Goal: Information Seeking & Learning: Get advice/opinions

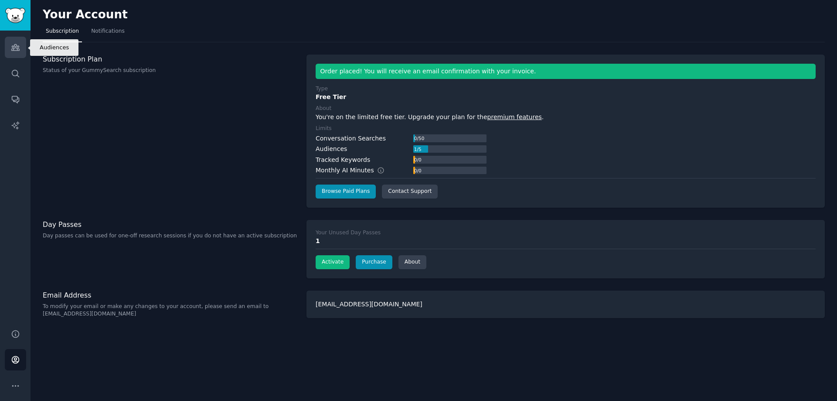
click at [23, 47] on link "Audiences" at bounding box center [15, 47] width 21 height 21
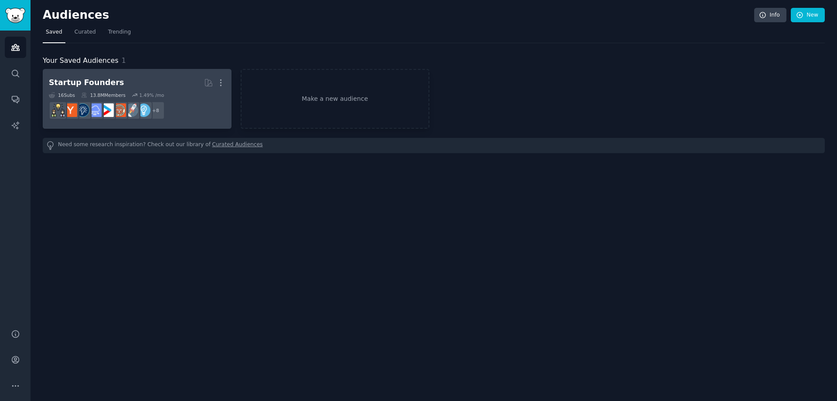
click at [109, 85] on h2 "Startup Founders More" at bounding box center [137, 82] width 177 height 15
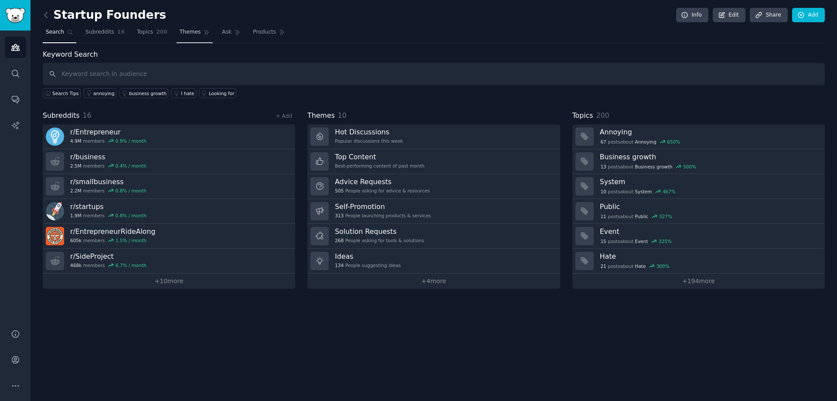
click at [204, 32] on icon at bounding box center [206, 32] width 5 height 5
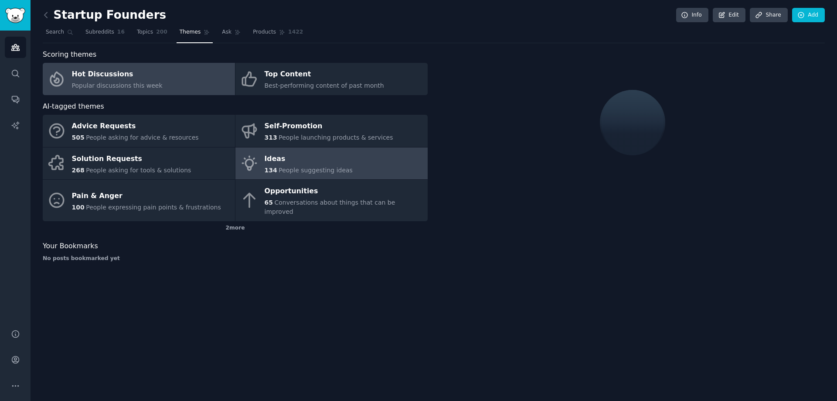
click at [279, 173] on span "People suggesting ideas" at bounding box center [316, 170] width 74 height 7
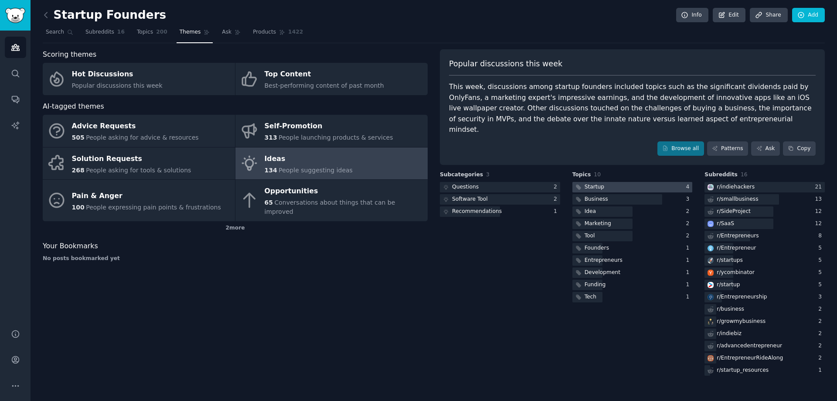
click at [614, 182] on div at bounding box center [632, 187] width 120 height 11
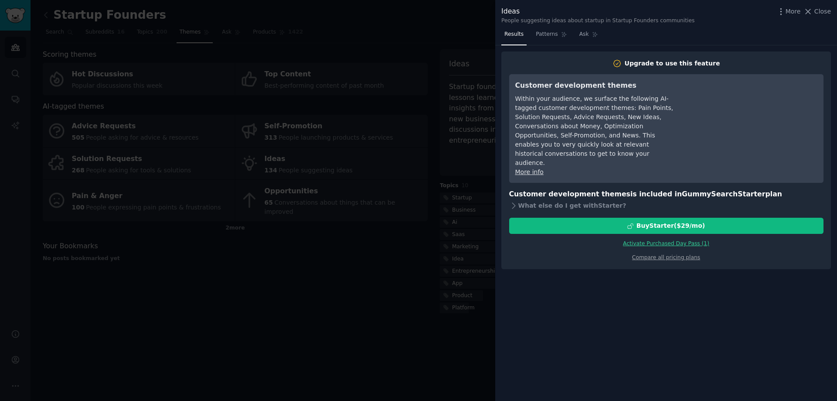
click at [672, 240] on link "Activate Purchased Day Pass ( 1 )" at bounding box center [666, 243] width 86 height 6
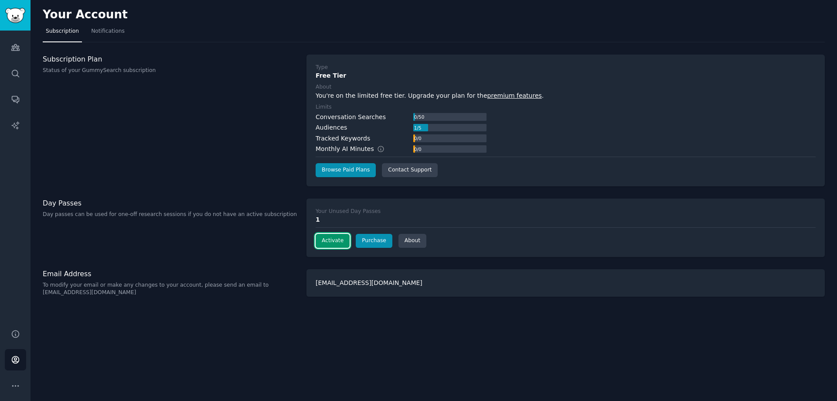
click at [320, 240] on button "Activate" at bounding box center [333, 241] width 34 height 14
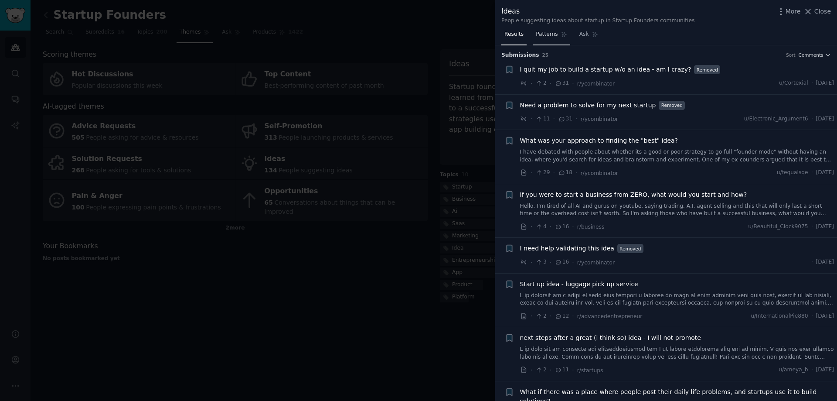
click at [548, 35] on span "Patterns" at bounding box center [547, 35] width 22 height 8
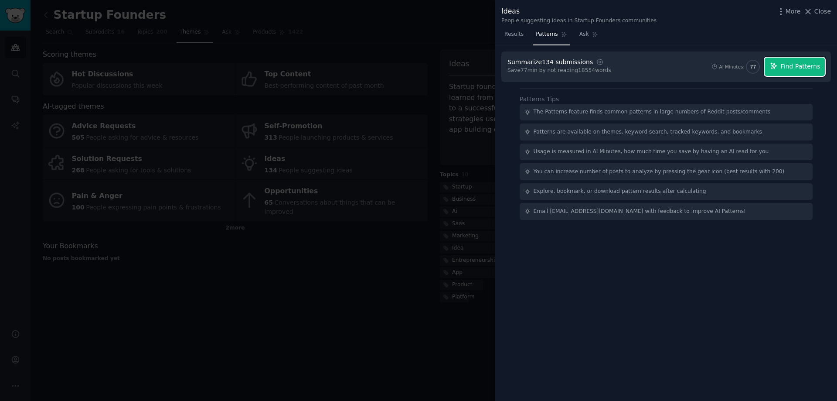
click at [795, 71] on button "Find Patterns" at bounding box center [795, 67] width 60 height 18
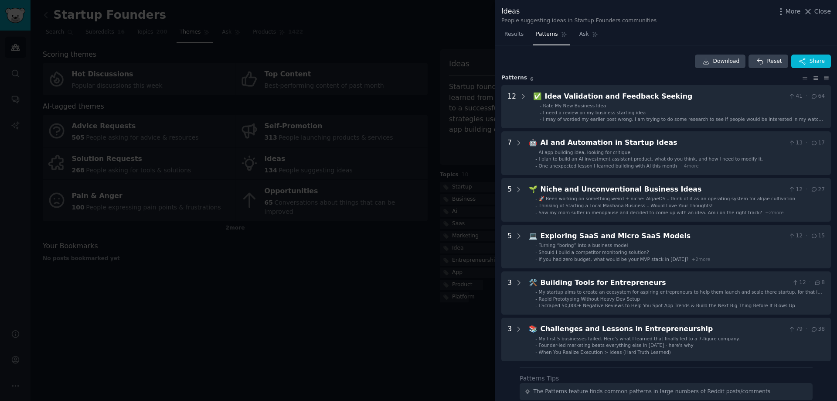
click at [630, 51] on div "Download Reset Share Pattern s 6 12 ✅ Idea Validation and Feedback Seeking 41 ·…" at bounding box center [666, 223] width 342 height 356
click at [515, 35] on span "Results" at bounding box center [513, 35] width 19 height 8
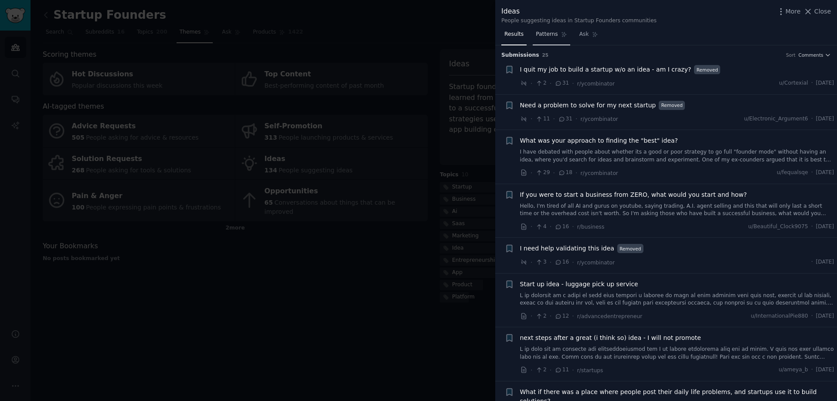
click at [548, 34] on span "Patterns" at bounding box center [547, 35] width 22 height 8
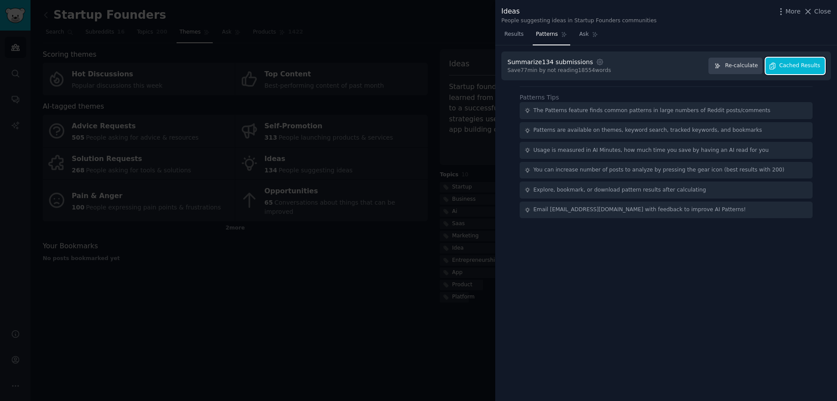
click at [800, 70] on button "Cached Results" at bounding box center [794, 66] width 59 height 17
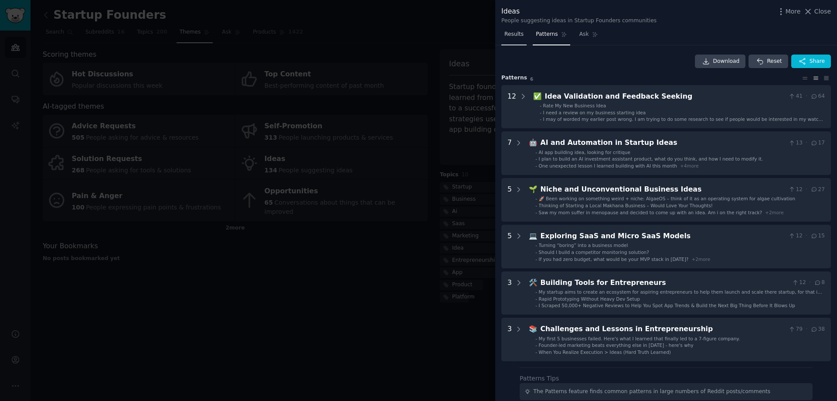
click at [517, 38] on span "Results" at bounding box center [513, 35] width 19 height 8
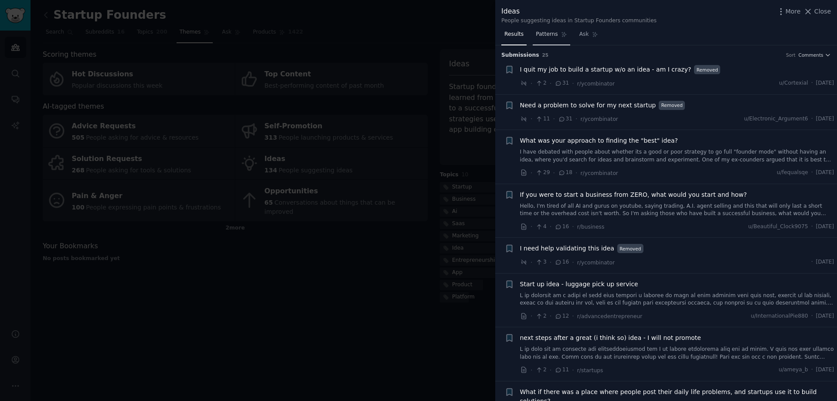
click at [541, 40] on link "Patterns" at bounding box center [551, 36] width 37 height 18
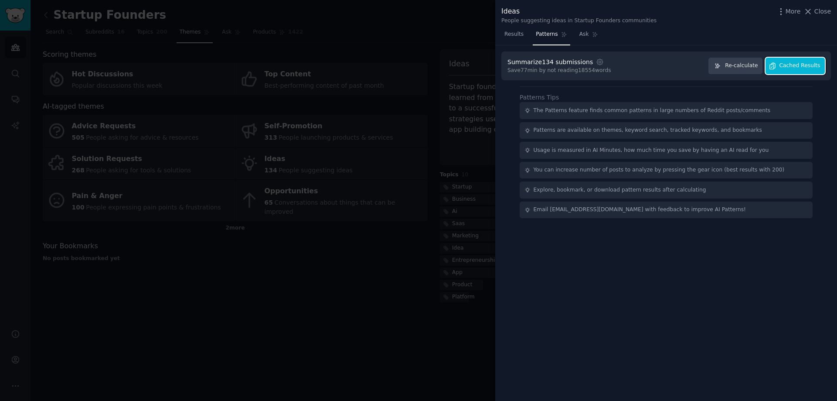
click at [794, 65] on span "Cached Results" at bounding box center [799, 66] width 41 height 8
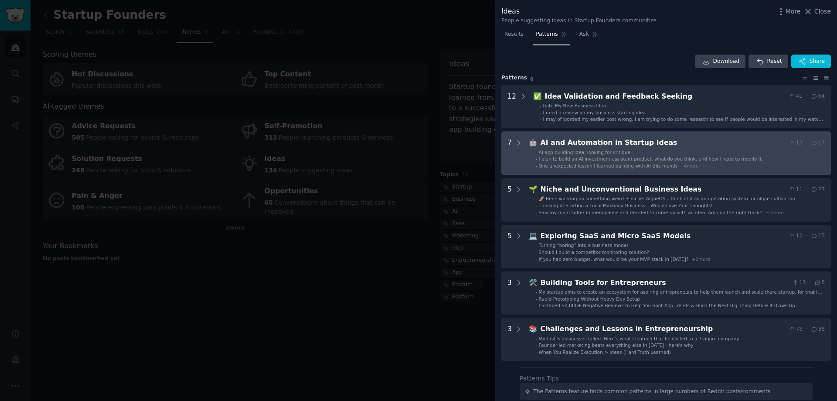
click at [697, 158] on span "I plan to build an AI investment assistant product, what do you think, and how …" at bounding box center [651, 158] width 224 height 5
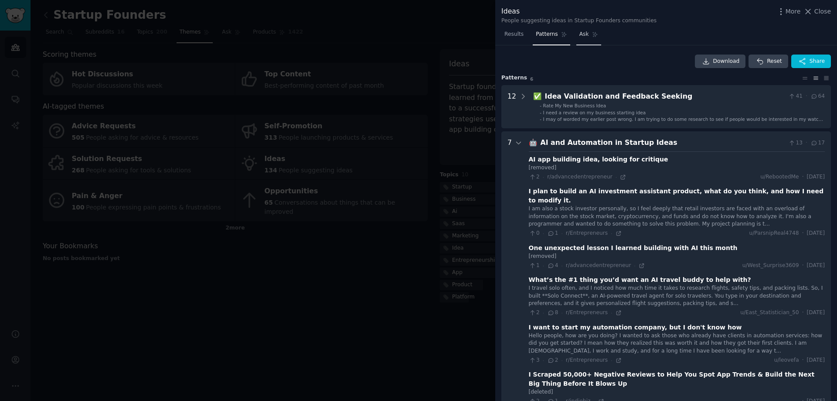
click at [581, 39] on link "Ask" at bounding box center [588, 36] width 25 height 18
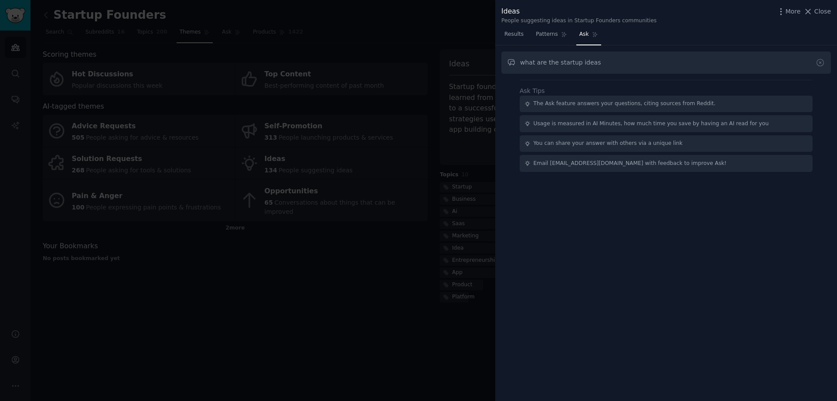
drag, startPoint x: 545, startPoint y: 64, endPoint x: 554, endPoint y: 63, distance: 8.8
click at [554, 63] on input "what are the startup ideas" at bounding box center [666, 62] width 330 height 22
drag, startPoint x: 619, startPoint y: 61, endPoint x: 503, endPoint y: 58, distance: 115.6
click at [503, 58] on input "what are interesting startup ideas" at bounding box center [666, 62] width 330 height 22
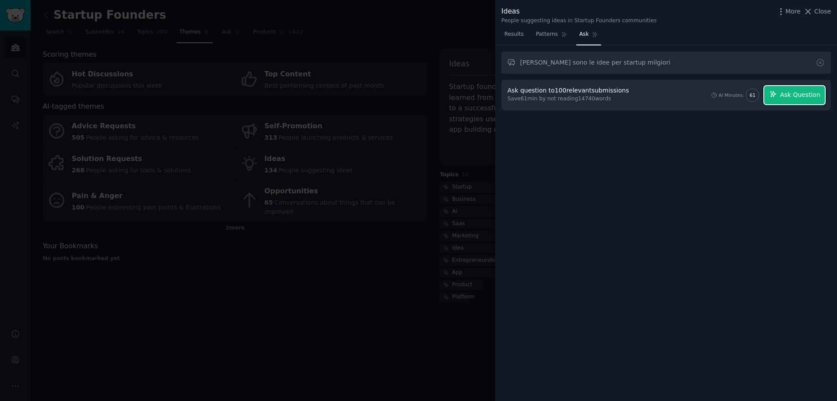
click at [792, 95] on span "Ask Question" at bounding box center [800, 94] width 40 height 9
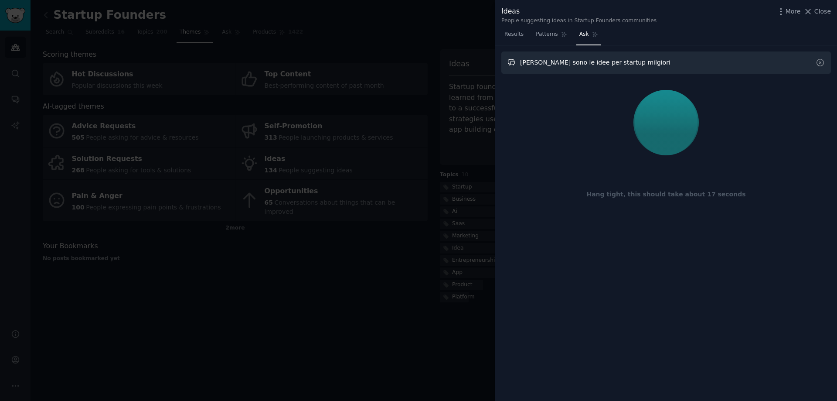
click at [609, 65] on input "quale sono le idee per startup milgiori" at bounding box center [666, 62] width 330 height 22
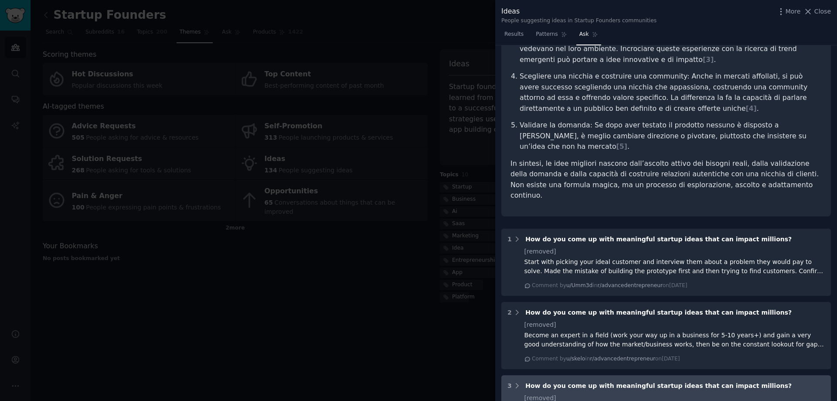
scroll to position [479, 0]
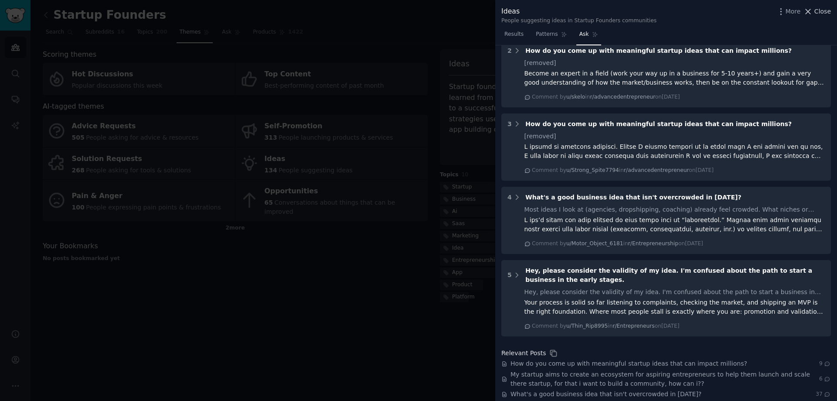
type input "quale sono le idee per startup migliori"
click at [819, 13] on span "Close" at bounding box center [822, 11] width 17 height 9
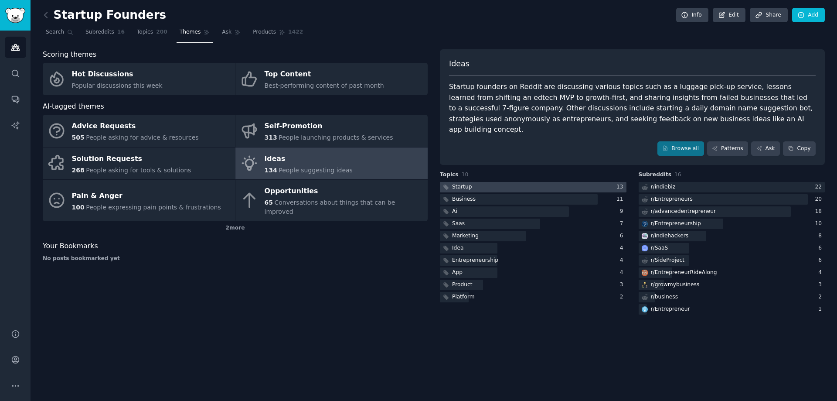
click at [471, 182] on div at bounding box center [533, 187] width 187 height 11
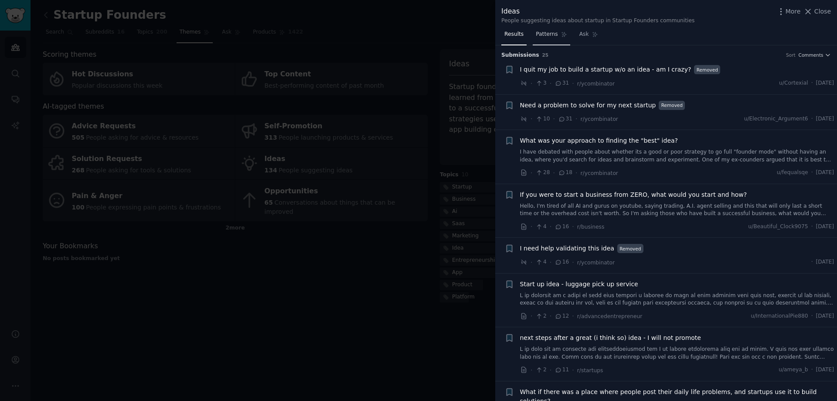
click at [536, 36] on span "Patterns" at bounding box center [547, 35] width 22 height 8
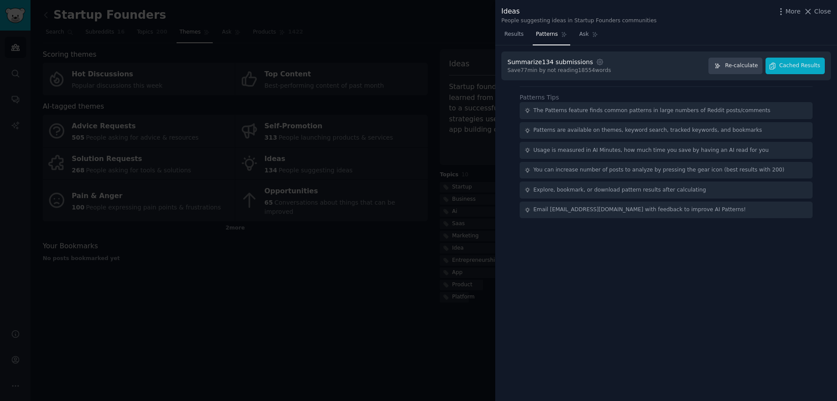
click at [391, 368] on div at bounding box center [418, 200] width 837 height 401
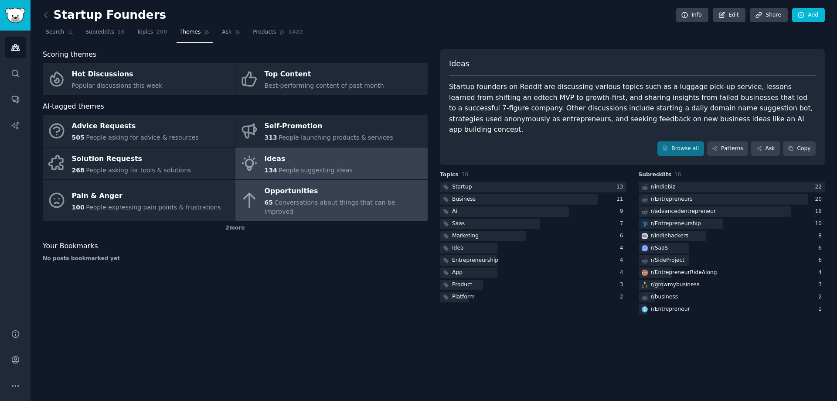
click at [306, 197] on div "Opportunities" at bounding box center [344, 191] width 159 height 14
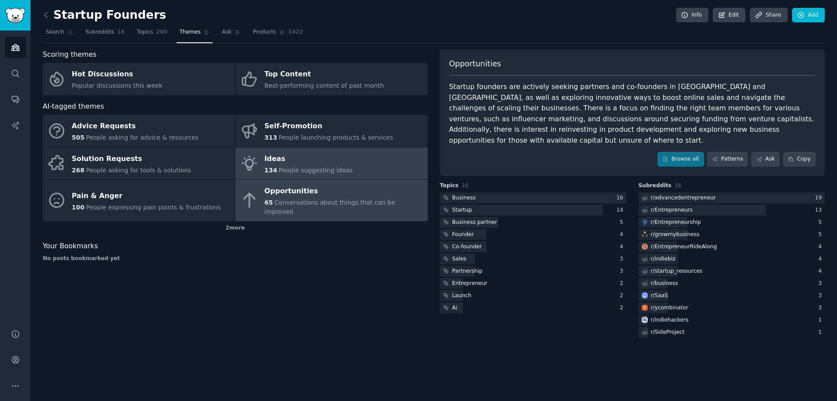
click at [329, 163] on div "Ideas" at bounding box center [309, 159] width 88 height 14
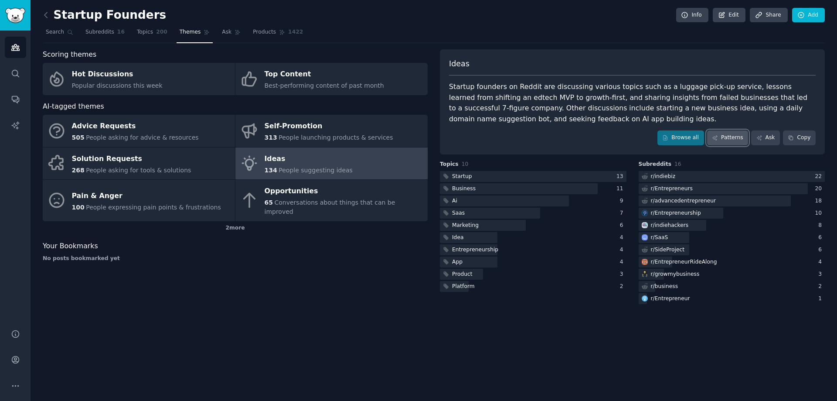
click at [734, 140] on link "Patterns" at bounding box center [727, 137] width 41 height 15
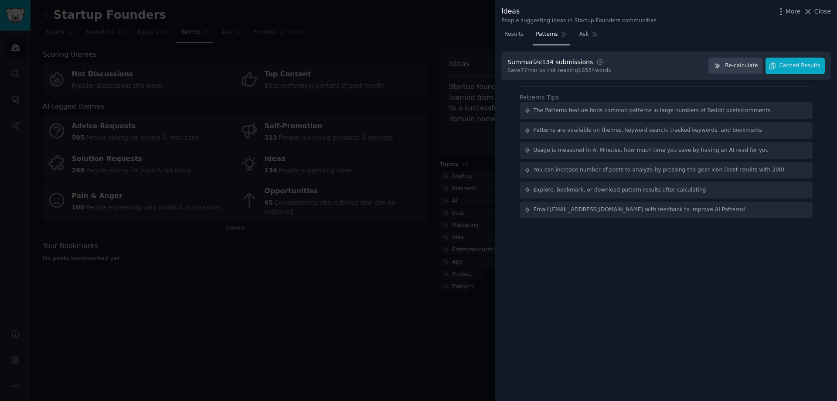
click at [399, 303] on div at bounding box center [418, 200] width 837 height 401
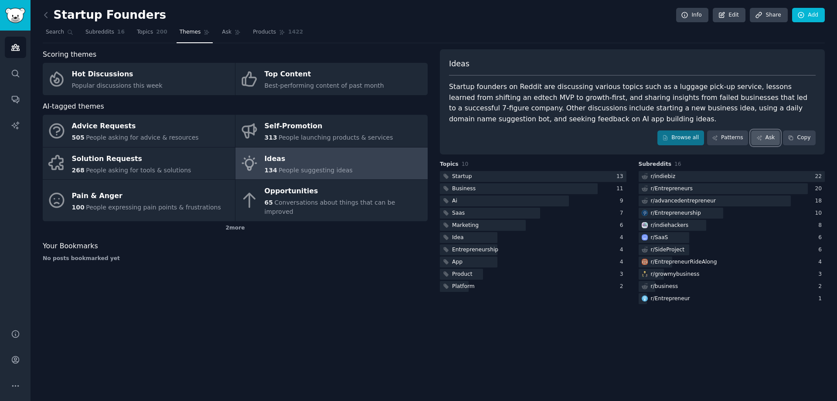
click at [765, 138] on link "Ask" at bounding box center [765, 137] width 29 height 15
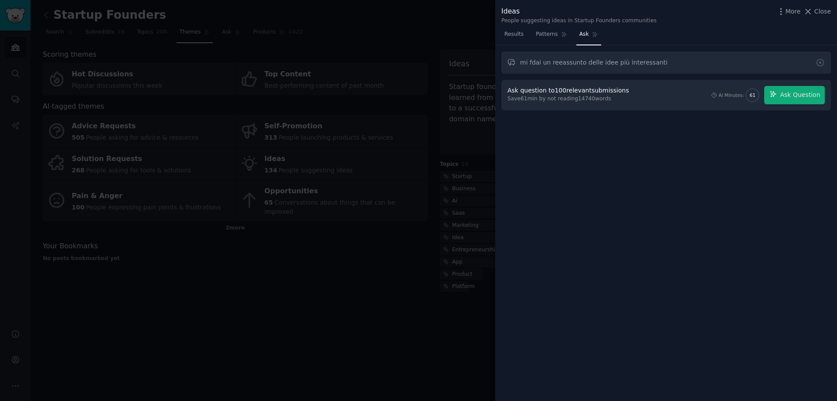
click at [555, 59] on input "mi fdai un reeassunto delle idee più interessanti" at bounding box center [666, 62] width 330 height 22
click at [782, 94] on button "Ask Question" at bounding box center [794, 95] width 61 height 18
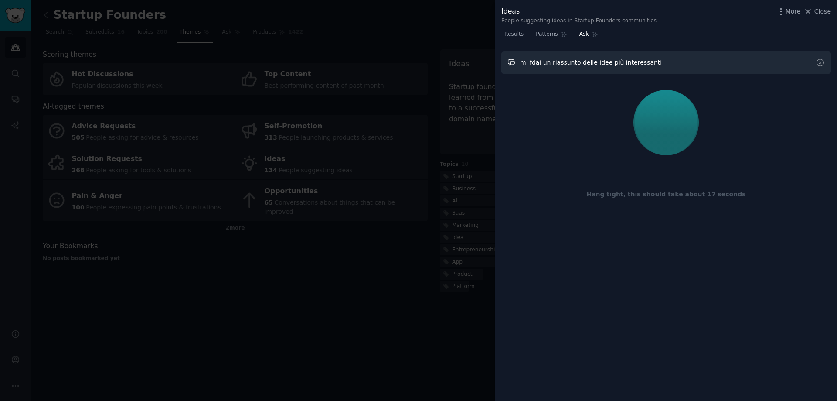
click at [533, 65] on input "mi fdai un riassunto delle idee più interessanti" at bounding box center [666, 62] width 330 height 22
type input "mi fai un riassunto delle idee più interessanti"
click at [529, 134] on div at bounding box center [665, 122] width 317 height 73
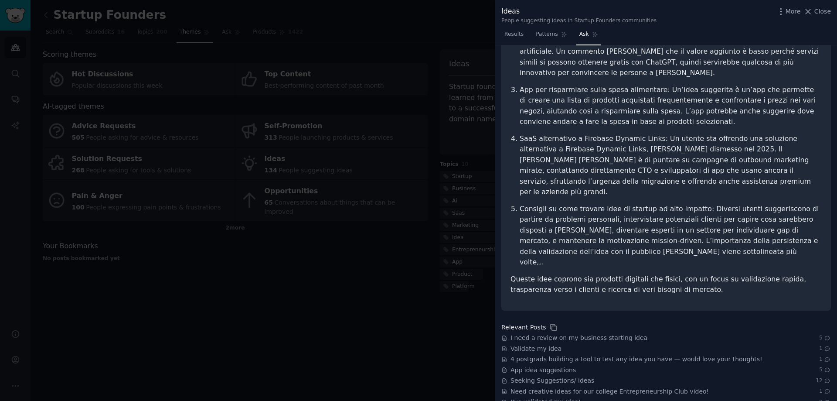
scroll to position [189, 0]
click at [379, 313] on div at bounding box center [418, 200] width 837 height 401
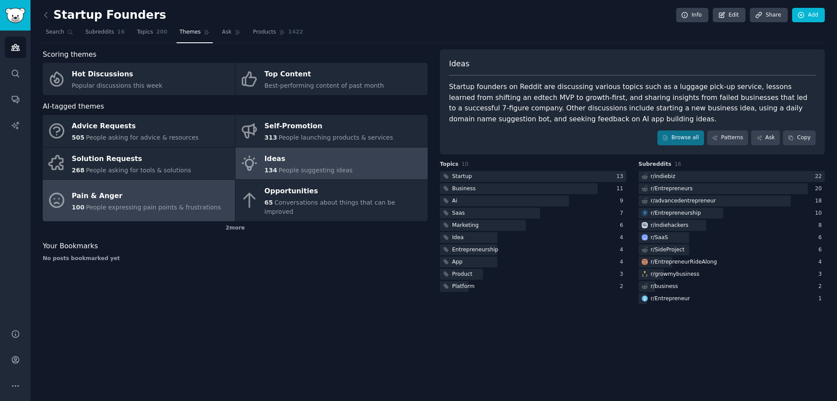
click at [144, 197] on div "Pain & Anger" at bounding box center [146, 196] width 149 height 14
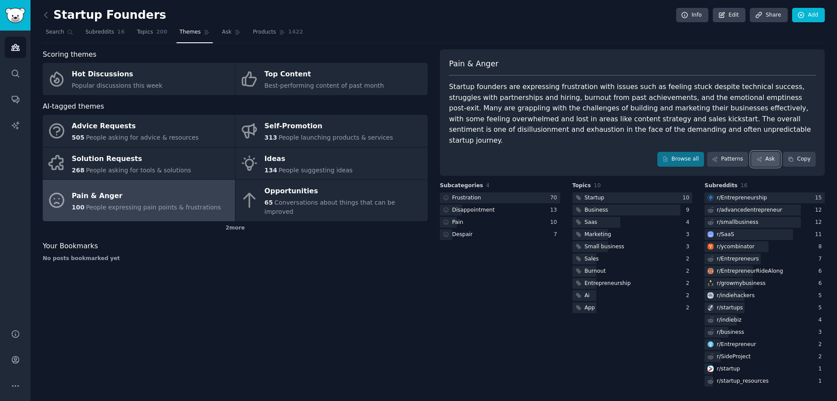
click at [767, 152] on link "Ask" at bounding box center [765, 159] width 29 height 15
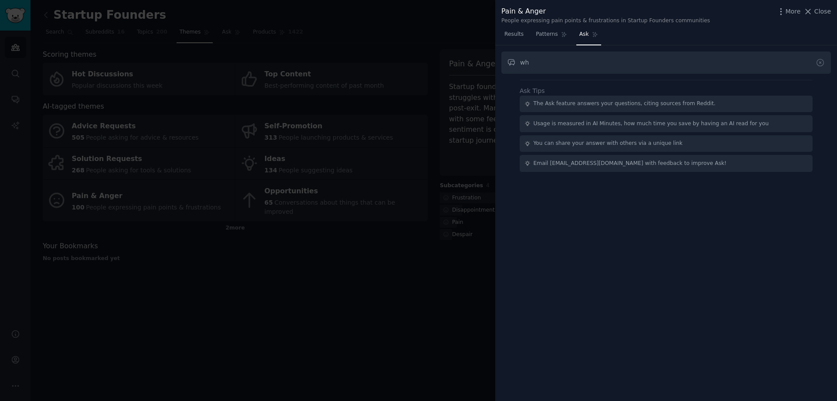
type input "w"
drag, startPoint x: 706, startPoint y: 62, endPoint x: 757, endPoint y: 63, distance: 51.0
click at [757, 63] on input "Based on this pain point what are the opportunity to create a service targeting…" at bounding box center [666, 62] width 330 height 22
type input "Based on this pain point what are the opportunity to create a service that solv…"
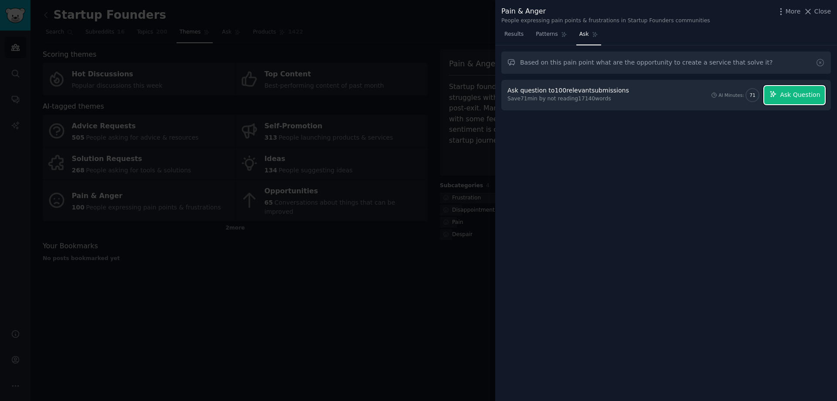
click at [792, 103] on button "Ask Question" at bounding box center [794, 95] width 61 height 18
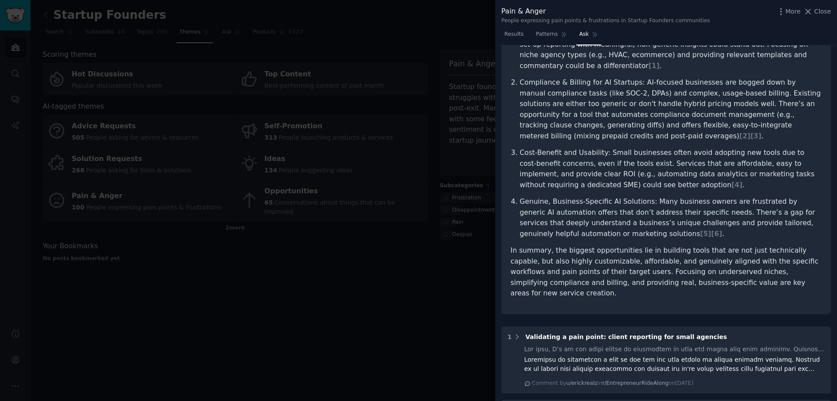
scroll to position [218, 0]
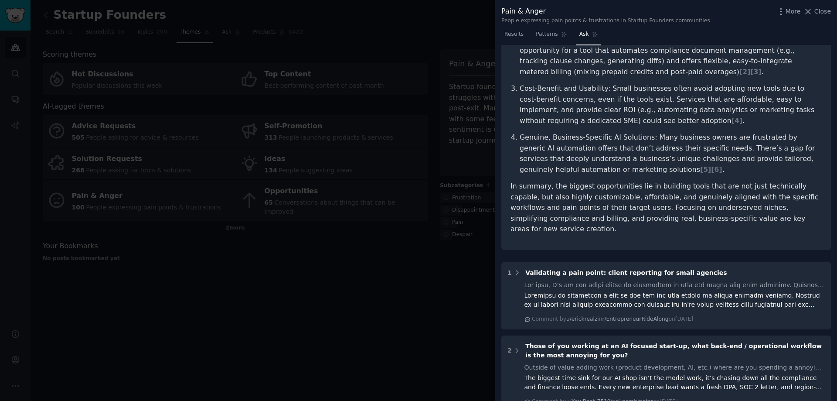
click at [262, 312] on div at bounding box center [418, 200] width 837 height 401
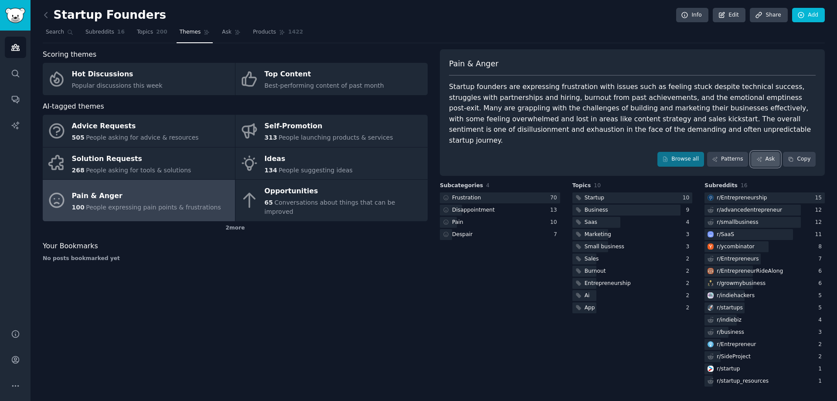
click at [762, 156] on icon at bounding box center [759, 159] width 6 height 6
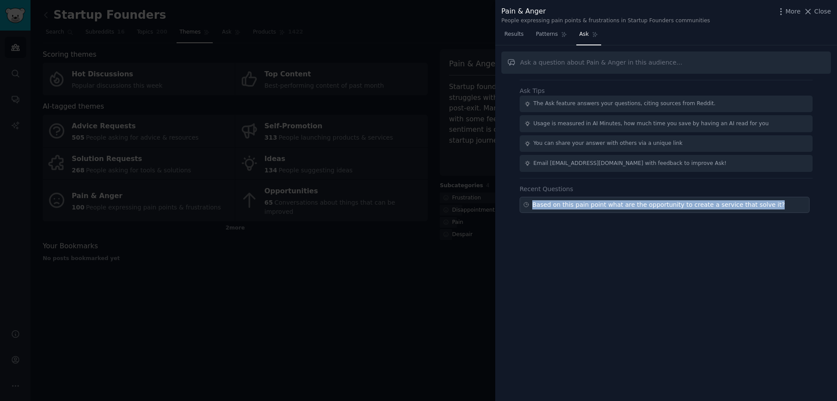
copy div "Based on this pain point what are the opportunity to create a service that solv…"
drag, startPoint x: 758, startPoint y: 204, endPoint x: 534, endPoint y: 204, distance: 224.0
click at [534, 204] on div "Based on this pain point what are the opportunity to create a service that solv…" at bounding box center [665, 205] width 290 height 16
type input "Based on this pain point what are the opportunity to create a service that solv…"
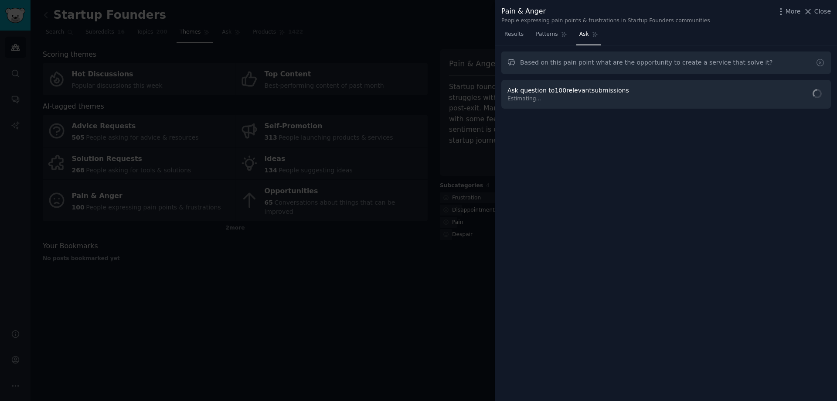
drag, startPoint x: 226, startPoint y: 272, endPoint x: 170, endPoint y: 261, distance: 56.4
click at [224, 273] on div at bounding box center [418, 200] width 837 height 401
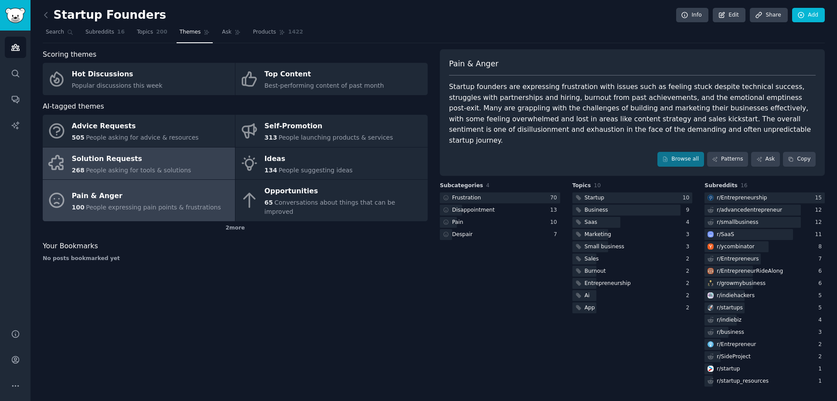
click at [125, 176] on link "Solution Requests 268 People asking for tools & solutions" at bounding box center [139, 163] width 192 height 32
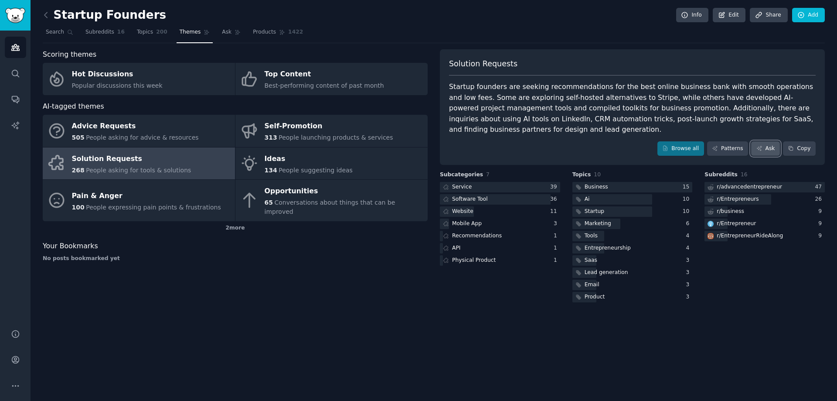
click at [761, 149] on icon at bounding box center [759, 148] width 5 height 5
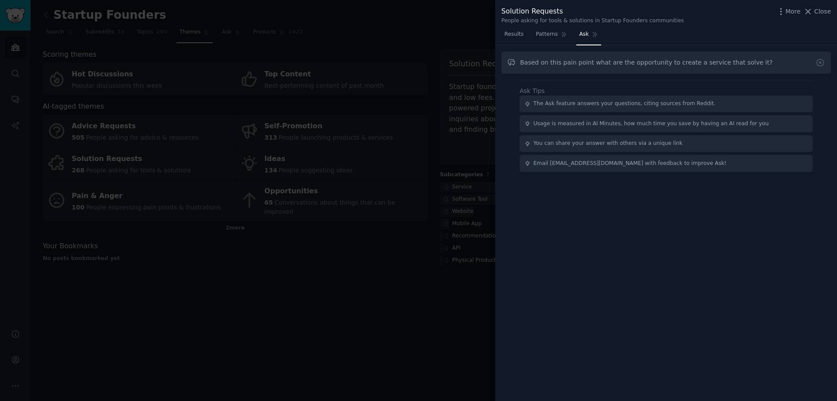
click at [586, 63] on input "Based on this pain point what are the opportunity to create a service that solv…" at bounding box center [666, 62] width 330 height 22
click at [585, 63] on input "Based on this pain point what are the opportunity to create a service that solv…" at bounding box center [666, 62] width 330 height 22
click at [653, 63] on input "Based on this pain points what are the opportunity to create a service that sol…" at bounding box center [666, 62] width 330 height 22
drag, startPoint x: 767, startPoint y: 60, endPoint x: 509, endPoint y: 64, distance: 258.5
click at [509, 64] on input "Based on this pain points what are the opportunities to create a service that s…" at bounding box center [666, 62] width 330 height 22
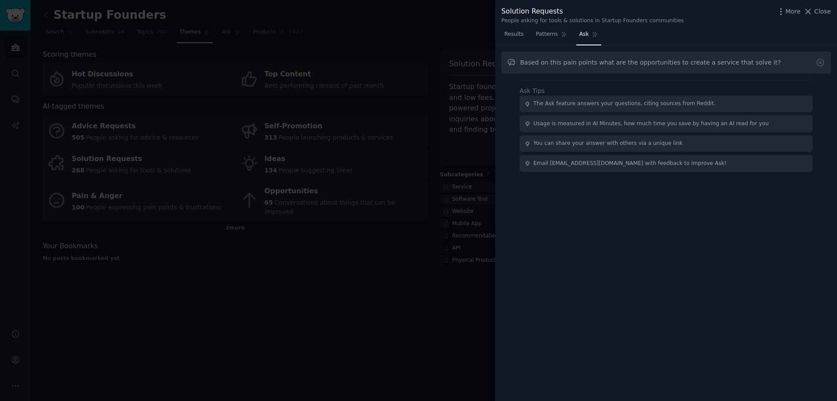
type input "Based on this pain points what are the opportunities to create a service that s…"
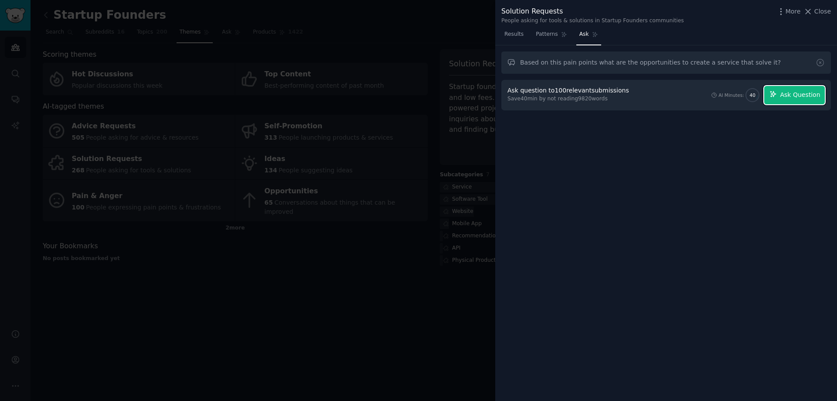
click at [788, 98] on span "Ask Question" at bounding box center [800, 94] width 40 height 9
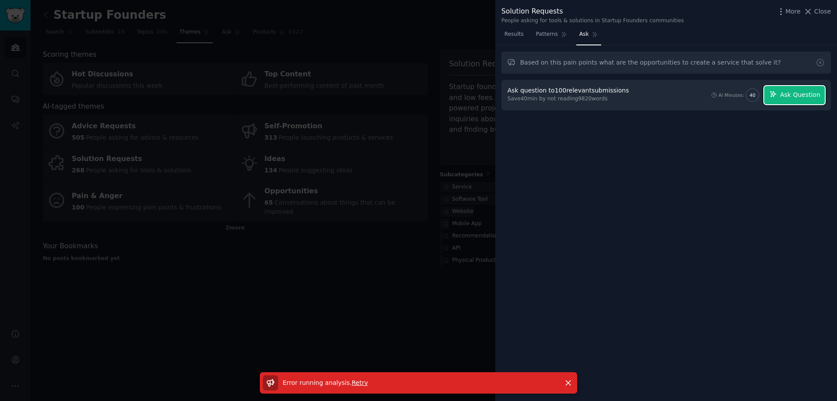
click at [800, 95] on span "Ask Question" at bounding box center [800, 94] width 40 height 9
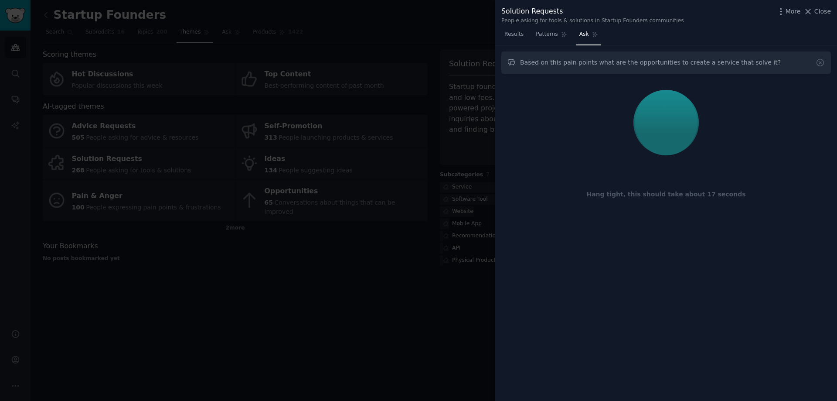
click at [356, 292] on div at bounding box center [418, 200] width 837 height 401
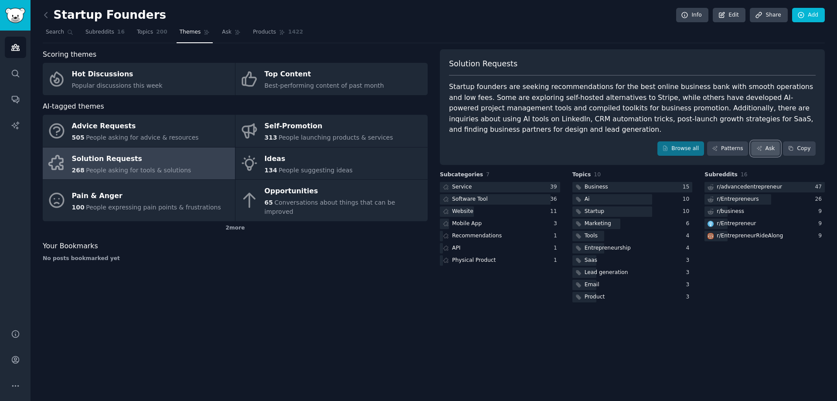
click at [766, 147] on link "Ask" at bounding box center [765, 148] width 29 height 15
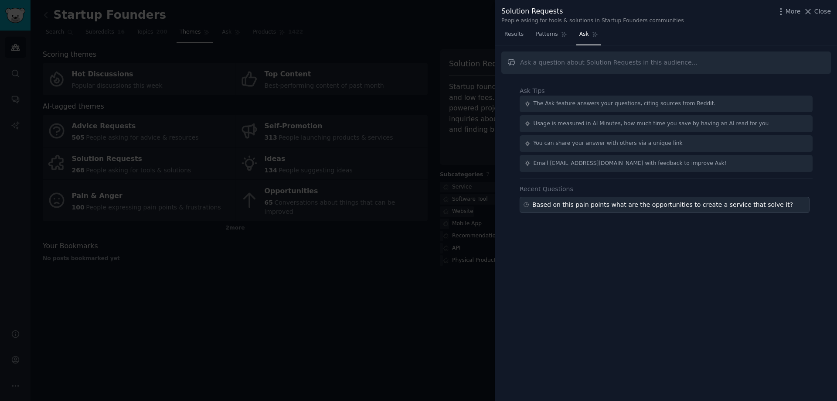
click at [691, 204] on div "Based on this pain points what are the opportunities to create a service that s…" at bounding box center [662, 204] width 261 height 9
type input "Based on this pain points what are the opportunities to create a service that s…"
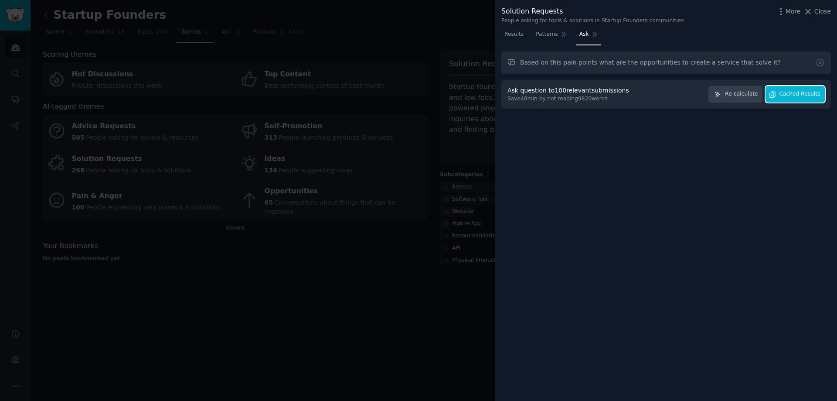
click at [789, 94] on span "Cached Results" at bounding box center [799, 94] width 41 height 8
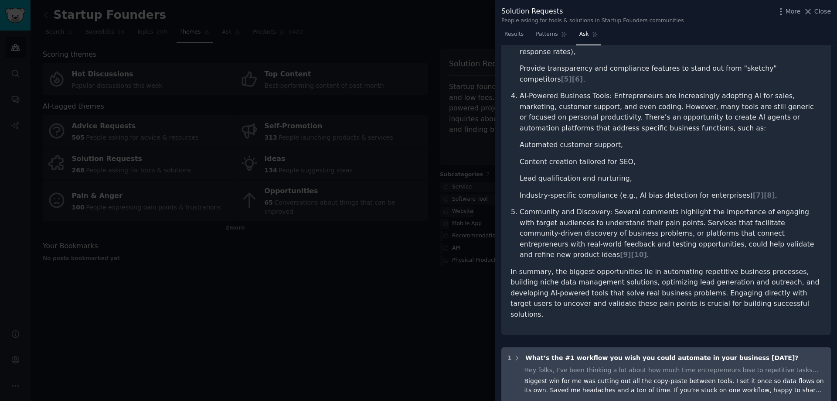
scroll to position [436, 0]
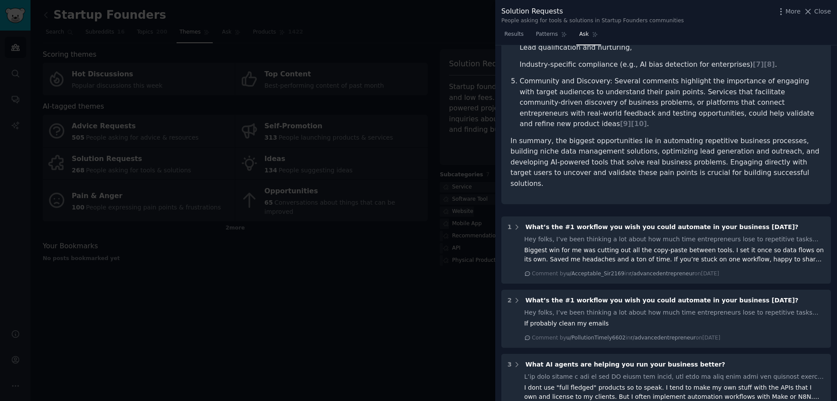
click at [226, 331] on div at bounding box center [418, 200] width 837 height 401
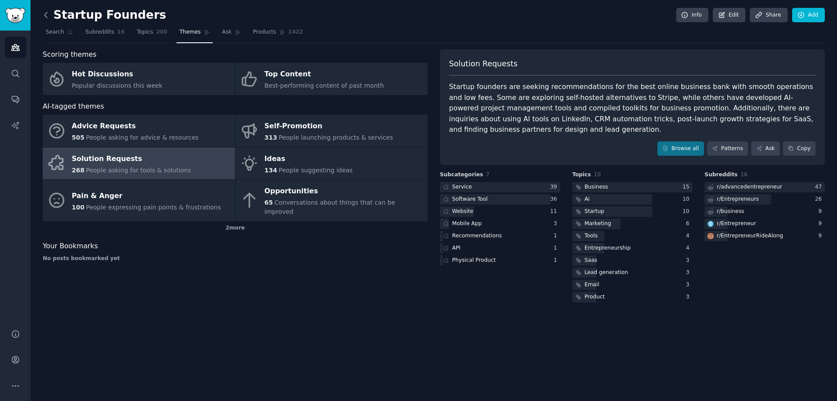
click at [47, 16] on icon at bounding box center [45, 14] width 9 height 9
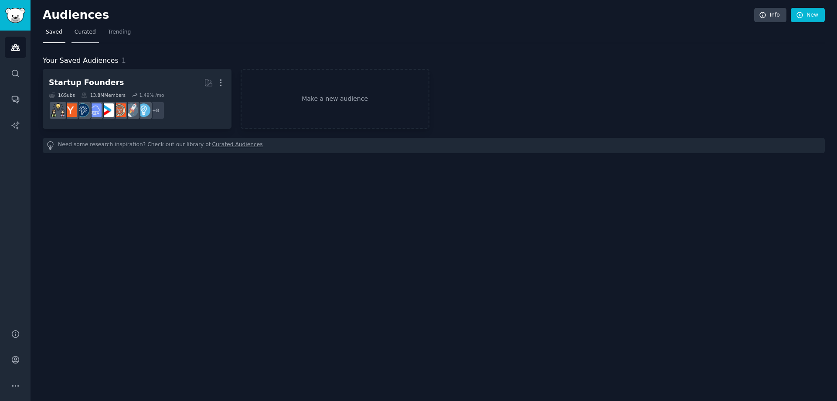
click at [79, 34] on span "Curated" at bounding box center [85, 32] width 21 height 8
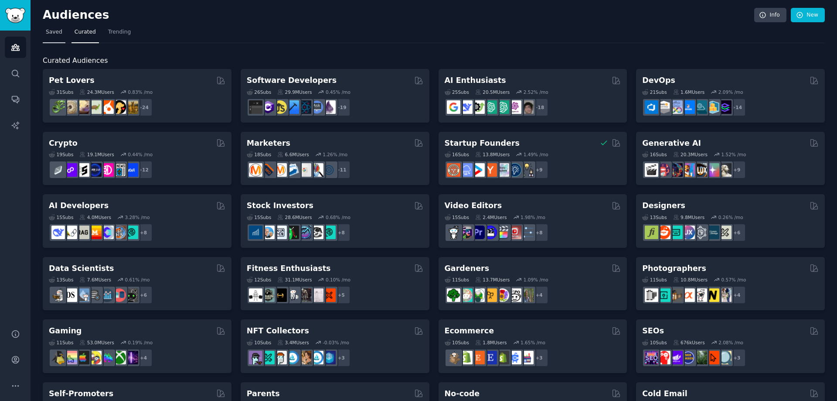
click at [60, 34] on span "Saved" at bounding box center [54, 32] width 17 height 8
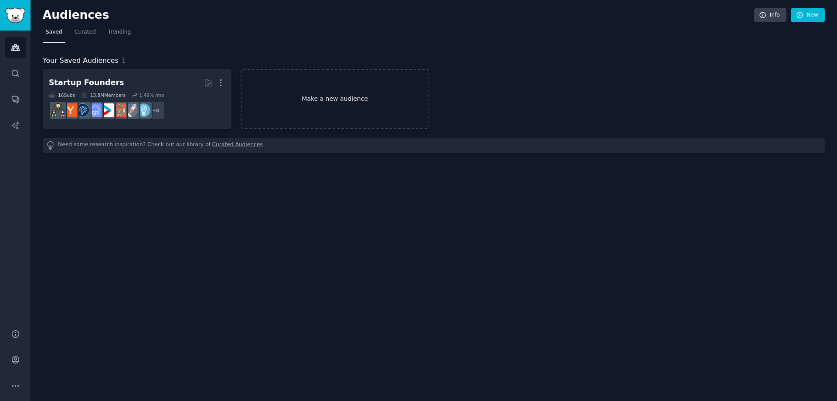
click at [322, 103] on link "Make a new audience" at bounding box center [335, 99] width 189 height 60
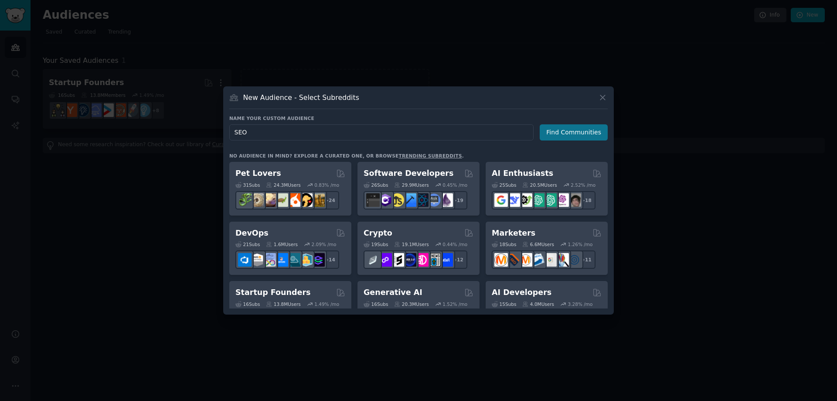
type input "SEO"
click at [570, 136] on button "Find Communities" at bounding box center [574, 132] width 68 height 16
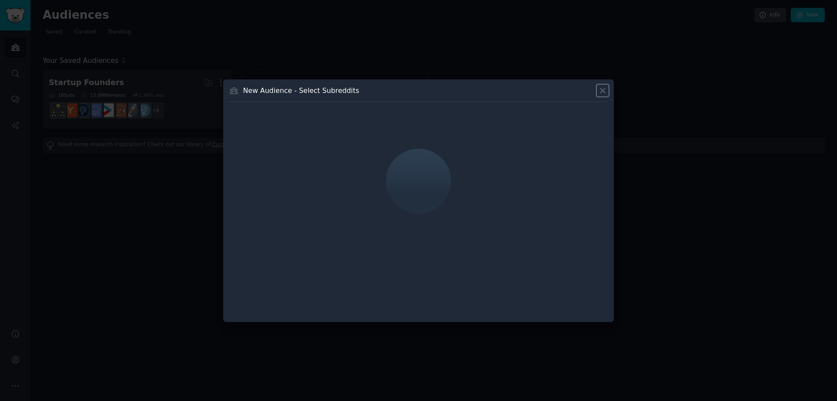
click at [599, 88] on icon at bounding box center [602, 90] width 9 height 9
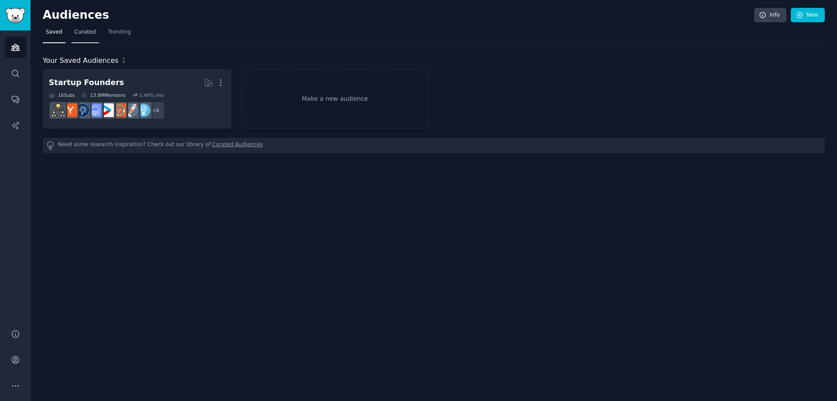
click at [91, 35] on span "Curated" at bounding box center [85, 32] width 21 height 8
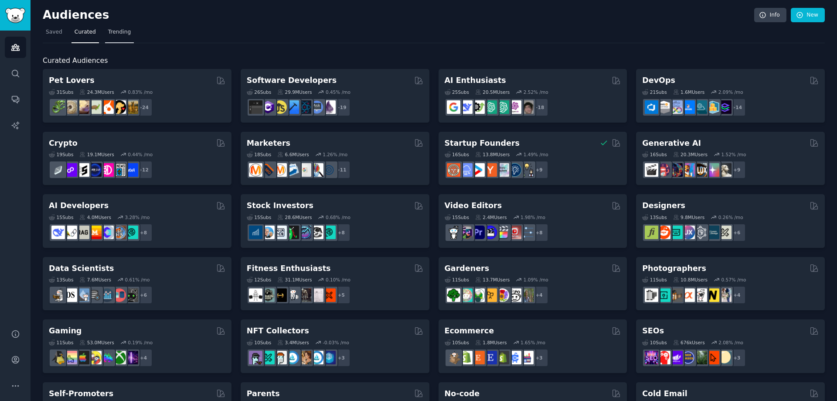
click at [108, 32] on span "Trending" at bounding box center [119, 32] width 23 height 8
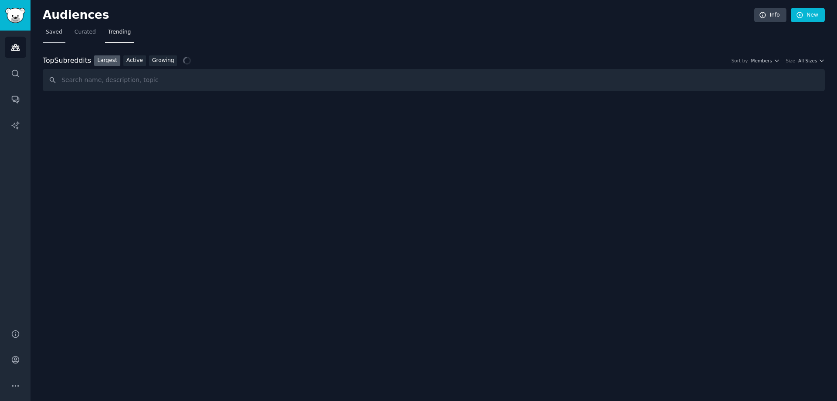
click at [52, 36] on span "Saved" at bounding box center [54, 32] width 17 height 8
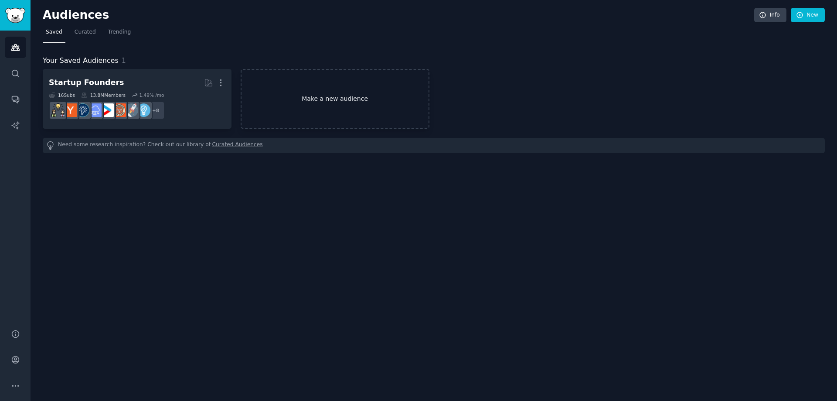
click at [309, 103] on link "Make a new audience" at bounding box center [335, 99] width 189 height 60
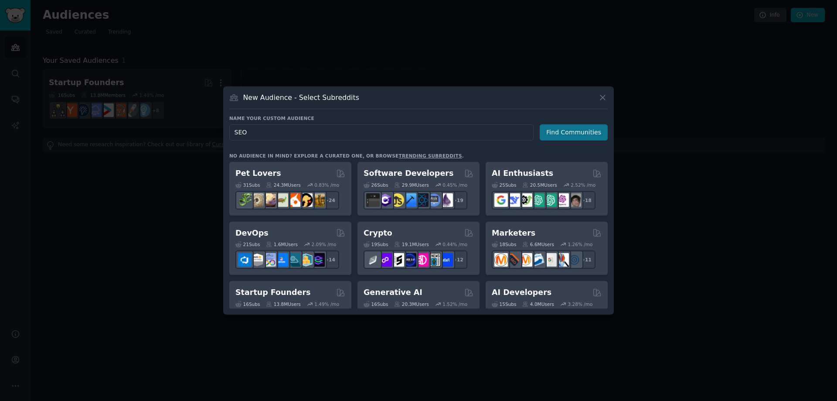
type input "SEO"
click at [571, 137] on button "Find Communities" at bounding box center [574, 132] width 68 height 16
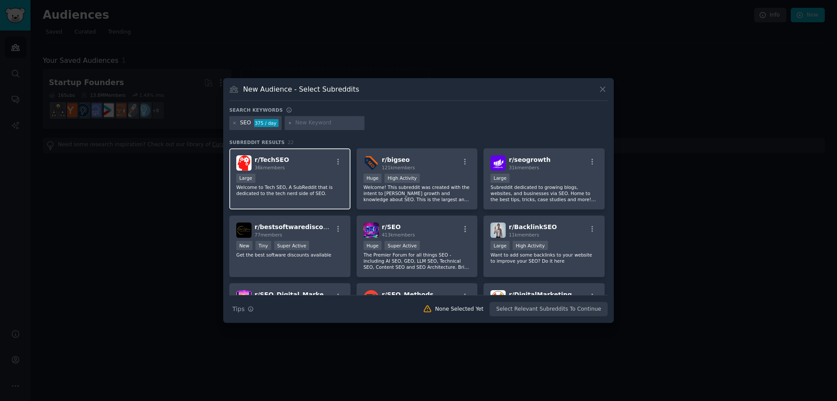
click at [284, 175] on div "Large" at bounding box center [289, 178] width 107 height 11
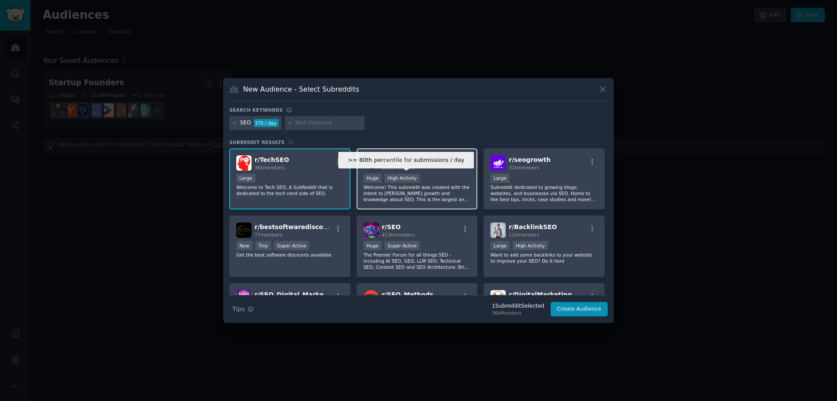
click at [392, 180] on div "High Activity" at bounding box center [401, 177] width 35 height 9
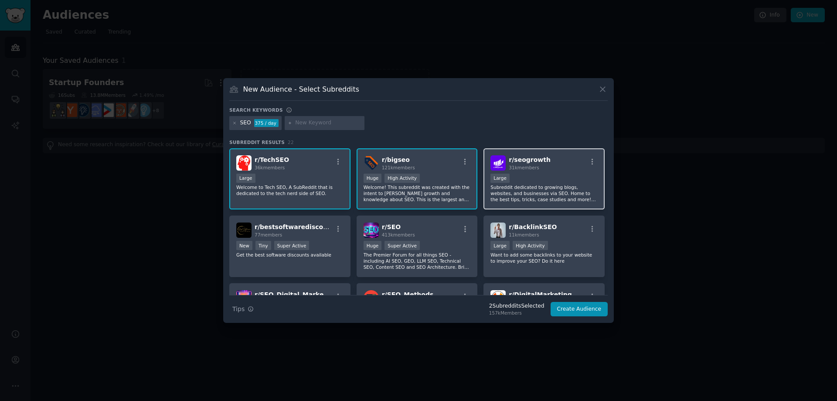
click at [533, 180] on div "Large" at bounding box center [543, 178] width 107 height 11
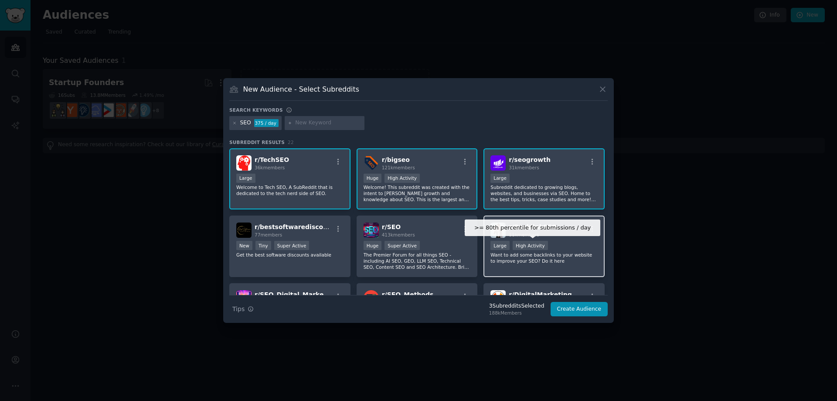
click at [513, 243] on div "High Activity" at bounding box center [530, 245] width 35 height 9
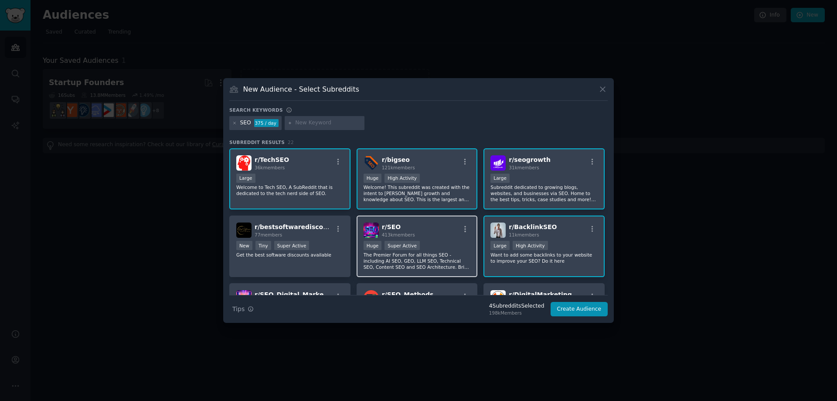
click at [413, 238] on div "r/ SEO 413k members >= 95th percentile for submissions / day Huge Super Active …" at bounding box center [417, 245] width 121 height 61
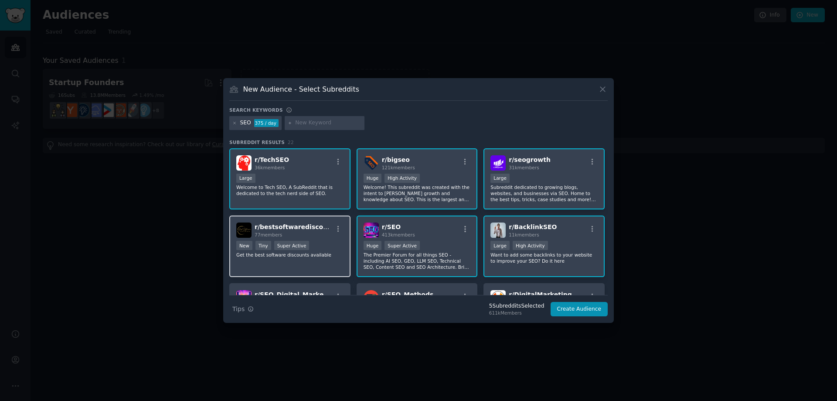
drag, startPoint x: 289, startPoint y: 232, endPoint x: 297, endPoint y: 235, distance: 8.3
click at [289, 232] on div "77 members" at bounding box center [294, 234] width 78 height 6
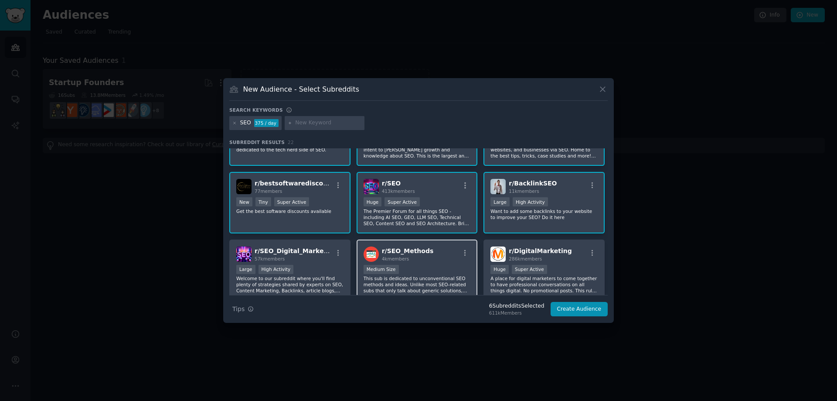
scroll to position [87, 0]
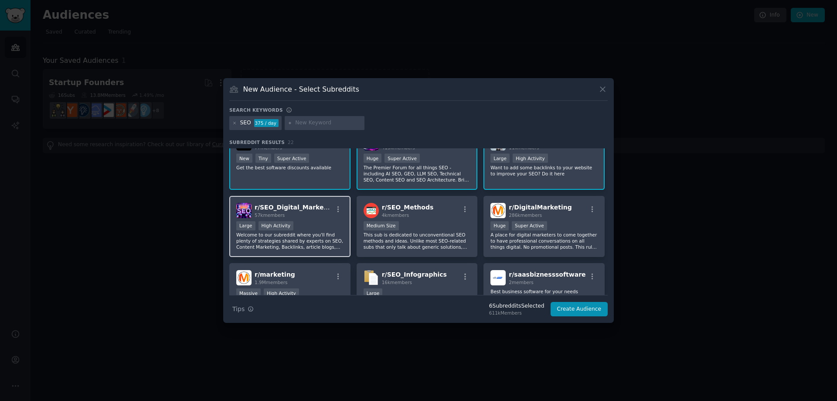
click at [336, 221] on div "Large High Activity" at bounding box center [289, 226] width 107 height 11
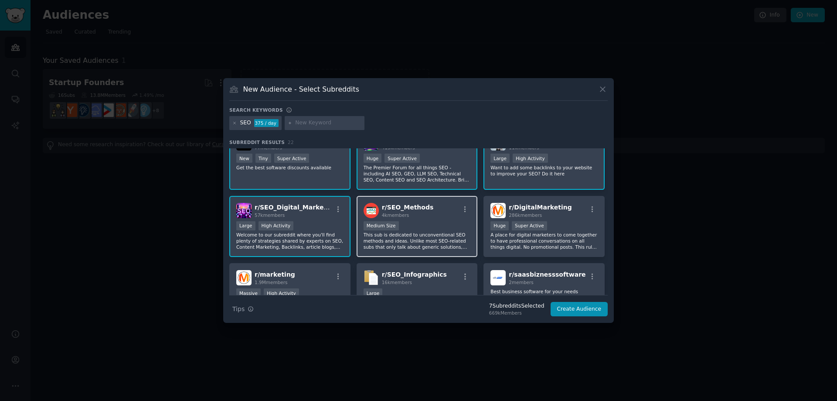
click at [423, 218] on div "r/ SEO_Methods 4k members 1000 - 10,000 members Medium Size This sub is dedicat…" at bounding box center [417, 226] width 121 height 61
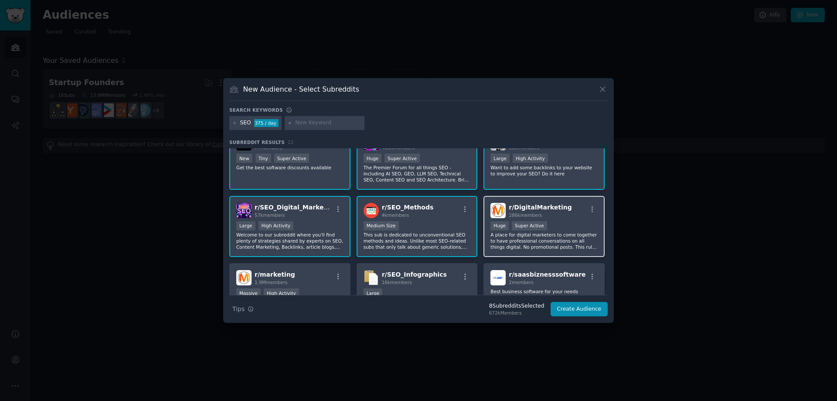
click at [561, 222] on div ">= 95th percentile for submissions / day Huge Super Active" at bounding box center [543, 226] width 107 height 11
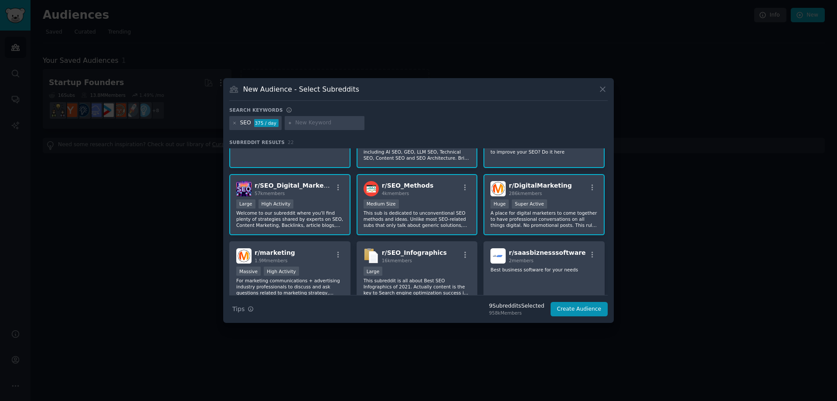
scroll to position [131, 0]
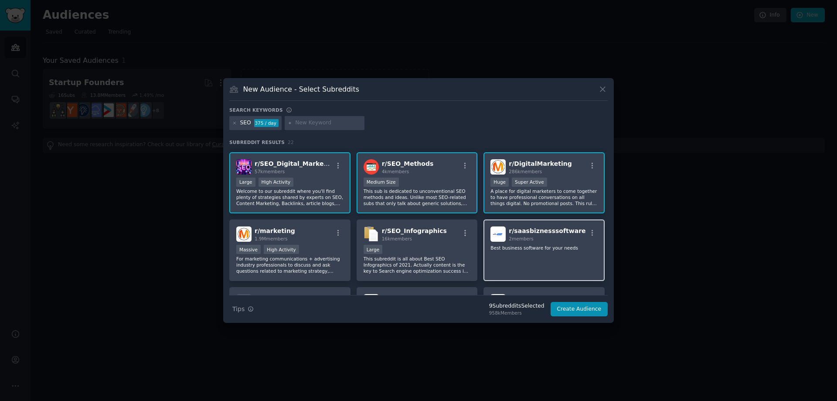
click at [564, 231] on span "r/ saasbiznesssoftware" at bounding box center [547, 230] width 77 height 7
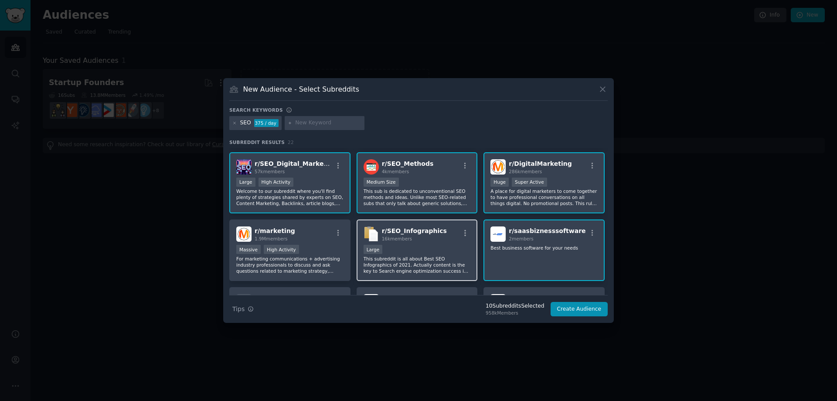
click at [424, 244] on div "r/ SEO_Infographics 16k members Large This subreddit is all about Best SEO Info…" at bounding box center [417, 249] width 121 height 61
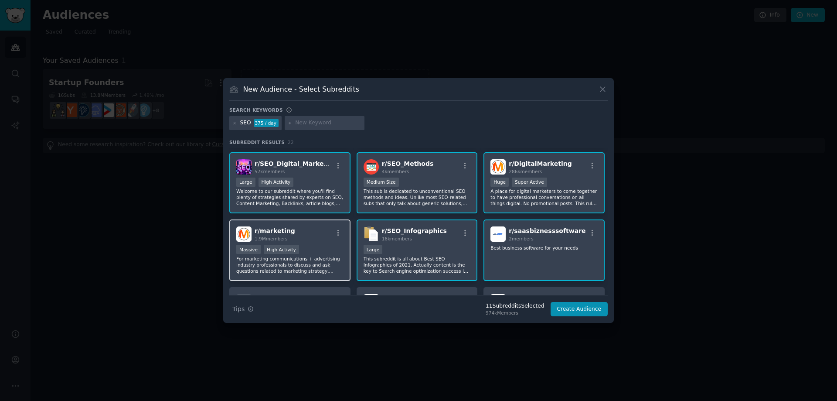
click at [288, 239] on div "r/ marketing 1.9M members" at bounding box center [289, 233] width 107 height 15
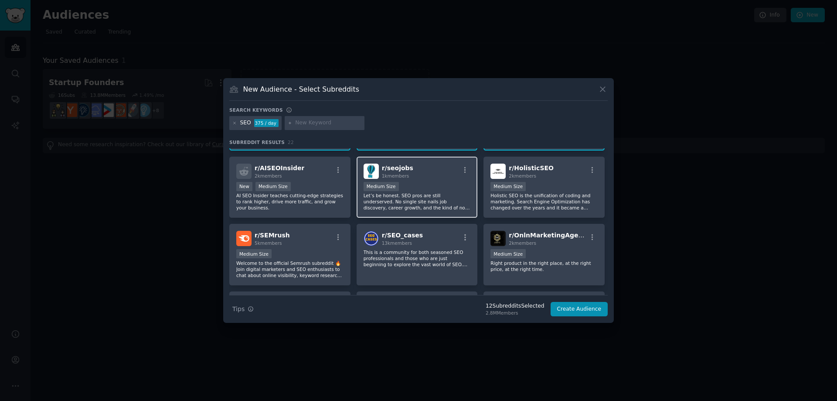
scroll to position [262, 0]
click at [318, 190] on div "New Medium Size" at bounding box center [289, 186] width 107 height 11
click at [434, 186] on div "1000 - 10,000 members Medium Size" at bounding box center [417, 186] width 107 height 11
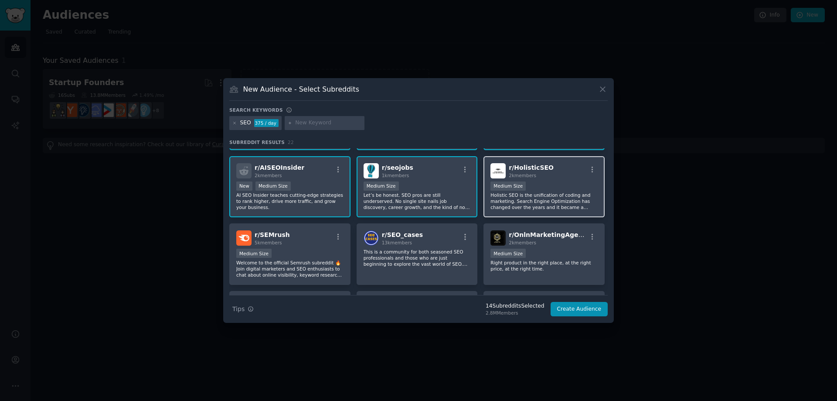
click at [577, 179] on div "r/ HolisticSEO 2k members 1000 - 10,000 members Medium Size Holistic SEO is the…" at bounding box center [543, 186] width 121 height 61
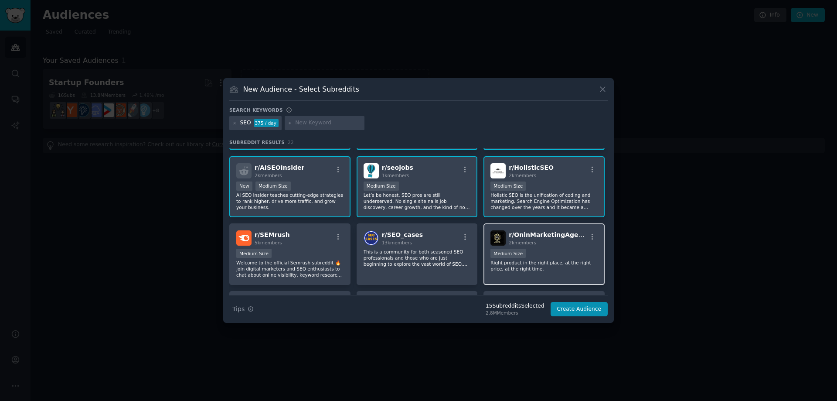
click at [564, 244] on div "2k members" at bounding box center [548, 242] width 78 height 6
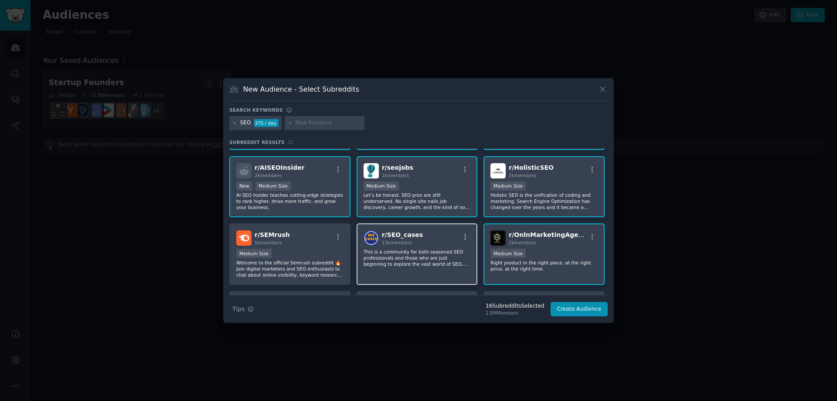
click at [454, 255] on p "This is a community for both seasoned SEO professionals and those who are just …" at bounding box center [417, 257] width 107 height 18
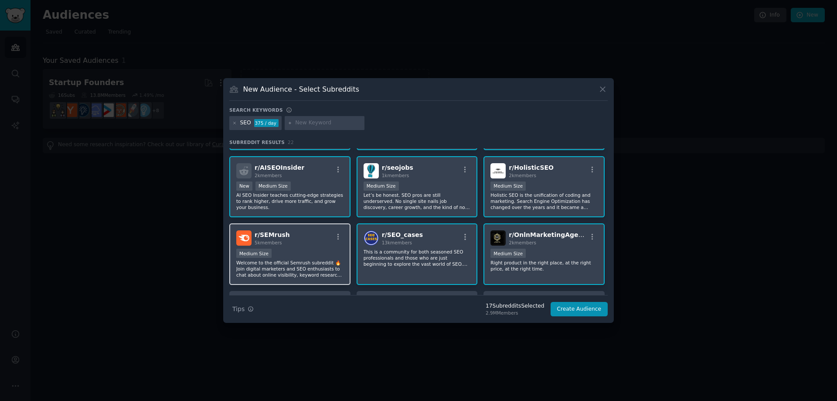
click at [332, 253] on div "Medium Size" at bounding box center [289, 253] width 107 height 11
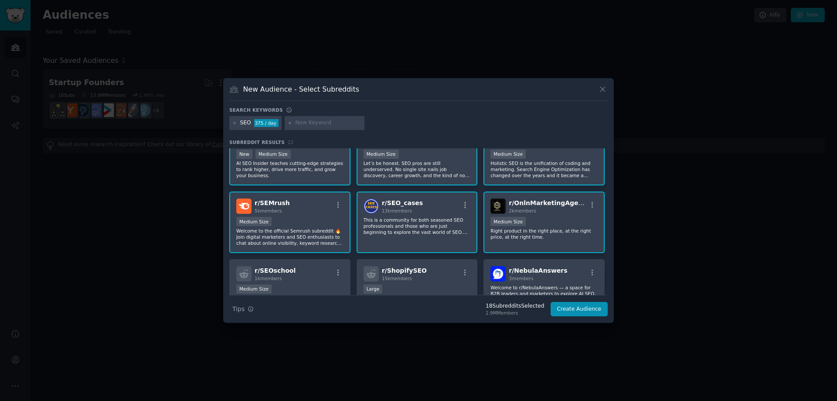
scroll to position [349, 0]
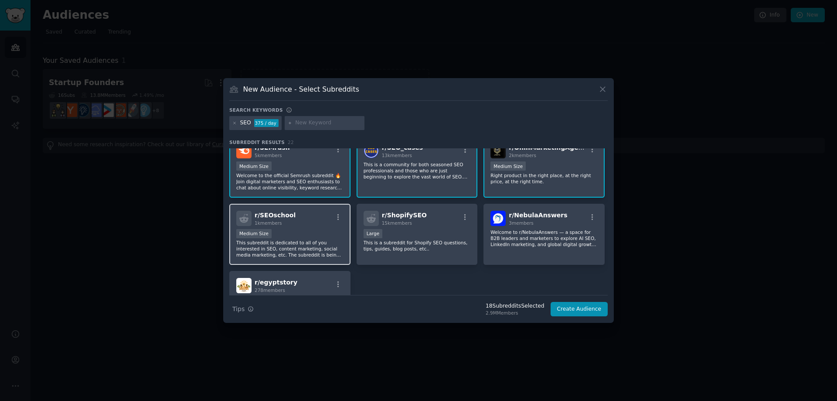
click at [319, 248] on p "This subreddit is dedicated to all of you interested in SEO, content marketing,…" at bounding box center [289, 248] width 107 height 18
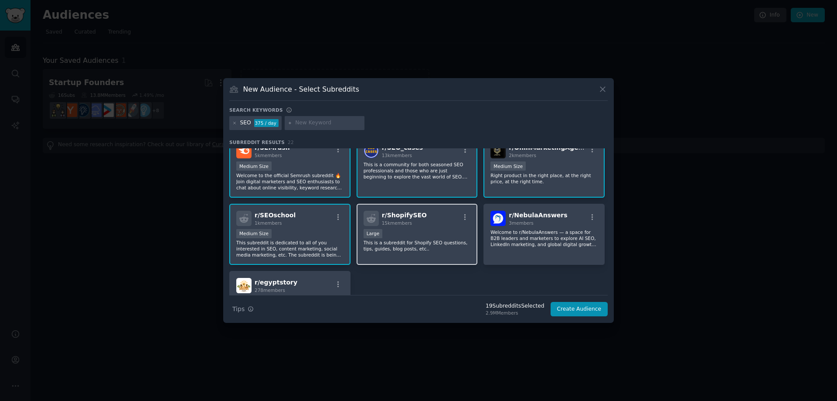
click at [420, 244] on p "This is a subreddit for Shopify SEO questions, tips, guides, blog posts, etc.." at bounding box center [417, 245] width 107 height 12
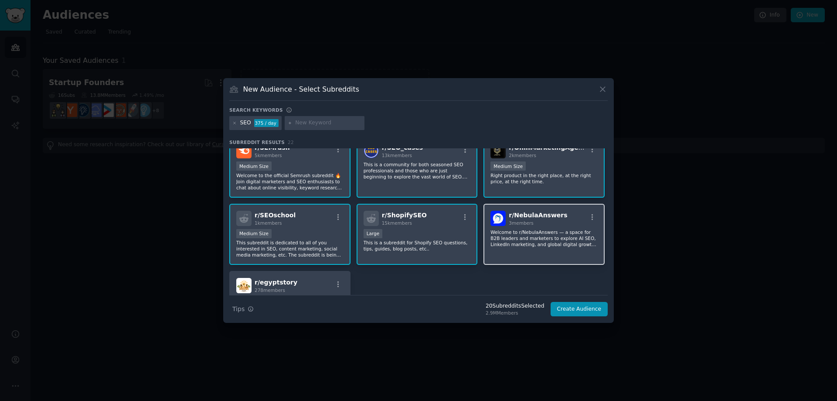
click at [343, 307] on p "Welcome to r/NebulaAnswers — a space for B2B leaders and marketers to explore A…" at bounding box center [289, 316] width 107 height 18
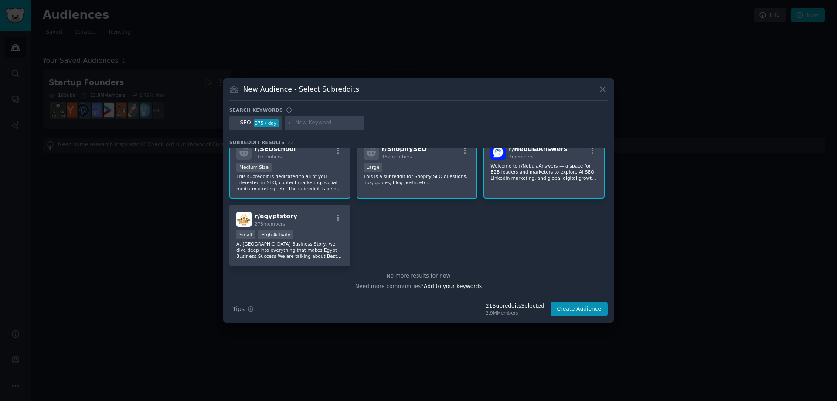
scroll to position [417, 0]
click at [333, 237] on div "Small High Activity" at bounding box center [289, 233] width 107 height 11
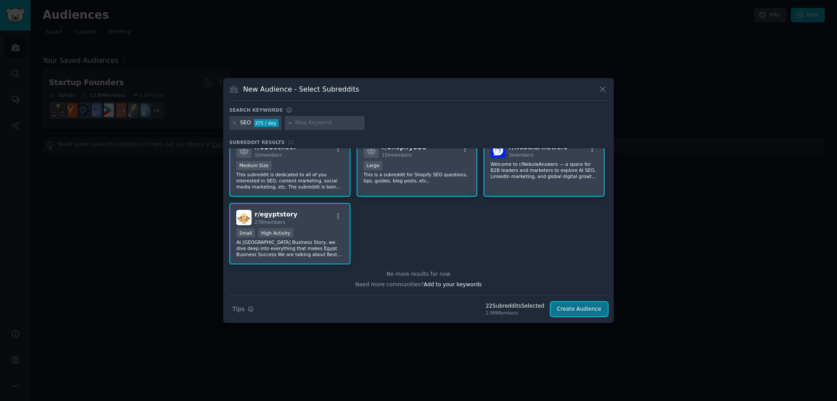
click at [572, 306] on button "Create Audience" at bounding box center [580, 309] width 58 height 15
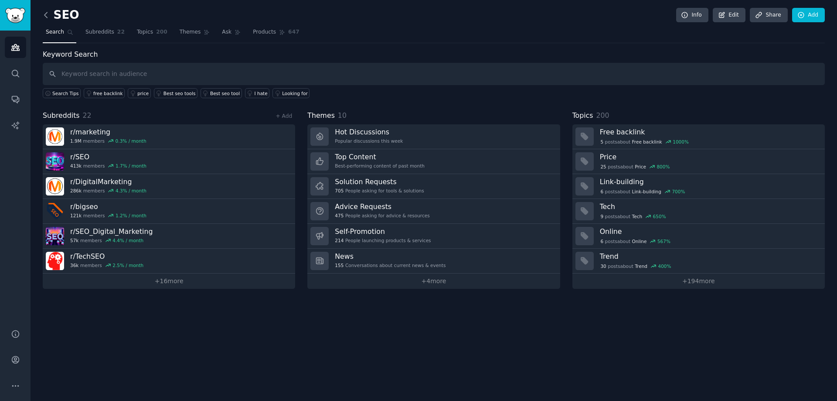
click at [43, 13] on icon at bounding box center [45, 14] width 9 height 9
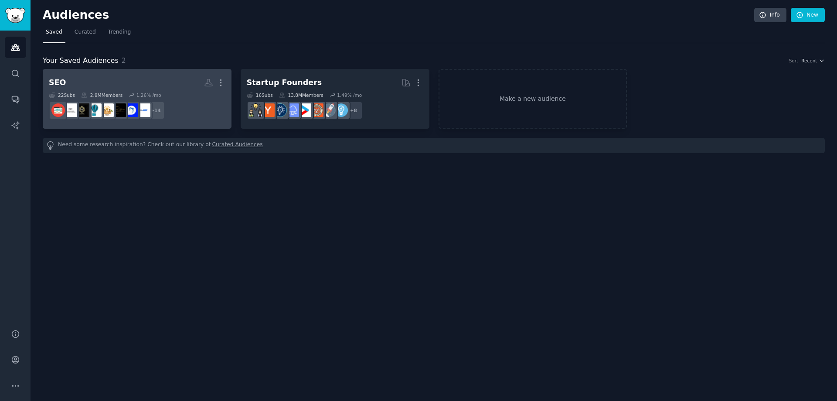
click at [194, 83] on h2 "SEO More" at bounding box center [137, 82] width 177 height 15
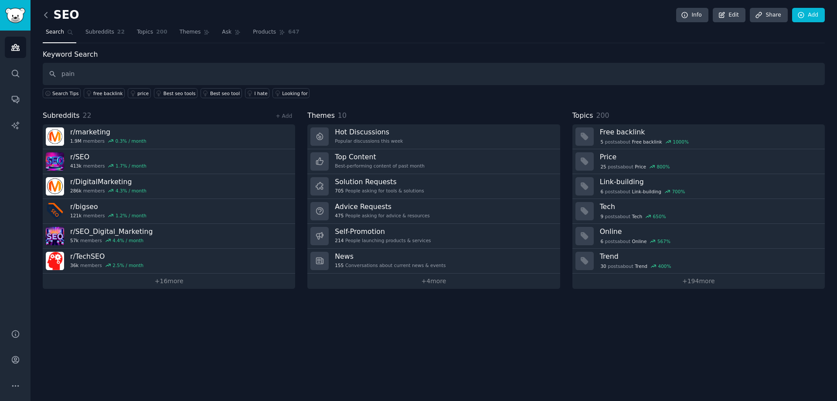
type input "pain"
click at [44, 18] on icon at bounding box center [45, 14] width 9 height 9
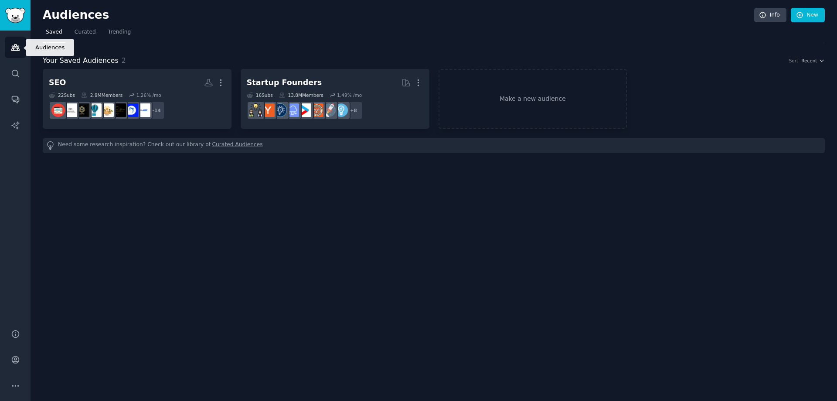
click at [17, 50] on icon "Sidebar" at bounding box center [15, 47] width 9 height 9
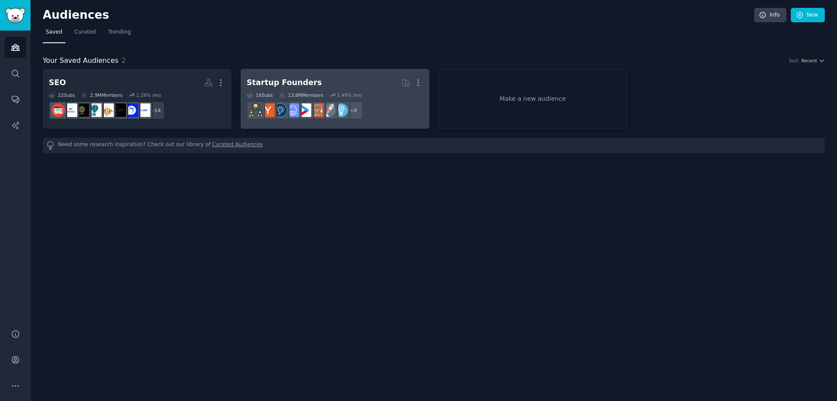
click at [289, 88] on h2 "Startup Founders More" at bounding box center [335, 82] width 177 height 15
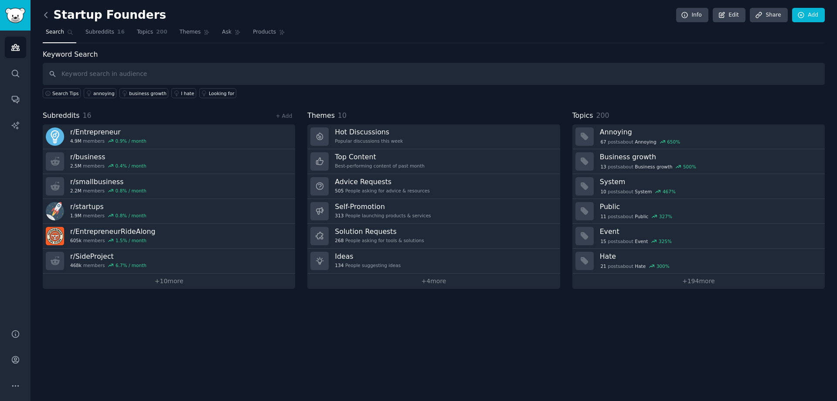
click at [43, 17] on icon at bounding box center [45, 14] width 9 height 9
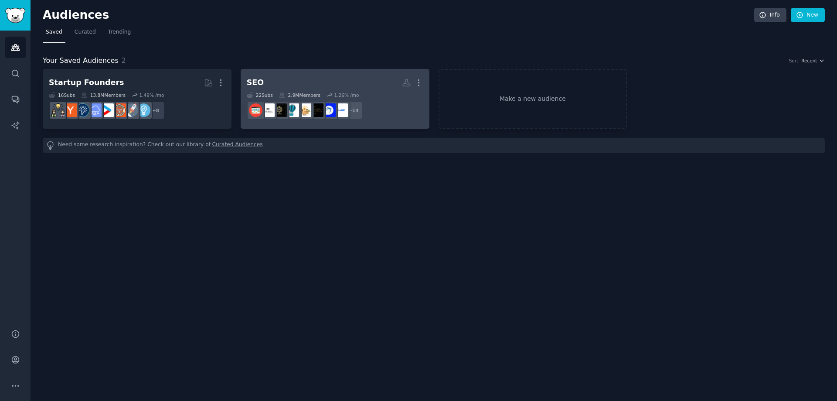
click at [320, 86] on h2 "SEO More" at bounding box center [335, 82] width 177 height 15
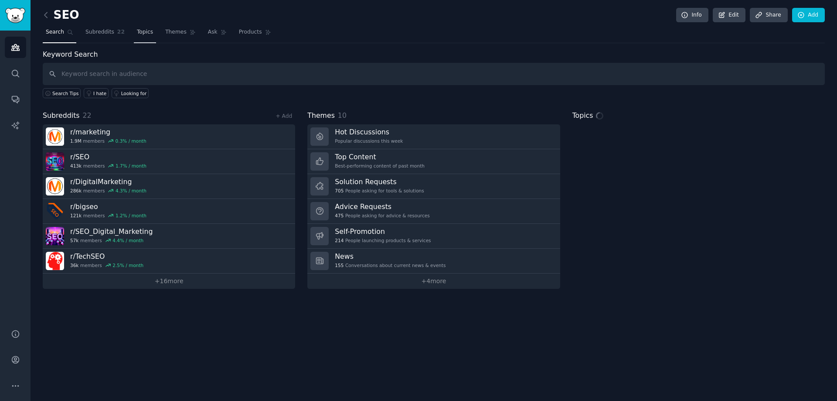
click at [137, 34] on span "Topics" at bounding box center [145, 32] width 16 height 8
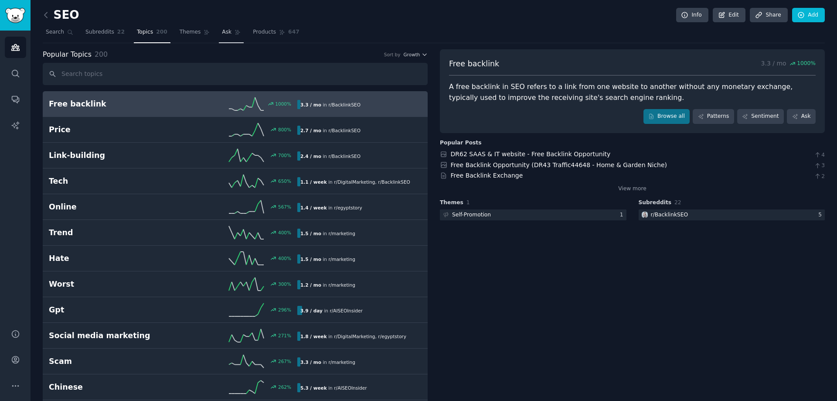
click at [222, 31] on span "Ask" at bounding box center [227, 32] width 10 height 8
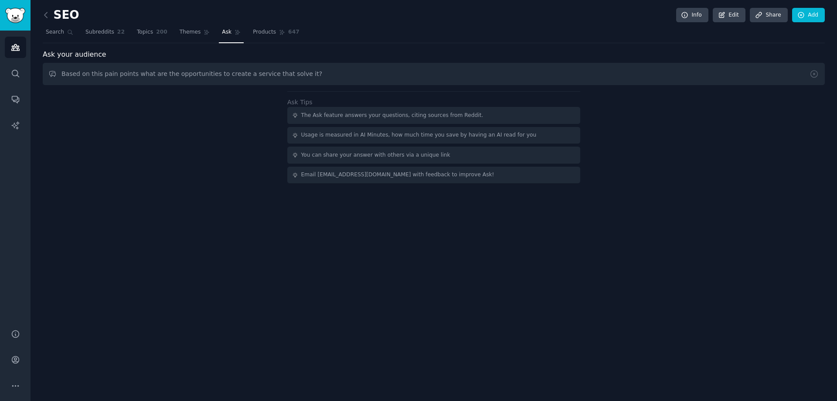
drag, startPoint x: 88, startPoint y: 73, endPoint x: 96, endPoint y: 73, distance: 8.3
click at [96, 73] on input "Based on this pain points what are the opportunities to create a service that s…" at bounding box center [434, 74] width 782 height 22
type input "Based on common pain points what are the opportunities to create a service that…"
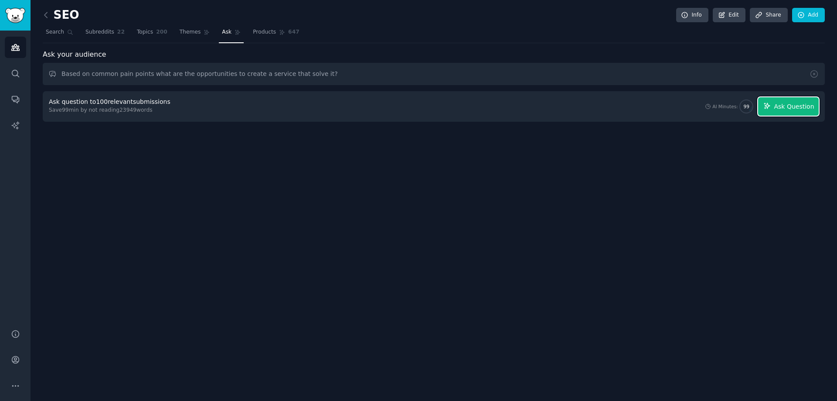
click at [792, 109] on span "Ask Question" at bounding box center [794, 106] width 40 height 9
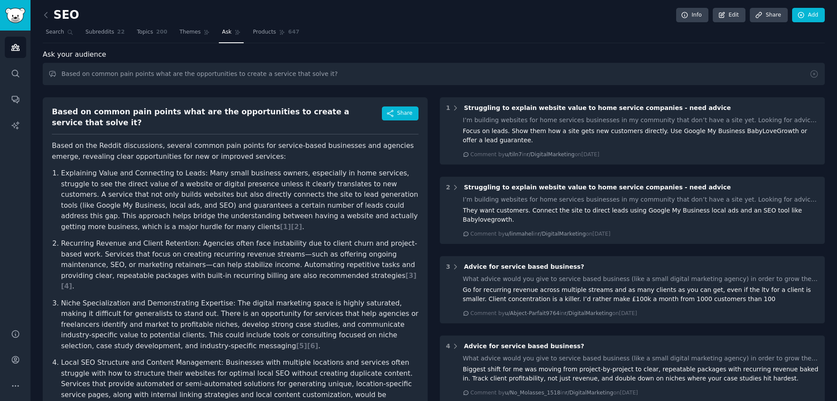
click at [219, 34] on link "Ask" at bounding box center [231, 34] width 25 height 18
click at [317, 76] on input "Based on common pain points what are the opportunities to create a service that…" at bounding box center [434, 74] width 782 height 22
drag, startPoint x: 333, startPoint y: 75, endPoint x: 209, endPoint y: 69, distance: 124.3
click at [209, 69] on input "Based on common pain points what are the opportunities to create a service that…" at bounding box center [434, 74] width 782 height 22
click at [813, 73] on icon at bounding box center [813, 73] width 9 height 9
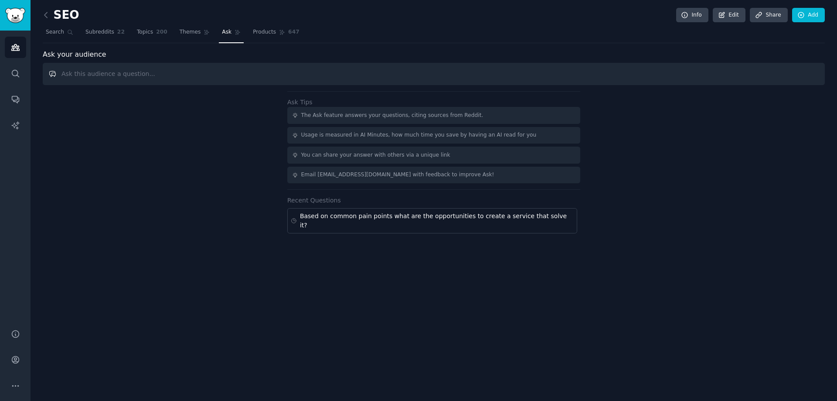
click at [289, 76] on input "text" at bounding box center [434, 74] width 782 height 22
type input "There are succeesfull example of niche services or new services that can be suc…"
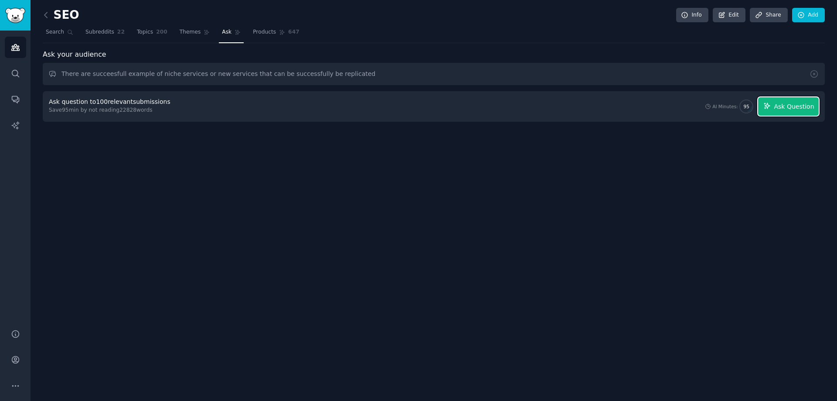
click at [784, 103] on span "Ask Question" at bounding box center [794, 106] width 40 height 9
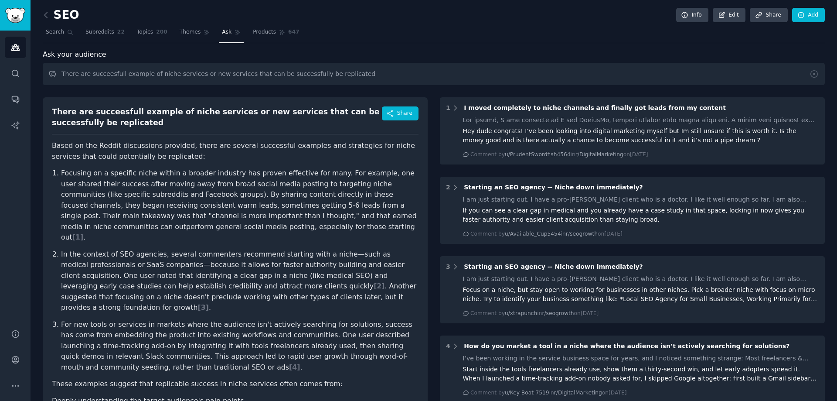
click at [313, 319] on p "For new tools or services in markets where the audience isn't actively searchin…" at bounding box center [239, 346] width 357 height 54
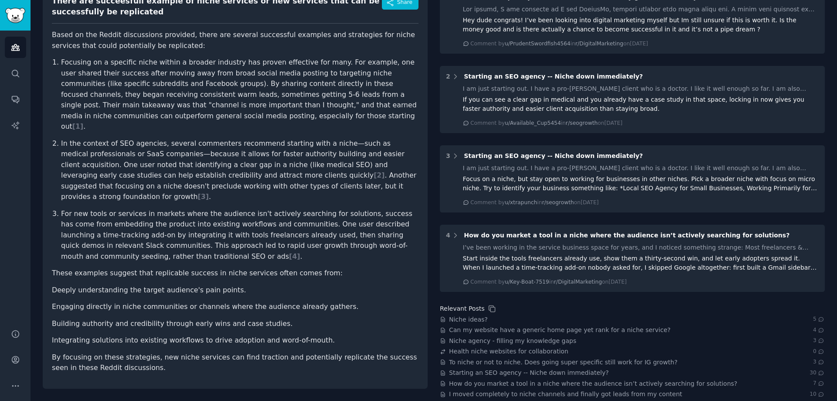
scroll to position [131, 0]
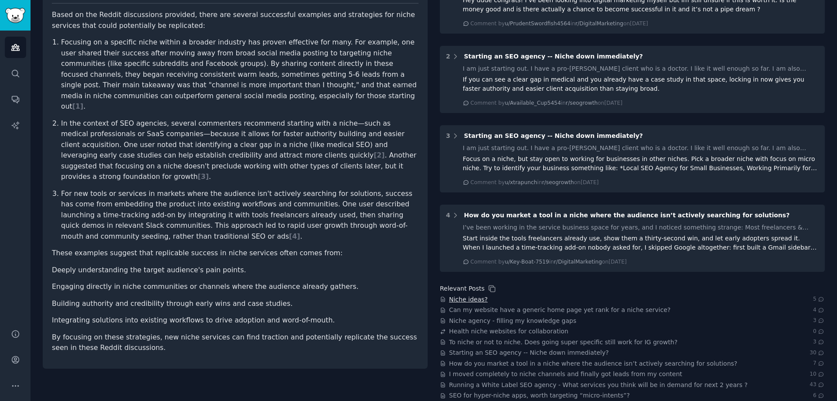
click at [452, 302] on span "Niche ideas?" at bounding box center [468, 299] width 39 height 9
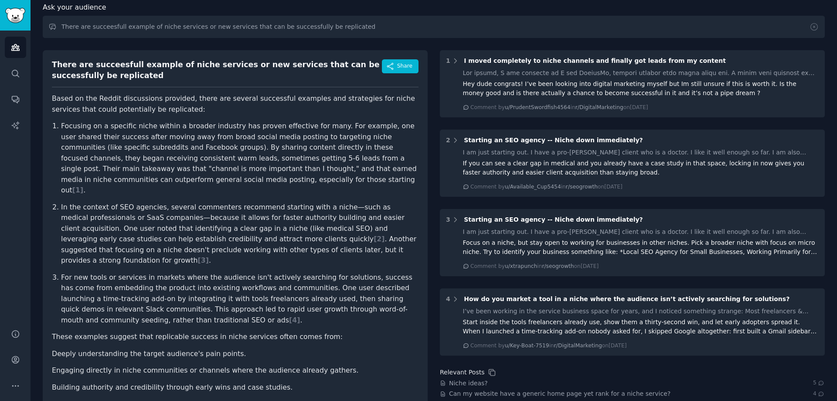
scroll to position [0, 0]
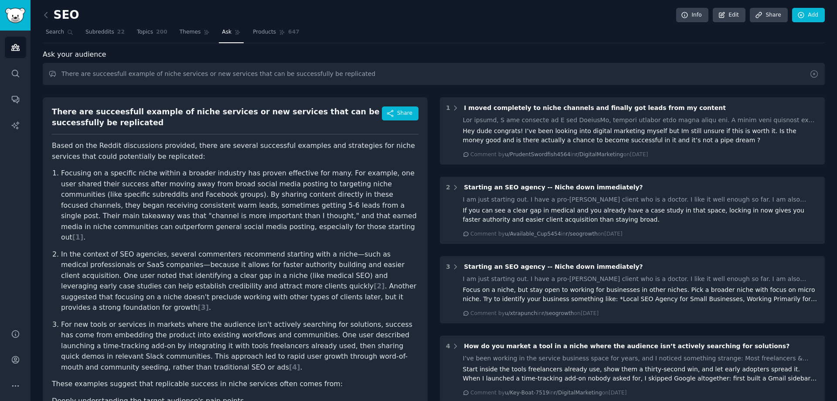
click at [814, 74] on icon at bounding box center [813, 73] width 9 height 9
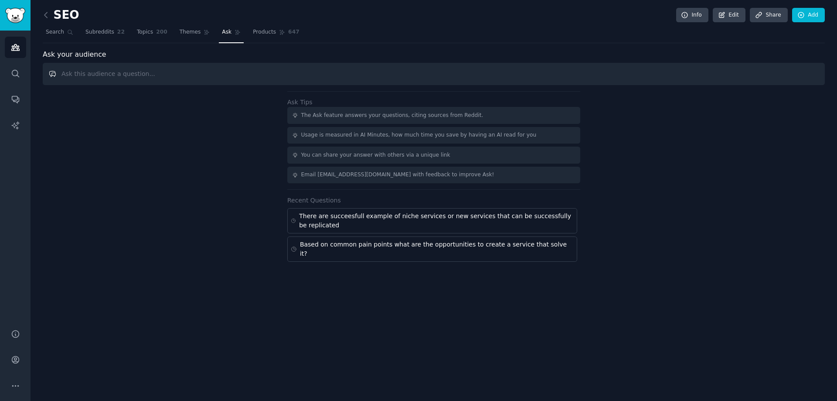
click at [99, 82] on input "text" at bounding box center [434, 74] width 782 height 22
type input "Sample o productize service that can be replicated"
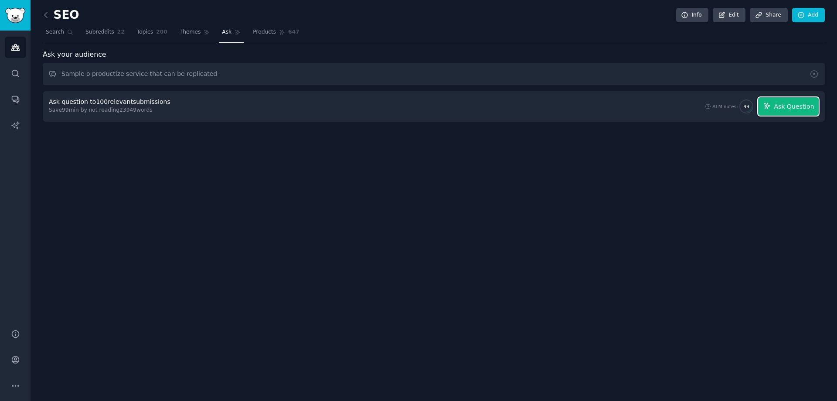
click at [773, 110] on button "Ask Question" at bounding box center [788, 106] width 61 height 18
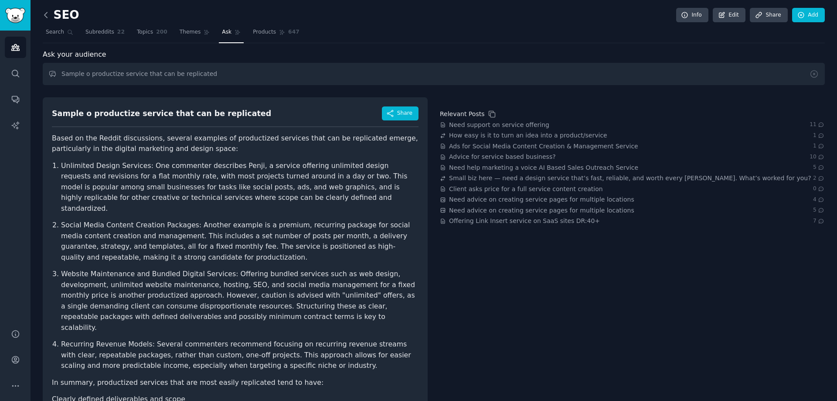
click at [44, 14] on icon at bounding box center [45, 14] width 3 height 5
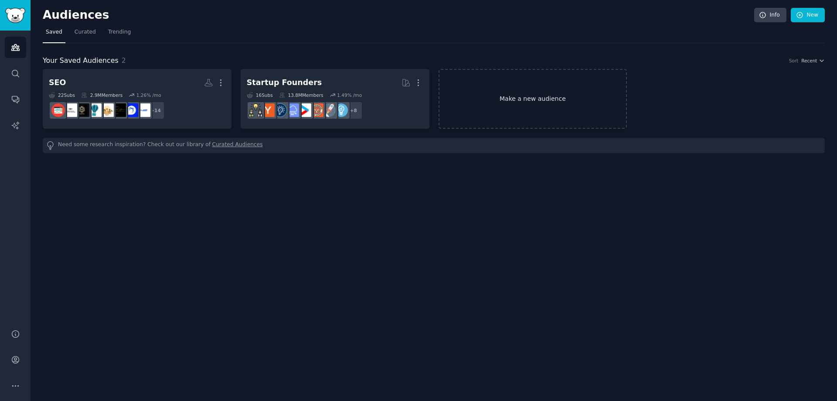
click at [503, 98] on link "Make a new audience" at bounding box center [533, 99] width 189 height 60
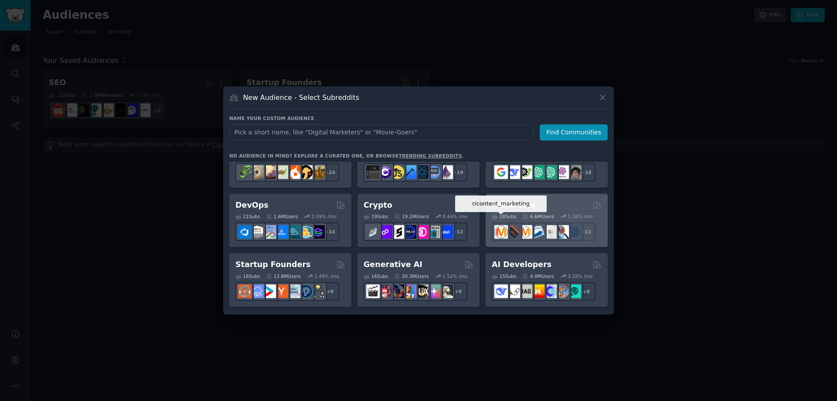
scroll to position [44, 0]
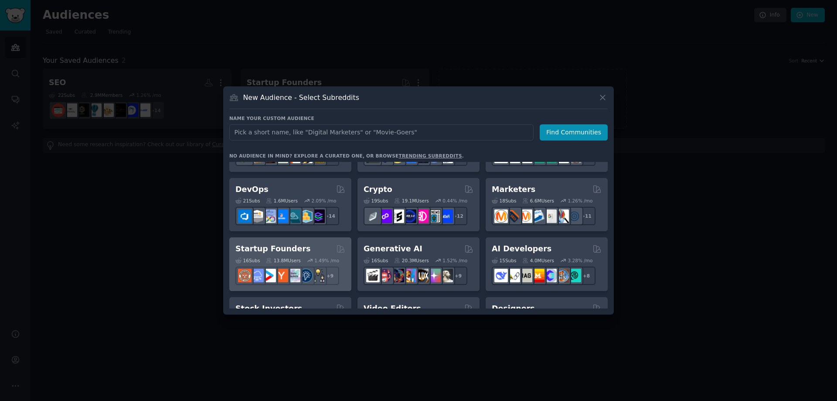
click at [258, 247] on h2 "Startup Founders" at bounding box center [272, 248] width 75 height 11
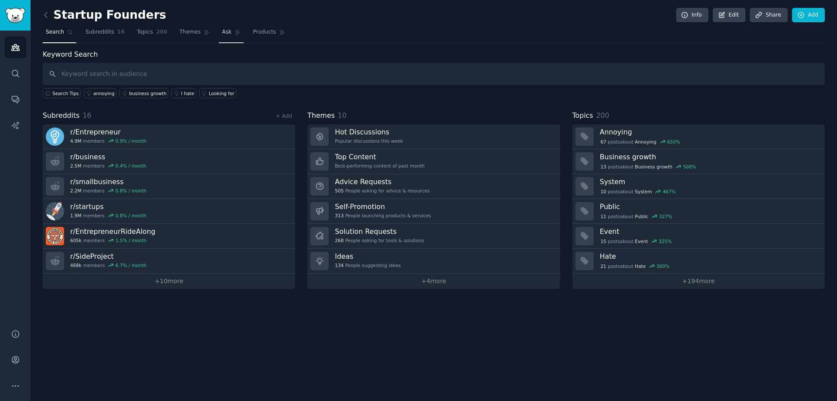
click at [222, 31] on span "Ask" at bounding box center [227, 32] width 10 height 8
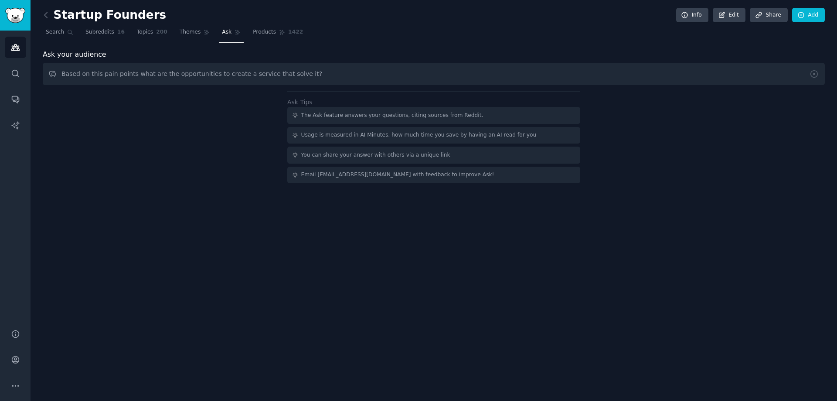
drag, startPoint x: 304, startPoint y: 75, endPoint x: 55, endPoint y: 64, distance: 249.1
click at [55, 64] on input "Based on this pain points what are the opportunities to create a service that s…" at bounding box center [434, 74] width 782 height 22
click at [204, 76] on input "Looking for successfull productized service or service to" at bounding box center [434, 74] width 782 height 22
click at [209, 73] on input "Looking for successfull productized service or services to" at bounding box center [434, 74] width 782 height 22
drag, startPoint x: 208, startPoint y: 73, endPoint x: 227, endPoint y: 73, distance: 18.7
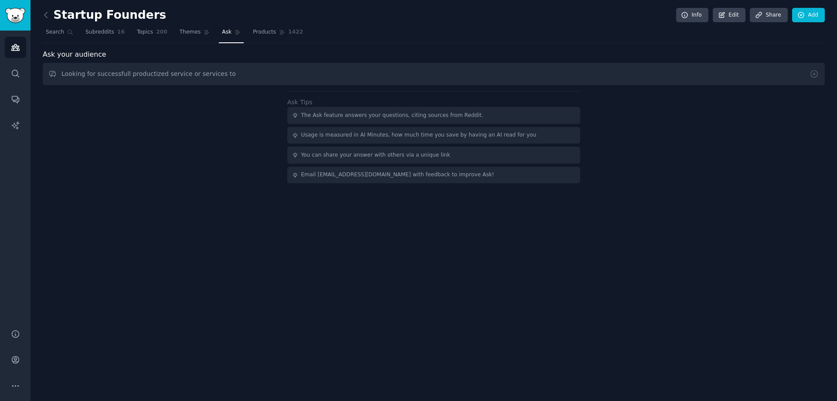
click at [227, 73] on input "Looking for successfull productized service or services to" at bounding box center [434, 74] width 782 height 22
type input "Looking for successfull productized service or services that are successfull an…"
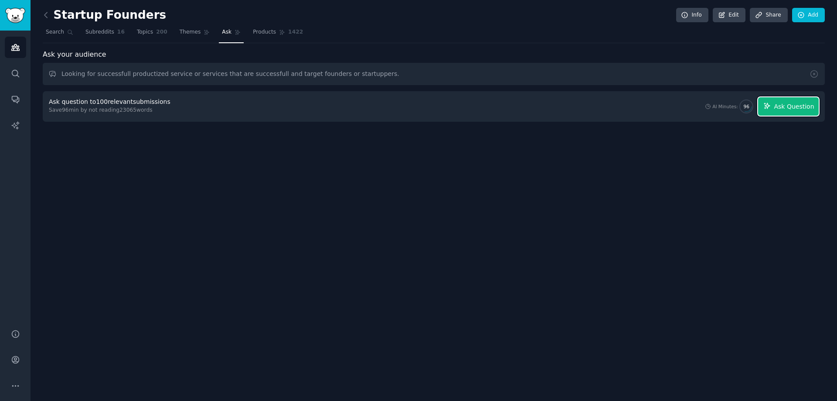
click at [813, 101] on button "Ask Question" at bounding box center [788, 106] width 61 height 18
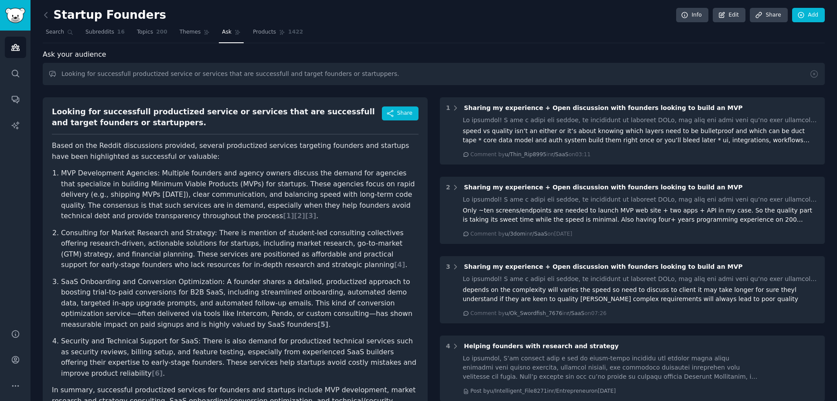
click at [317, 323] on span "[ 5 ]" at bounding box center [322, 324] width 11 height 8
click at [44, 16] on icon at bounding box center [45, 14] width 9 height 9
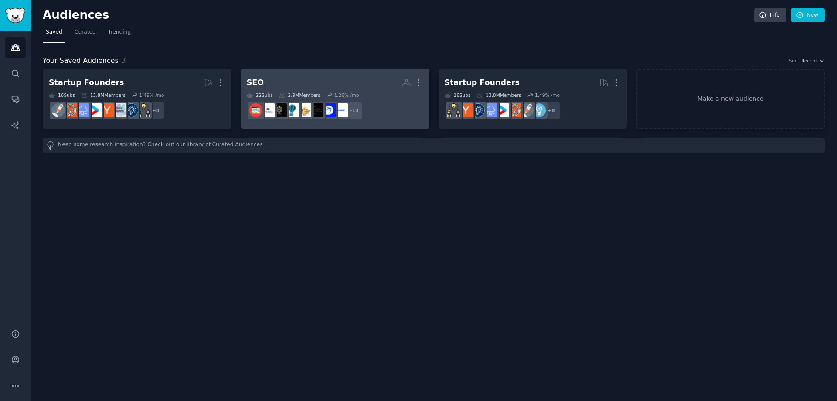
click at [360, 83] on h2 "SEO More" at bounding box center [335, 82] width 177 height 15
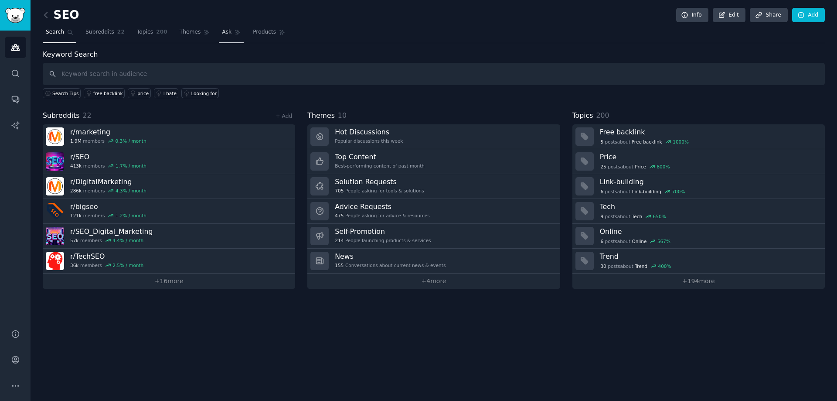
click at [222, 34] on span "Ask" at bounding box center [227, 32] width 10 height 8
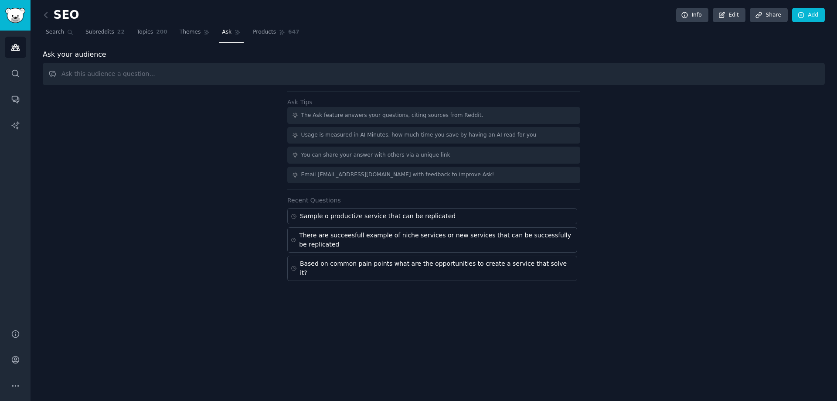
click at [258, 76] on input "text" at bounding box center [434, 74] width 782 height 22
type input "Looking for ideas and samples of succesfull niche linkbuilding service"
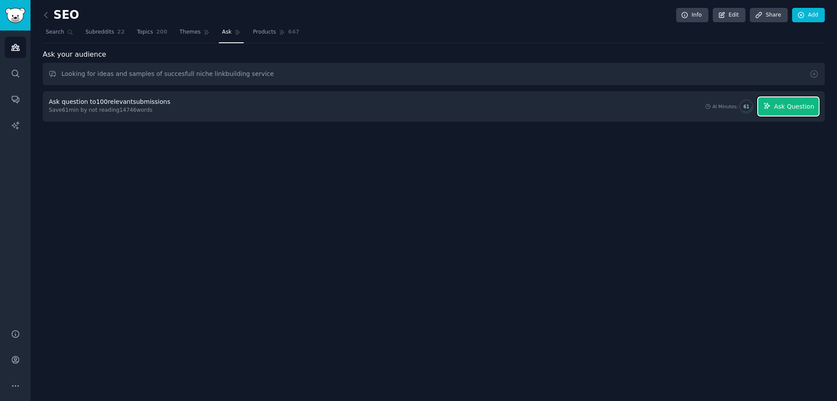
click at [787, 100] on button "Ask Question" at bounding box center [788, 106] width 61 height 18
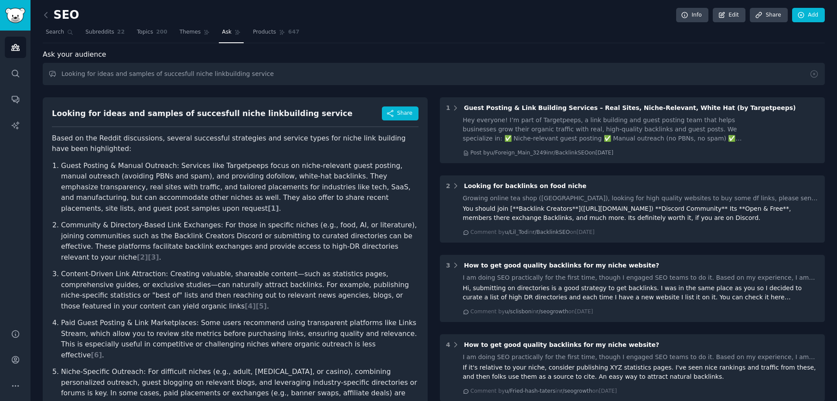
click at [279, 204] on span "[ 1 ]" at bounding box center [273, 208] width 11 height 8
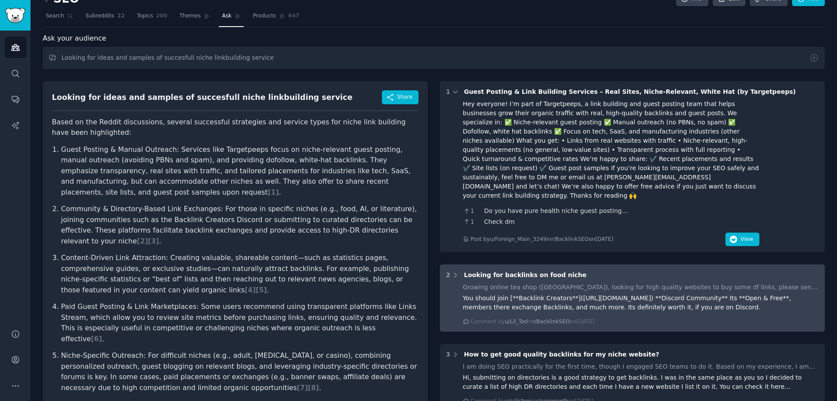
scroll to position [10, 0]
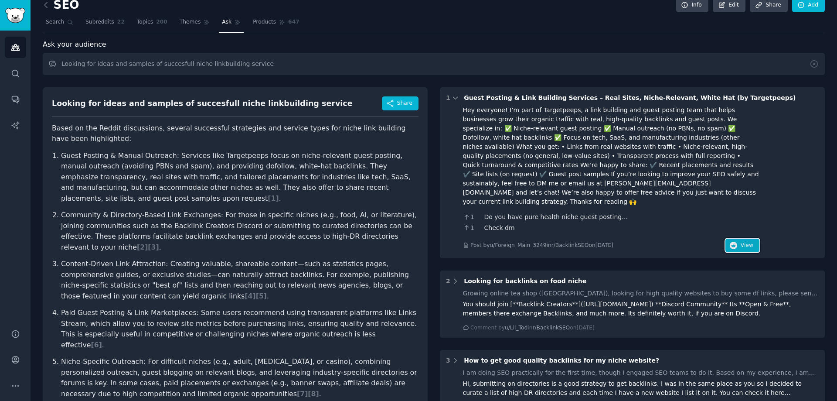
click at [726, 238] on button "View" at bounding box center [742, 245] width 34 height 14
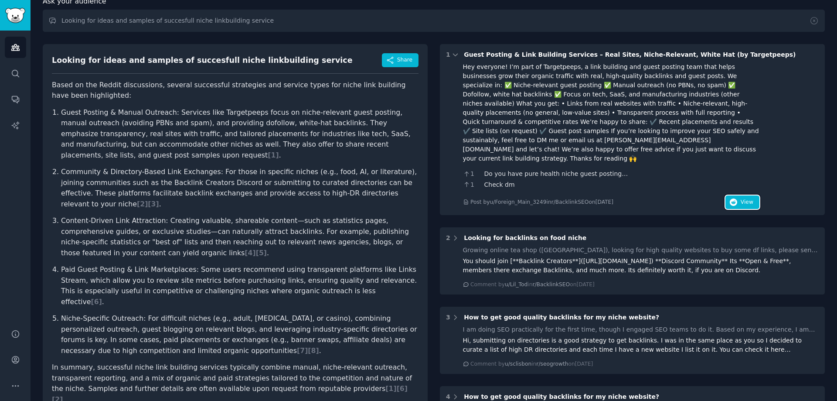
scroll to position [54, 0]
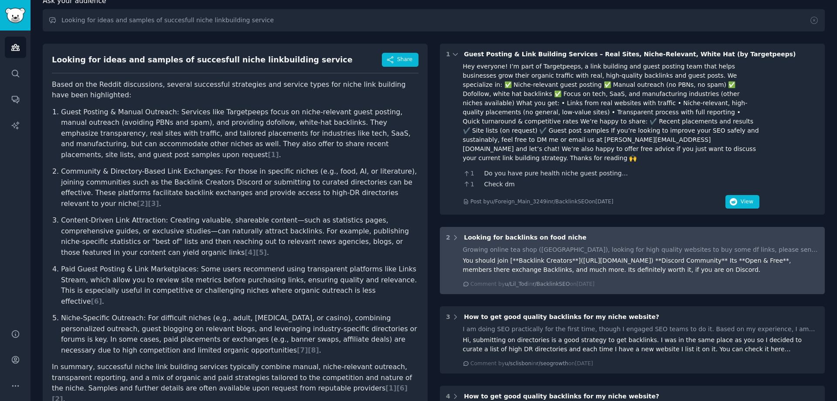
click at [759, 257] on div "Growing online tea shop (UK), looking for high quality websites to buy some df …" at bounding box center [641, 266] width 356 height 43
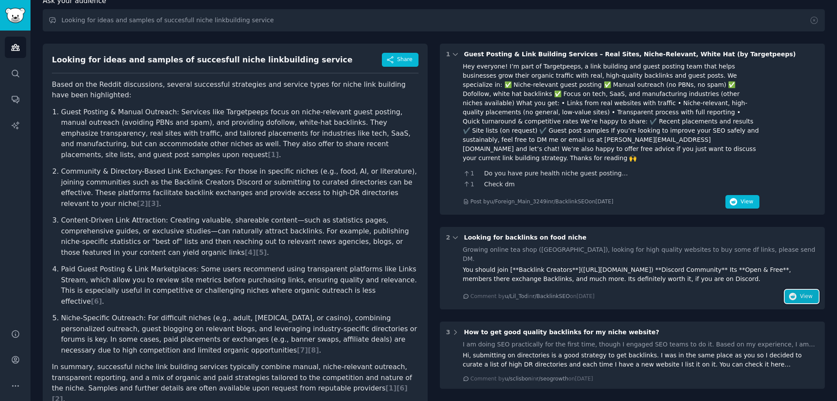
click at [786, 289] on button "View" at bounding box center [802, 296] width 34 height 14
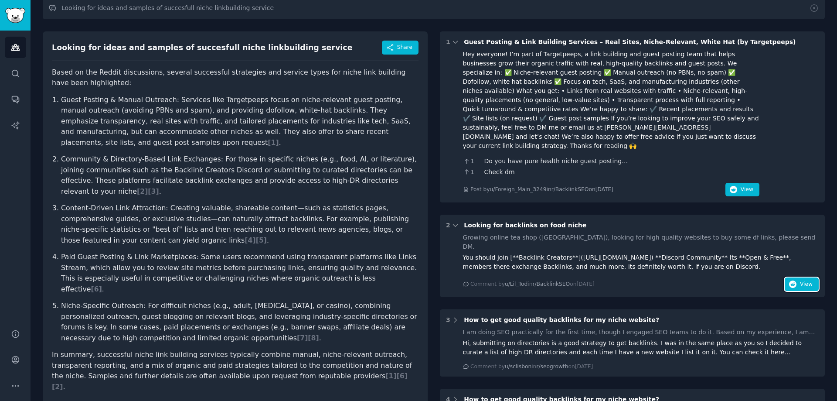
scroll to position [0, 0]
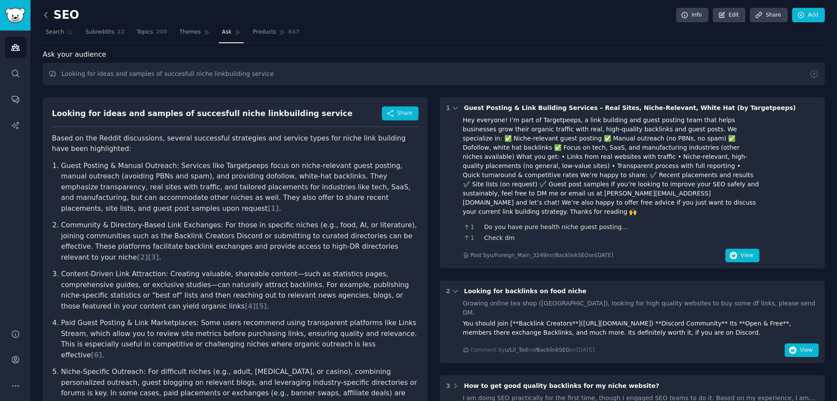
click at [48, 14] on icon at bounding box center [45, 14] width 9 height 9
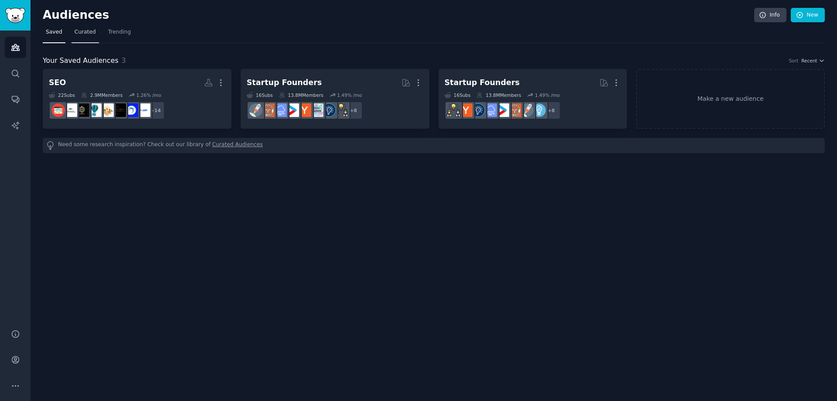
click at [81, 37] on link "Curated" at bounding box center [84, 34] width 27 height 18
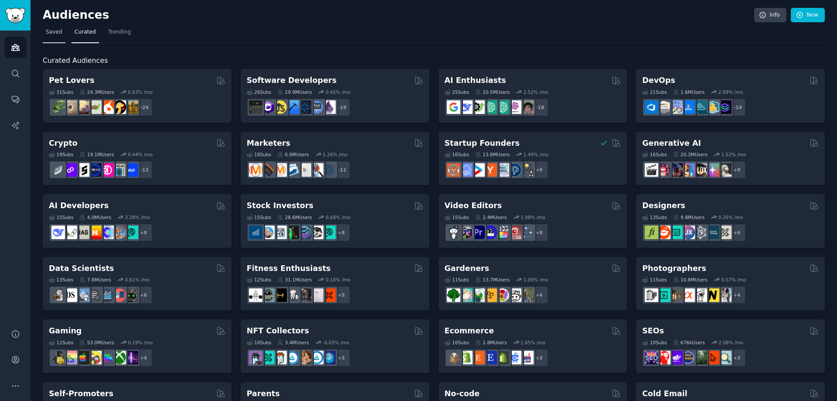
click at [46, 35] on span "Saved" at bounding box center [54, 32] width 17 height 8
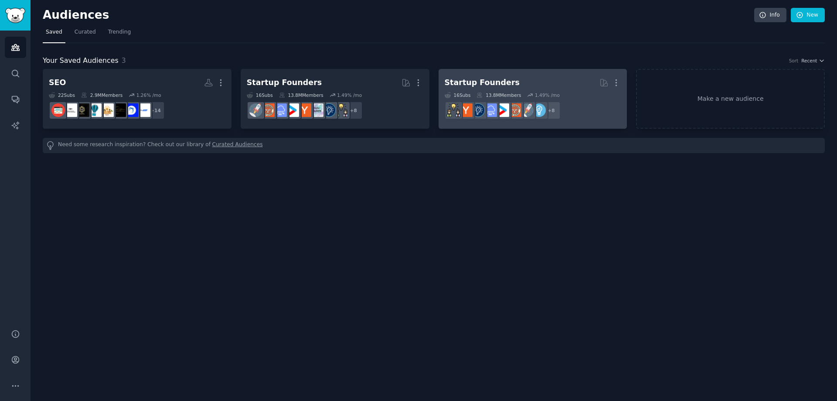
click at [598, 114] on dd "+ 8" at bounding box center [533, 110] width 177 height 24
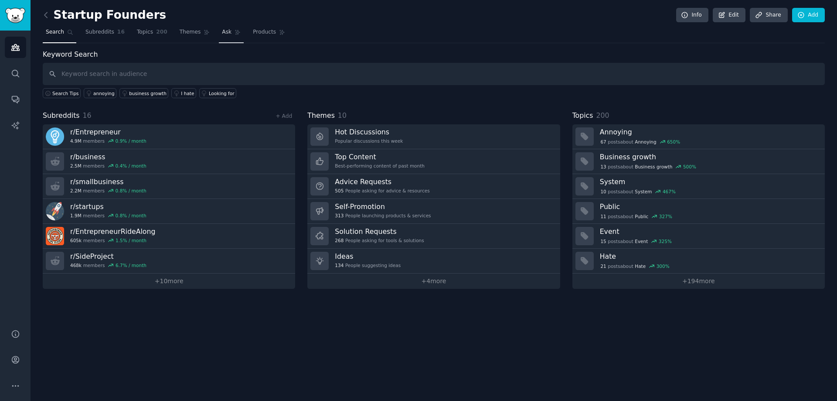
click at [219, 31] on link "Ask" at bounding box center [231, 34] width 25 height 18
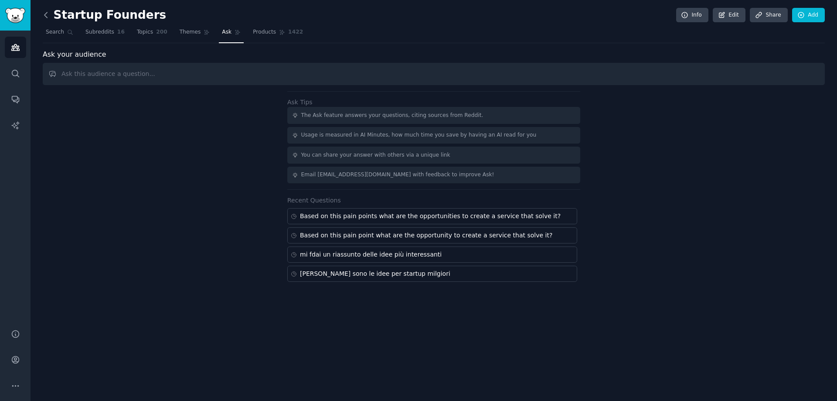
click at [45, 15] on icon at bounding box center [45, 14] width 9 height 9
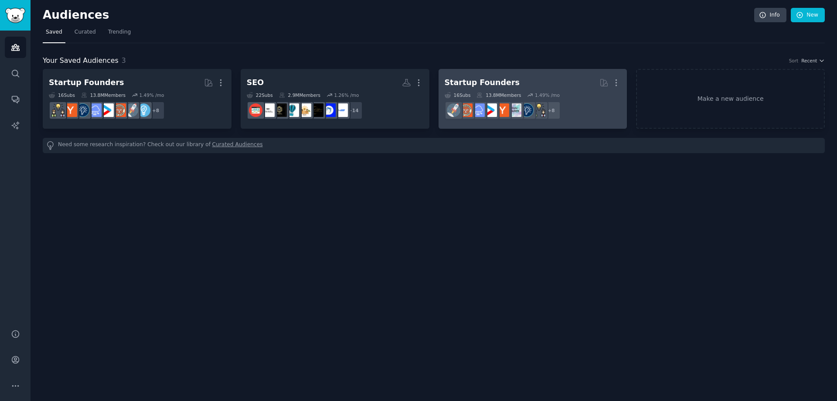
click at [513, 83] on h2 "Startup Founders More" at bounding box center [533, 82] width 177 height 15
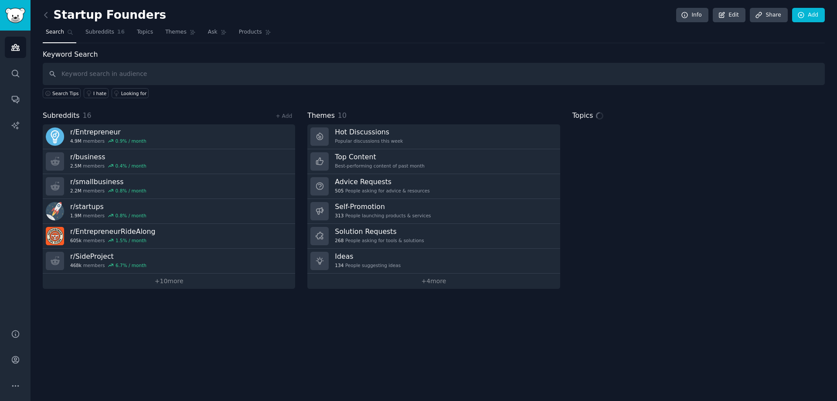
click at [194, 30] on nav "Search Subreddits 16 Topics Themes Ask Products" at bounding box center [434, 34] width 782 height 18
click at [208, 30] on span "Ask" at bounding box center [213, 32] width 10 height 8
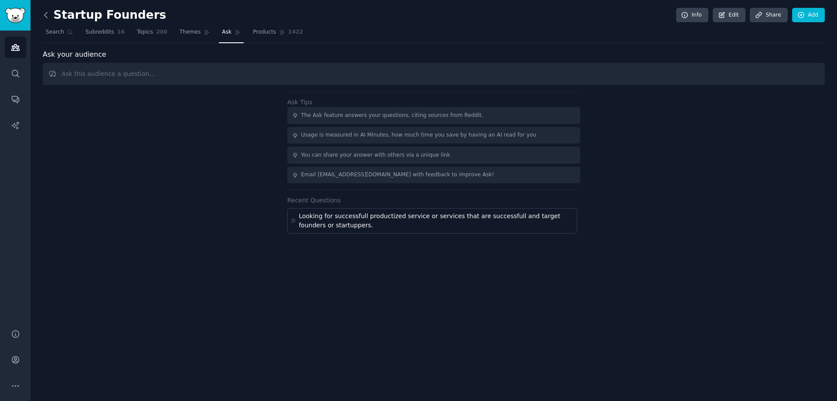
click at [48, 18] on icon at bounding box center [45, 14] width 9 height 9
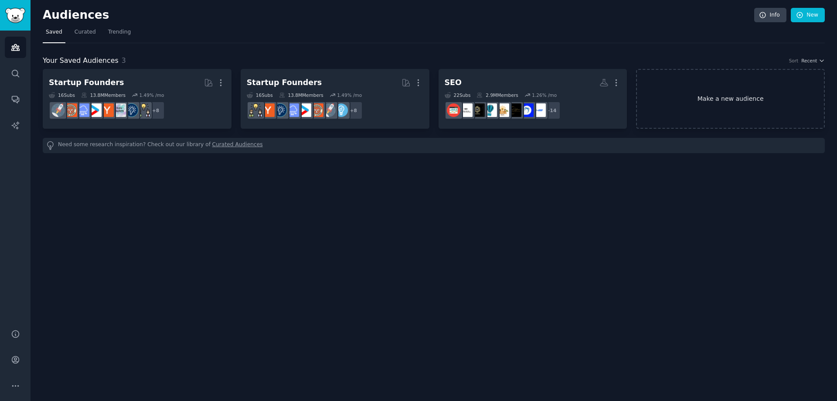
click at [724, 103] on link "Make a new audience" at bounding box center [730, 99] width 189 height 60
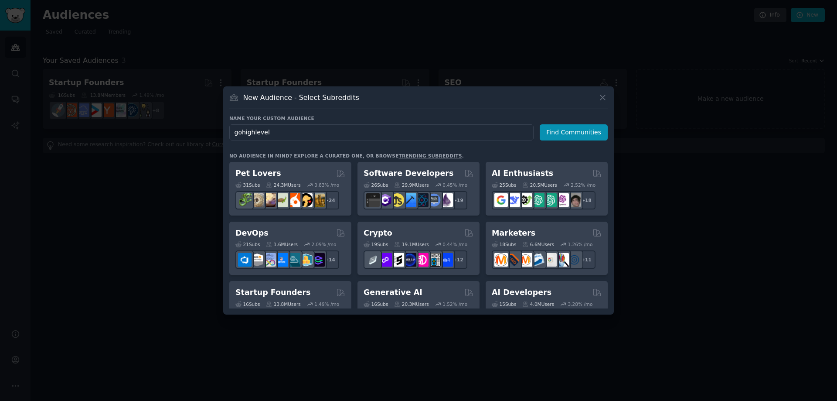
drag, startPoint x: 279, startPoint y: 133, endPoint x: 179, endPoint y: 133, distance: 100.3
click at [180, 131] on div "​ New Audience - Select Subreddits Name your custom audience Audience Name gohi…" at bounding box center [418, 200] width 831 height 401
type input "gohighlevel"
click at [572, 135] on button "Find Communities" at bounding box center [574, 132] width 68 height 16
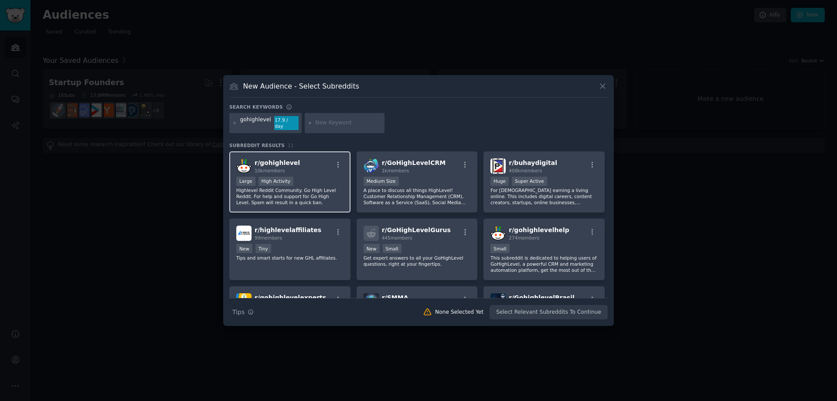
click at [310, 177] on div "Large High Activity" at bounding box center [289, 182] width 107 height 11
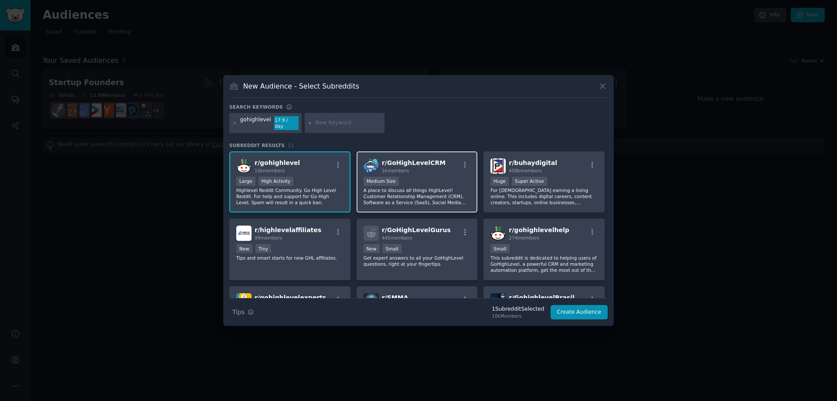
click at [456, 177] on div "1000 - 10,000 members Medium Size" at bounding box center [417, 182] width 107 height 11
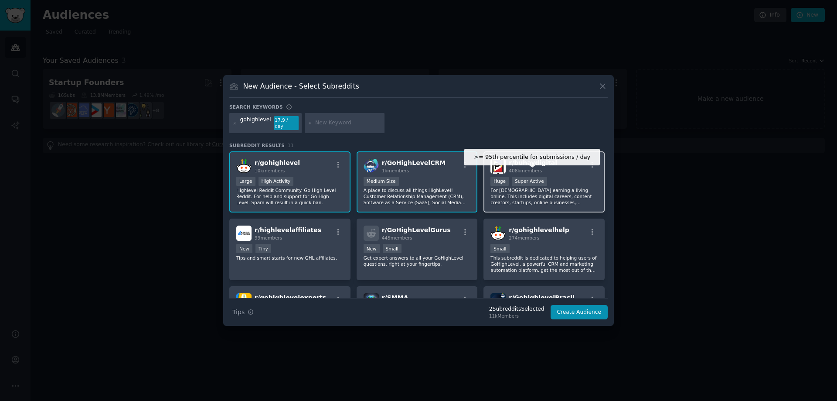
click at [513, 177] on div "Super Active" at bounding box center [529, 181] width 35 height 9
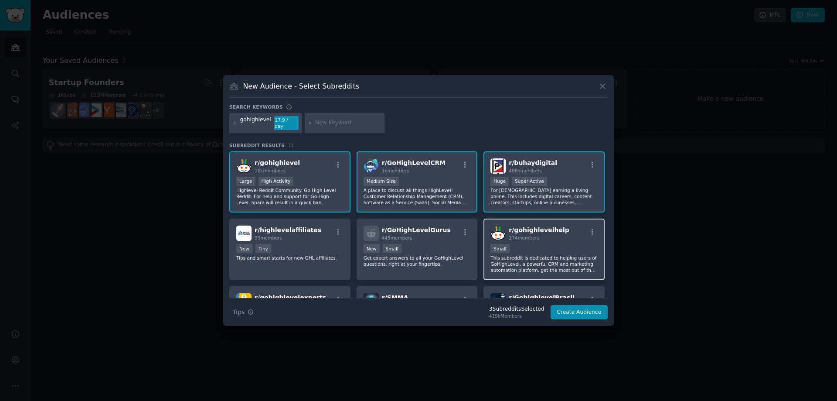
click at [527, 244] on div "Small" at bounding box center [543, 249] width 107 height 11
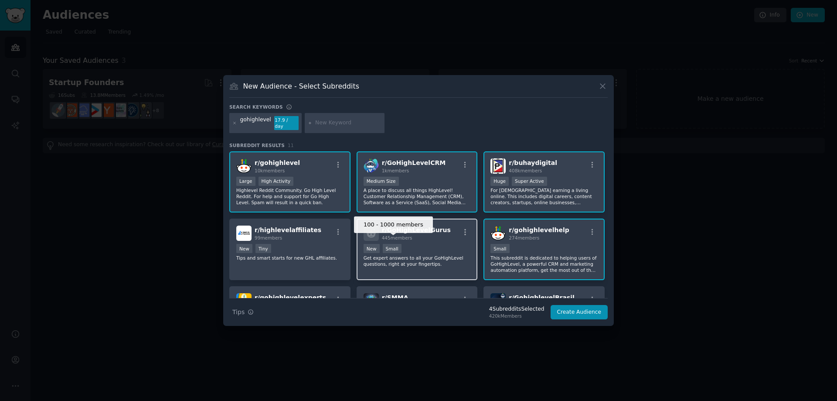
click at [388, 250] on div "Small" at bounding box center [392, 248] width 19 height 9
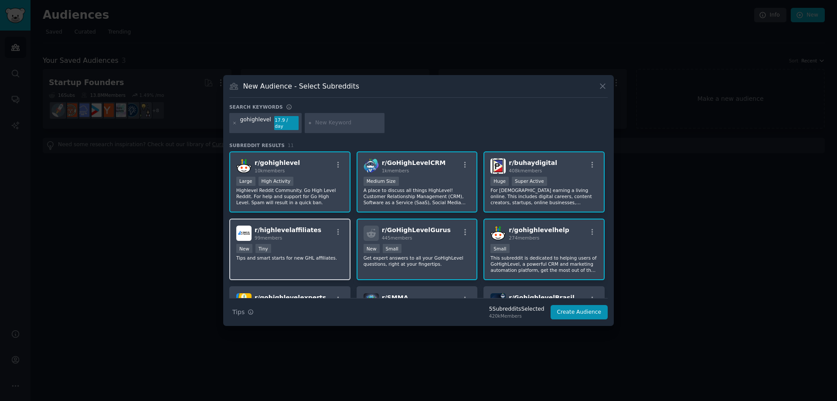
click at [296, 255] on p "Tips and smart starts for new GHL affiliates." at bounding box center [289, 258] width 107 height 6
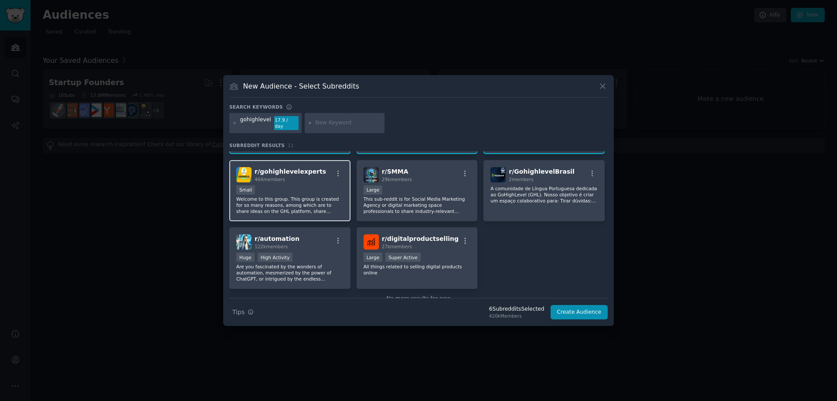
scroll to position [131, 0]
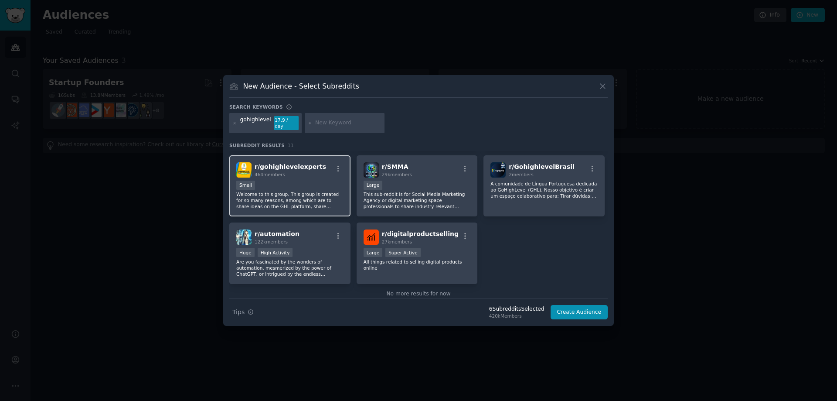
click at [312, 202] on p "Welcome to this group. This group is created for so many reasons, among which a…" at bounding box center [289, 200] width 107 height 18
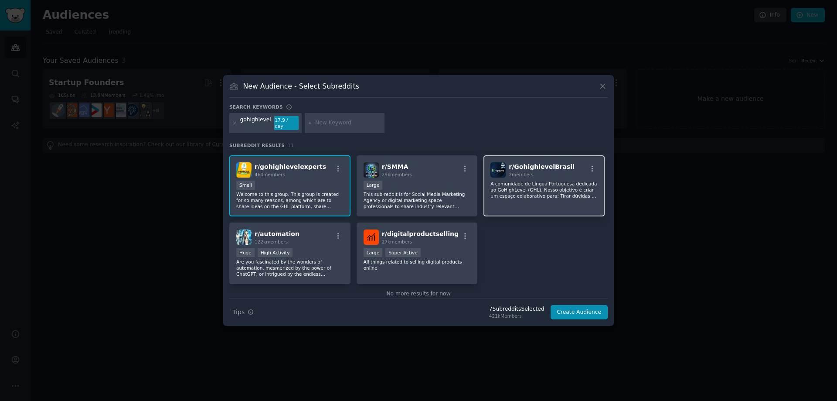
drag, startPoint x: 403, startPoint y: 192, endPoint x: 522, endPoint y: 181, distance: 119.5
click at [405, 192] on p "This sub-reddit is for Social Media Marketing Agency or digital marketing space…" at bounding box center [417, 200] width 107 height 18
click at [523, 181] on p "A comunidade de Língua Portuguesa dedicada ao GoHighLevel (GHL). Nosso objetivo…" at bounding box center [543, 189] width 107 height 18
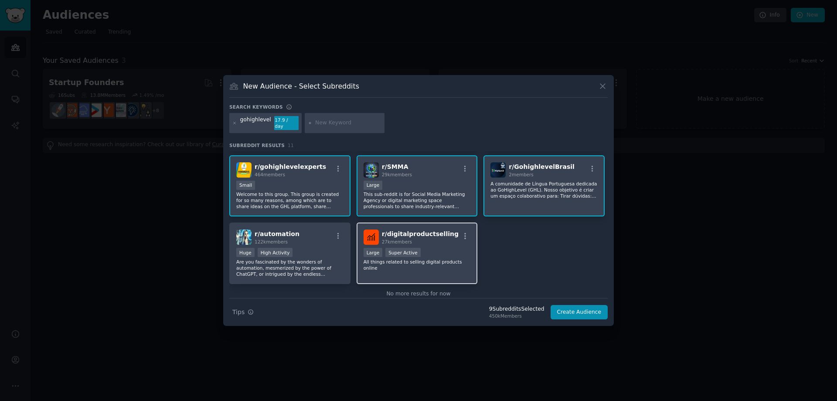
click at [445, 236] on div "r/ digitalproductselling 27k members" at bounding box center [417, 236] width 107 height 15
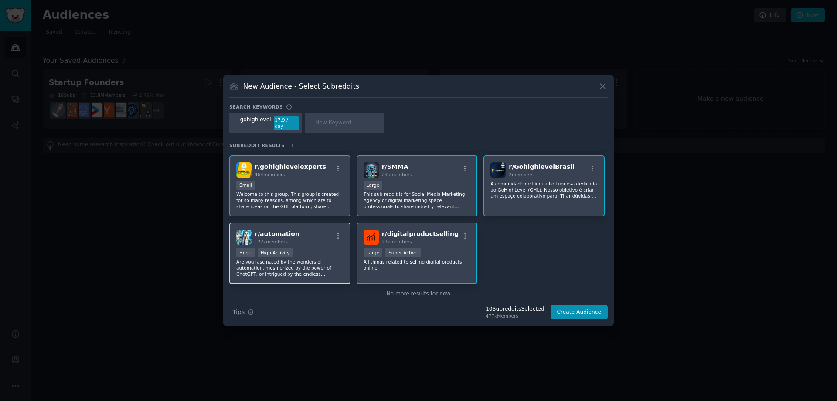
click at [291, 230] on span "r/ automation" at bounding box center [277, 233] width 45 height 7
click at [584, 313] on button "Create Audience" at bounding box center [580, 312] width 58 height 15
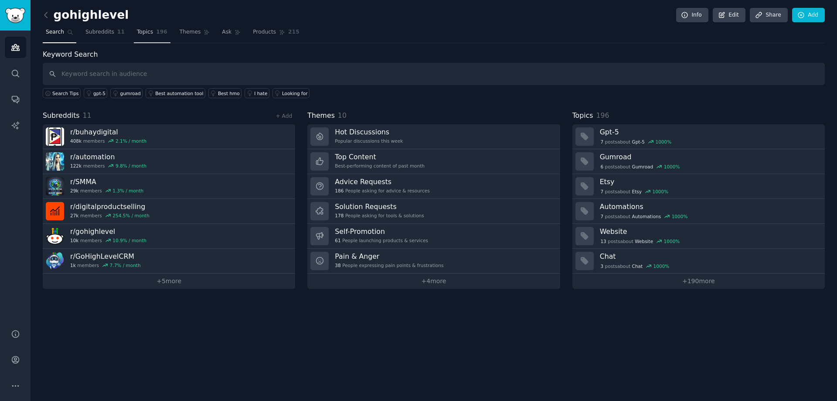
click at [156, 31] on span "196" at bounding box center [161, 32] width 11 height 8
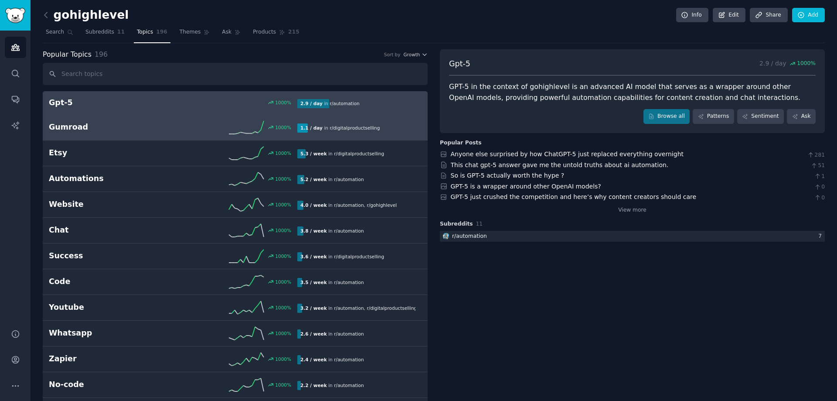
click at [108, 130] on h2 "Gumroad" at bounding box center [111, 127] width 124 height 11
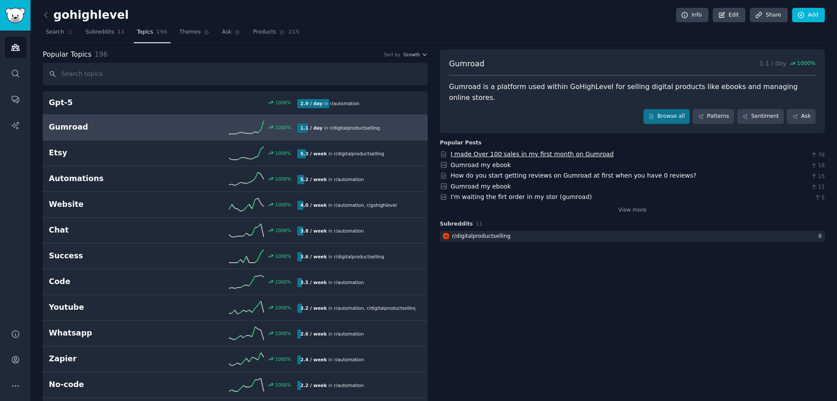
click at [514, 150] on link "I made Over 100 sales in my first month on Gumroad" at bounding box center [532, 153] width 163 height 7
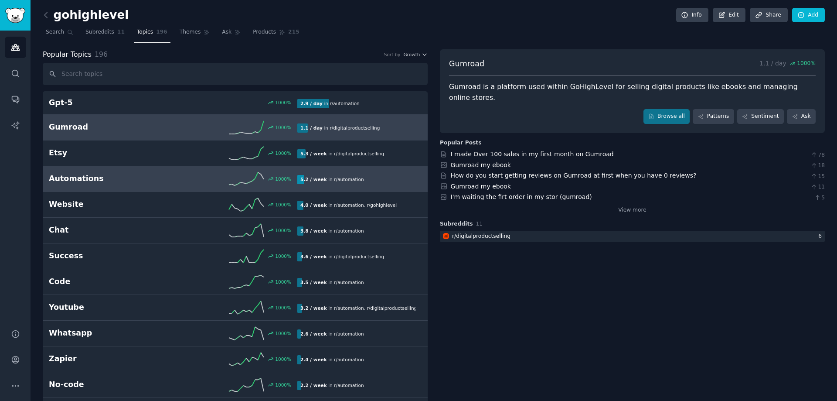
click at [122, 174] on h2 "Automations" at bounding box center [111, 178] width 124 height 11
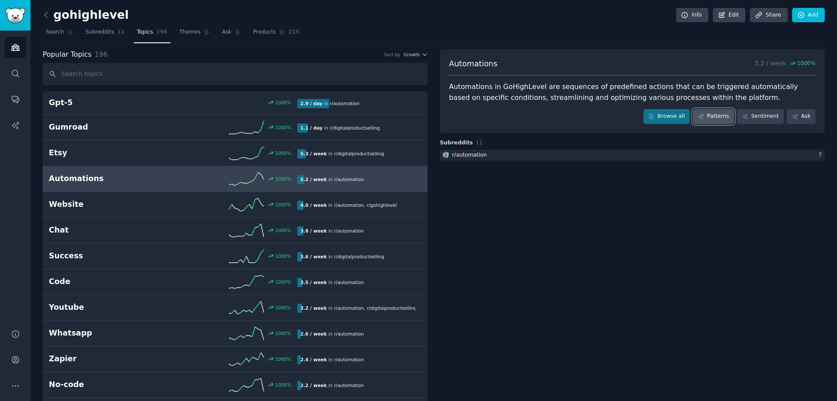
click at [712, 109] on link "Patterns" at bounding box center [713, 116] width 41 height 15
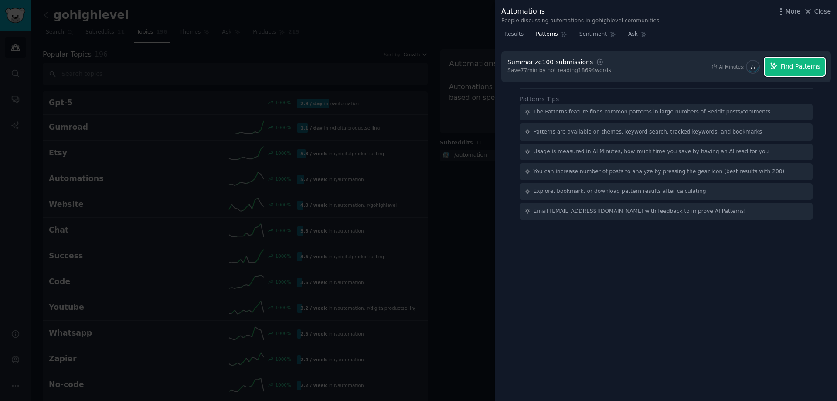
click at [788, 66] on span "Find Patterns" at bounding box center [801, 66] width 40 height 9
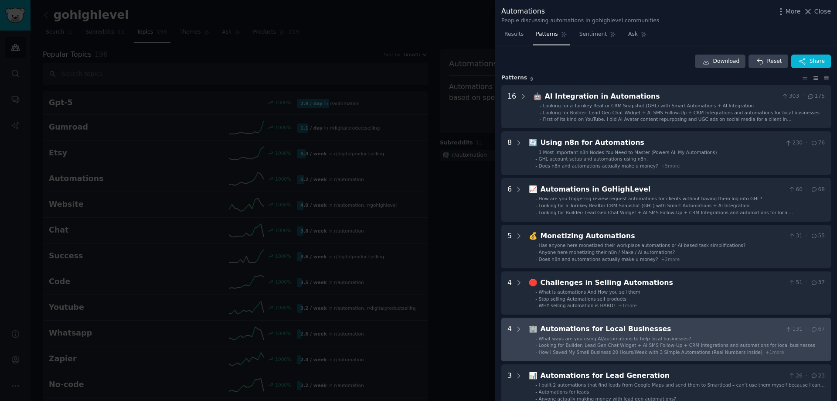
click at [614, 325] on div "Automations for Local Businesses" at bounding box center [660, 328] width 241 height 11
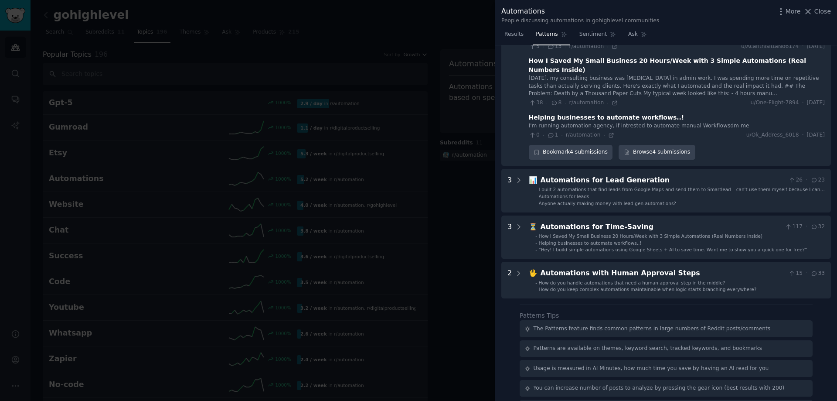
scroll to position [403, 0]
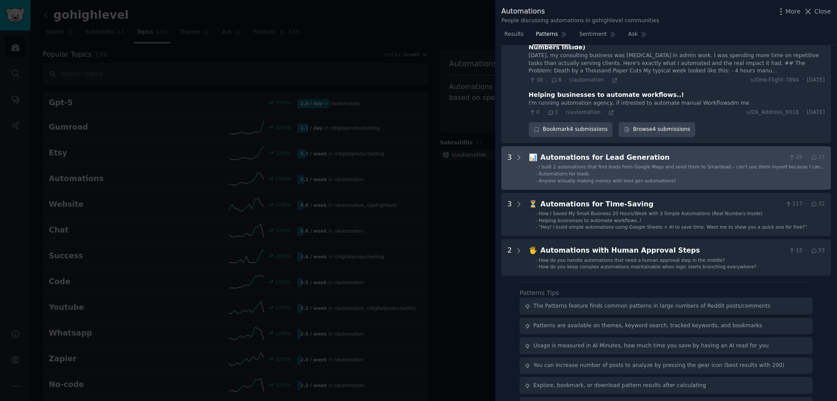
click at [731, 170] on li "- Automations for leads" at bounding box center [679, 173] width 289 height 6
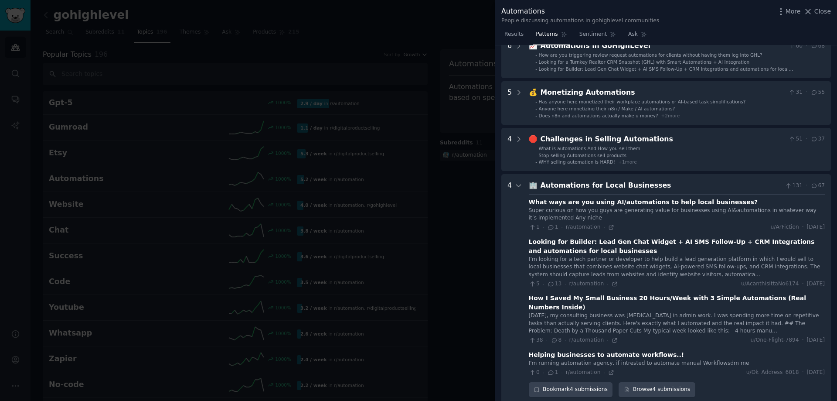
scroll to position [59, 0]
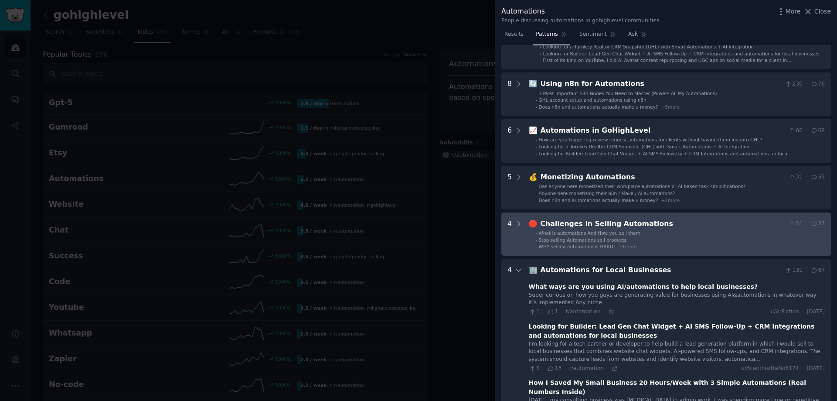
click at [669, 236] on ul "- What is automations And How you sell them - Stop selling Automations sell pro…" at bounding box center [677, 240] width 296 height 20
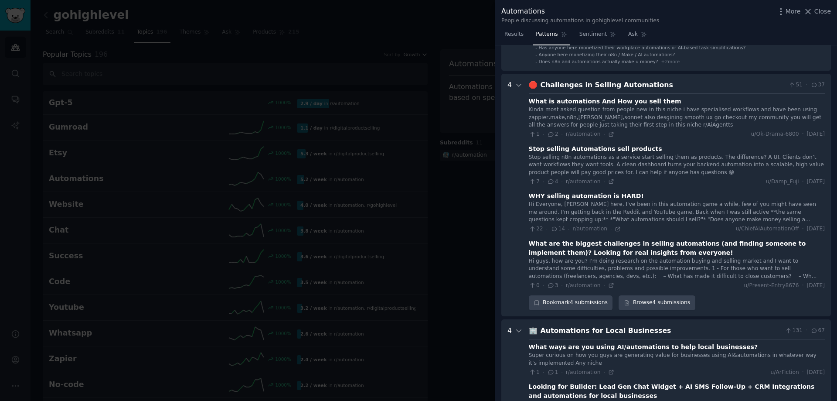
scroll to position [226, 0]
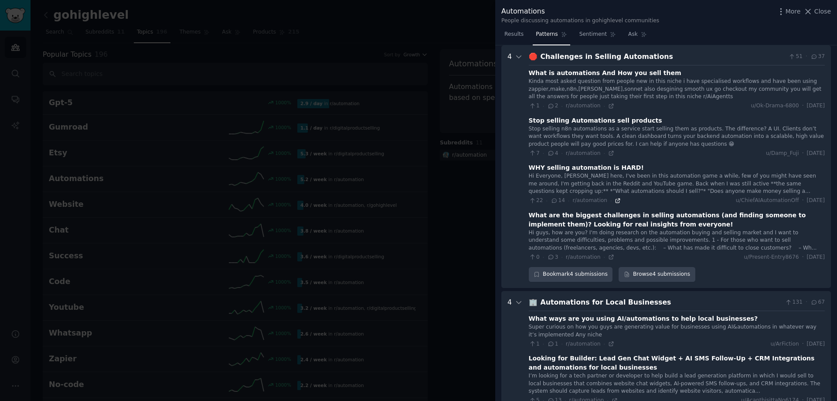
click at [615, 200] on icon at bounding box center [618, 200] width 6 height 6
click at [812, 8] on icon at bounding box center [807, 11] width 9 height 9
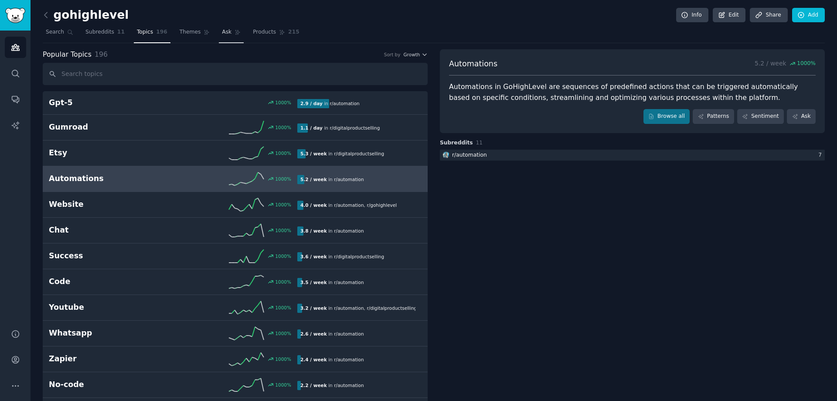
click at [222, 32] on span "Ask" at bounding box center [227, 32] width 10 height 8
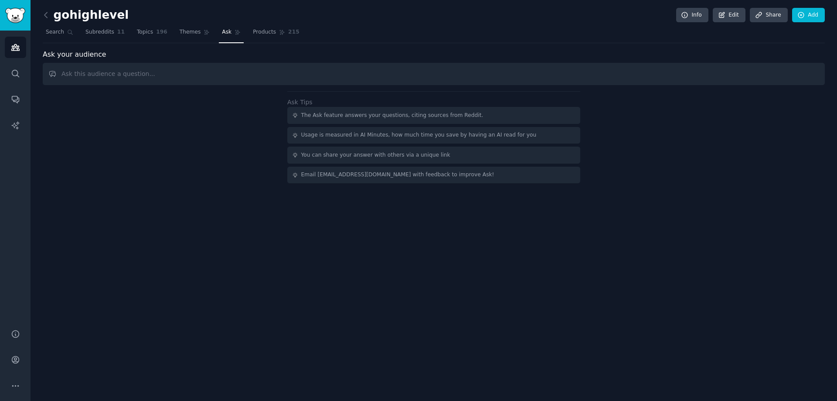
click at [363, 80] on input "text" at bounding box center [434, 74] width 782 height 22
type input "there are samples of Travel agency using it"
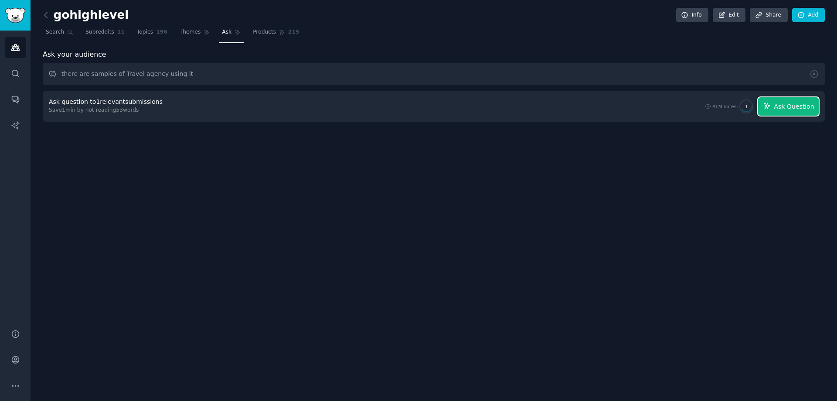
click at [782, 107] on span "Ask Question" at bounding box center [794, 106] width 40 height 9
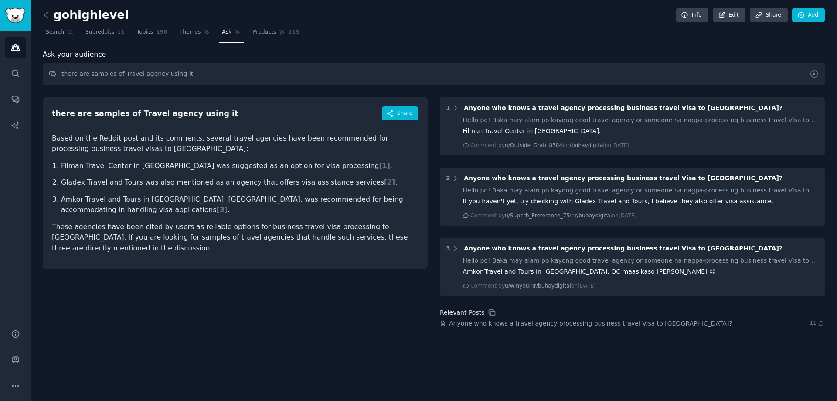
click at [816, 74] on icon at bounding box center [813, 73] width 9 height 9
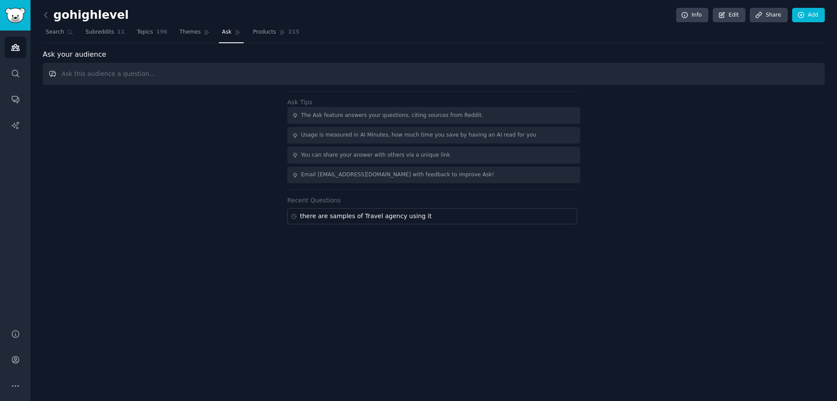
click at [290, 78] on input "text" at bounding box center [434, 74] width 782 height 22
copy div "there are samples of Travel agency using it"
drag, startPoint x: 438, startPoint y: 218, endPoint x: 296, endPoint y: 216, distance: 141.2
click at [296, 216] on div "there are samples of Travel agency using it" at bounding box center [432, 216] width 290 height 16
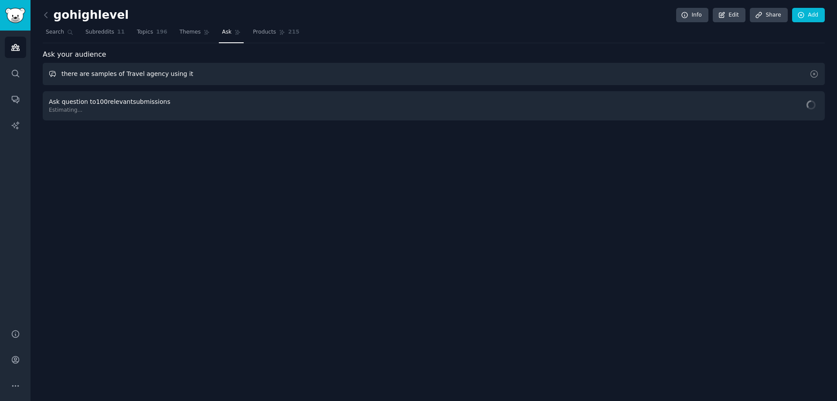
click at [154, 71] on input "there are samples of Travel agency using it" at bounding box center [434, 74] width 782 height 22
paste input "there are samples of Travel agency using it"
drag, startPoint x: 316, startPoint y: 73, endPoint x: 48, endPoint y: 74, distance: 268.9
click at [48, 74] on input "there are samples of Travel agencythere are samples of Travel agency using it u…" at bounding box center [434, 74] width 782 height 22
paste input "text"
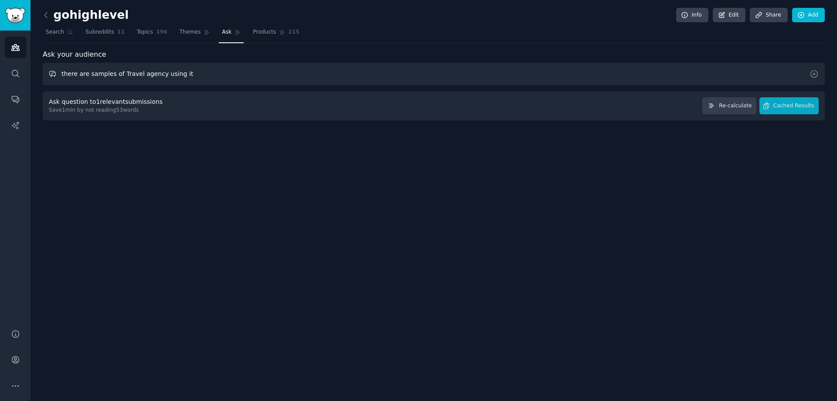
drag, startPoint x: 77, startPoint y: 73, endPoint x: 48, endPoint y: 75, distance: 29.7
click at [48, 75] on input "there are samples of Travel agency using it" at bounding box center [434, 74] width 782 height 22
click at [70, 77] on input "are samples of Travel agency using it" at bounding box center [434, 74] width 782 height 22
drag, startPoint x: 171, startPoint y: 74, endPoint x: 203, endPoint y: 75, distance: 31.8
click at [203, 75] on input "are there samples of Travel agency using it" at bounding box center [434, 74] width 782 height 22
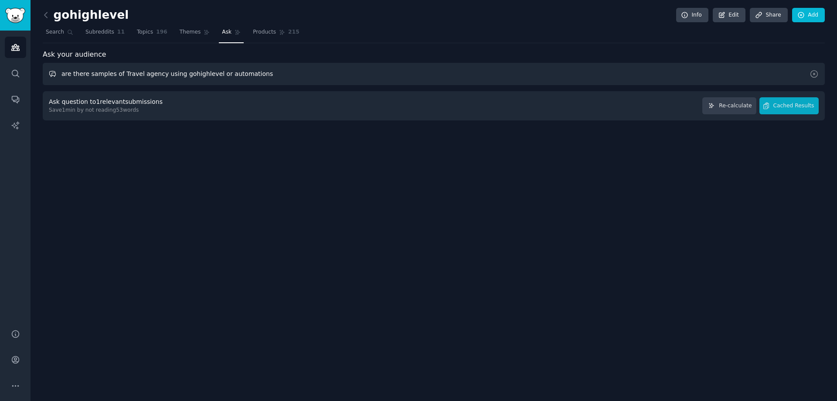
type input "are there samples of Travel agency using gohighlevel or automations"
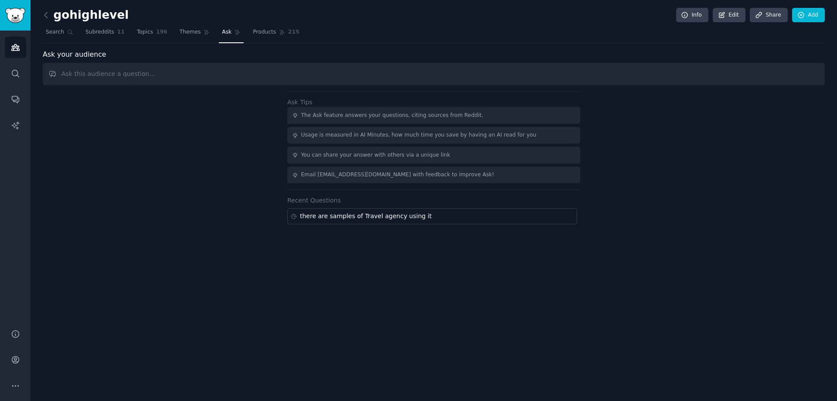
click at [177, 72] on input "text" at bounding box center [434, 74] width 782 height 22
drag, startPoint x: 76, startPoint y: 73, endPoint x: 5, endPoint y: 70, distance: 71.6
click at [5, 70] on div "Audiences Search Conversations AI Reports Help Account More gohighlevel Info Ed…" at bounding box center [418, 200] width 837 height 401
click at [68, 74] on input "are samples of Travel agency using it" at bounding box center [434, 74] width 782 height 22
drag, startPoint x: 170, startPoint y: 74, endPoint x: 248, endPoint y: 79, distance: 78.2
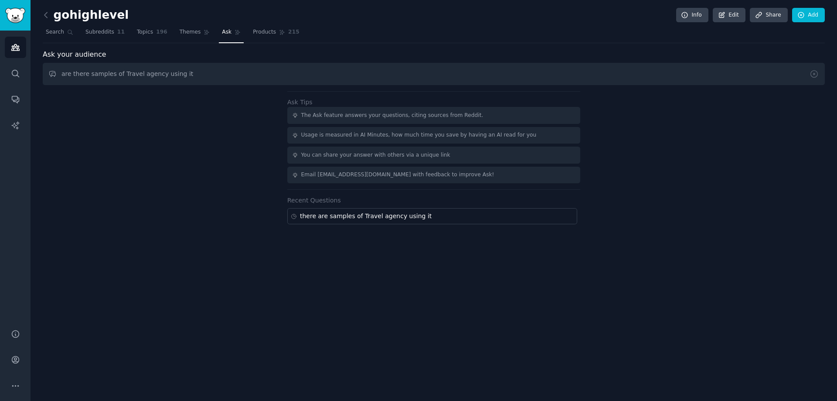
click at [245, 78] on input "are there samples of Travel agency using it" at bounding box center [434, 74] width 782 height 22
type input "are there samples of Travel agency using gohighlevel or other automations?"
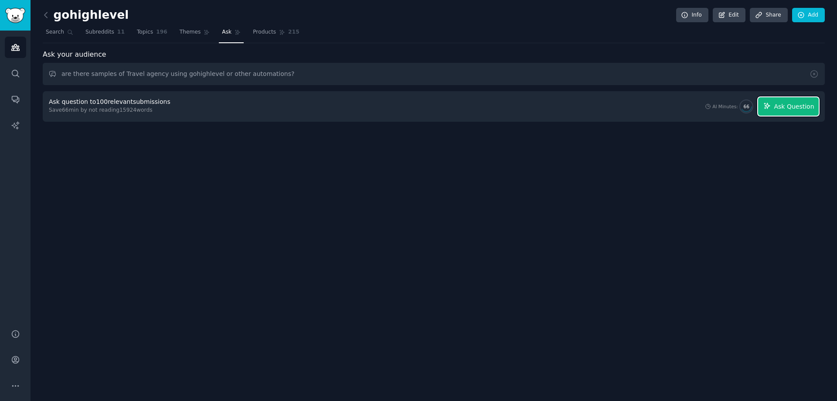
click at [793, 110] on span "Ask Question" at bounding box center [794, 106] width 40 height 9
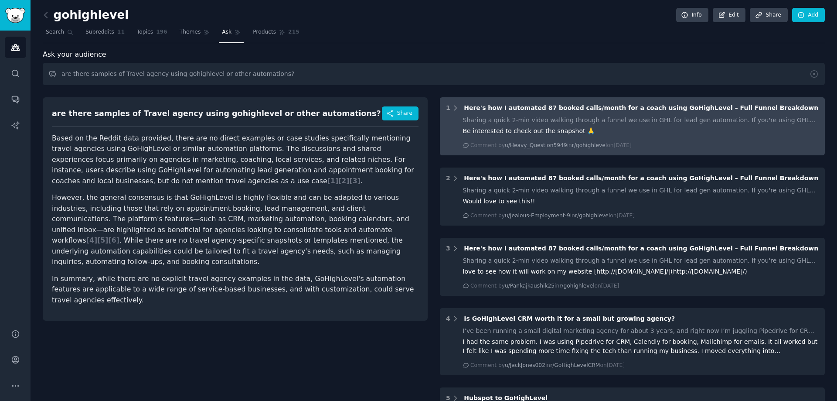
click at [640, 119] on div "Sharing a quick 2-min video walking through a funnel we use in GHL for lead gen…" at bounding box center [641, 120] width 356 height 9
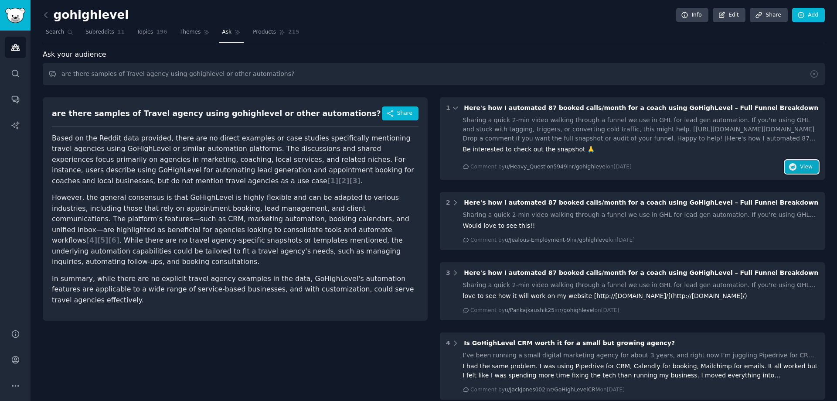
click at [793, 172] on button "View" at bounding box center [802, 167] width 34 height 14
click at [44, 17] on icon at bounding box center [45, 14] width 9 height 9
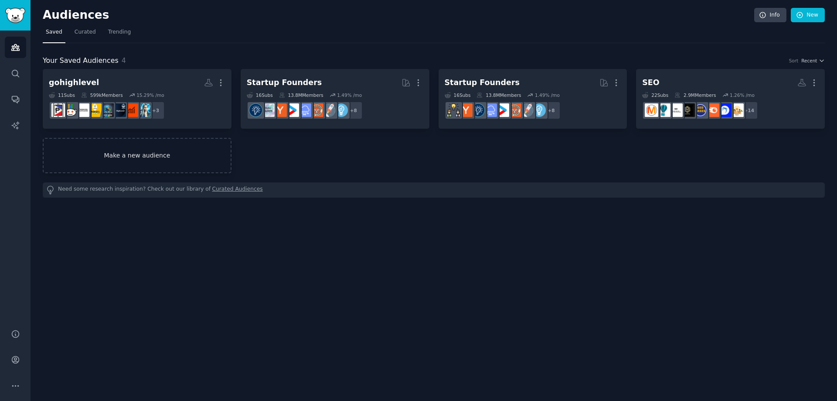
click at [71, 161] on link "Make a new audience" at bounding box center [137, 155] width 189 height 35
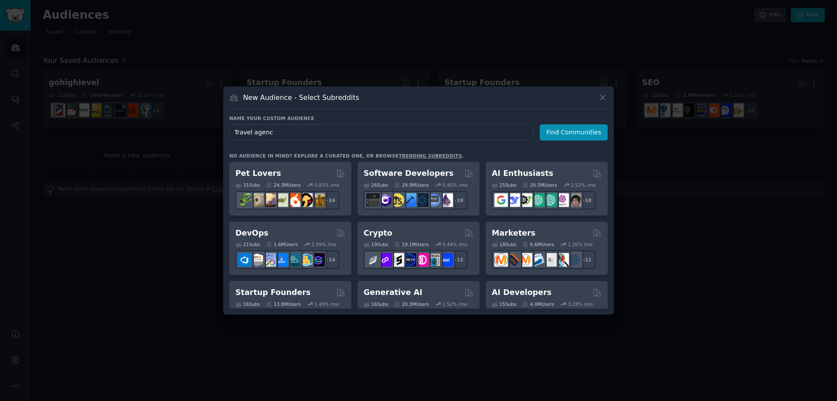
type input "Travel agency"
click button "Find Communities" at bounding box center [574, 132] width 68 height 16
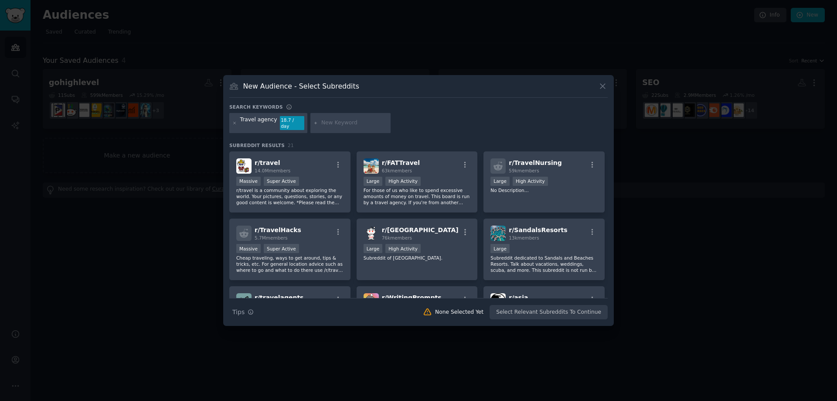
click at [261, 122] on div "Travel agency" at bounding box center [258, 123] width 37 height 14
click at [269, 123] on div "Travel agency" at bounding box center [258, 123] width 37 height 14
click at [600, 88] on icon at bounding box center [602, 86] width 9 height 9
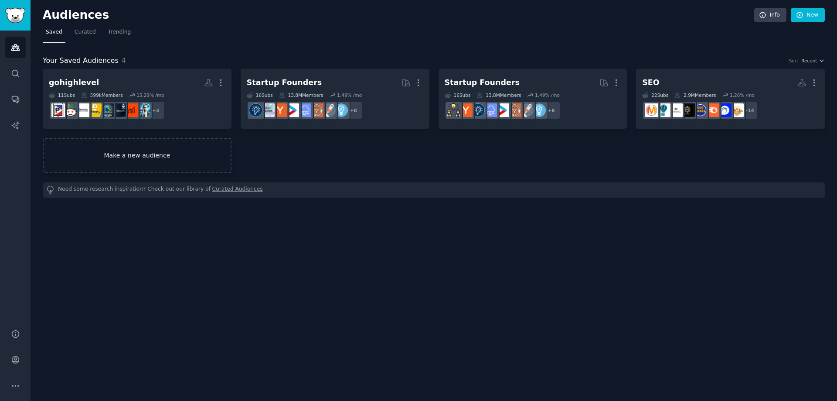
click at [142, 160] on link "Make a new audience" at bounding box center [137, 155] width 189 height 35
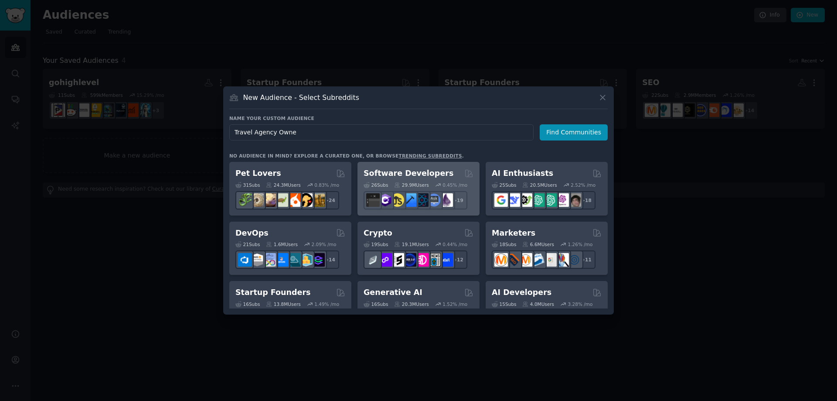
type input "Travel Agency Owner"
click button "Find Communities" at bounding box center [574, 132] width 68 height 16
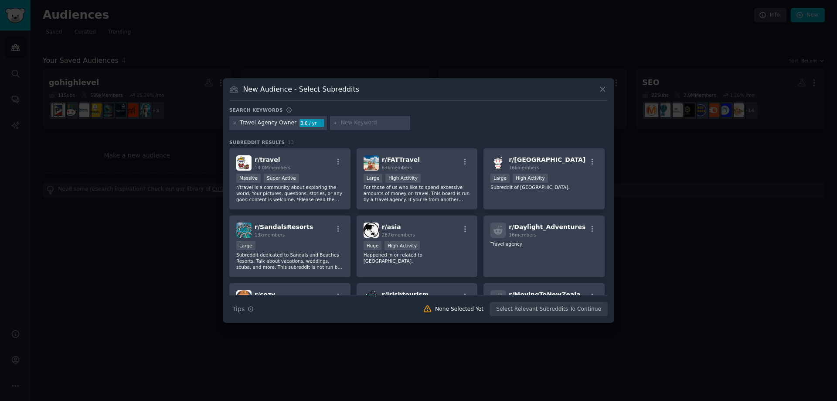
click at [132, 70] on div at bounding box center [418, 200] width 837 height 401
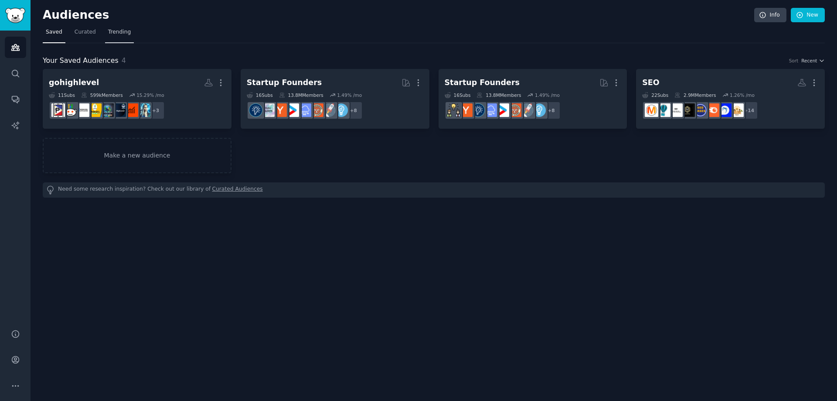
click at [109, 30] on span "Trending" at bounding box center [119, 32] width 23 height 8
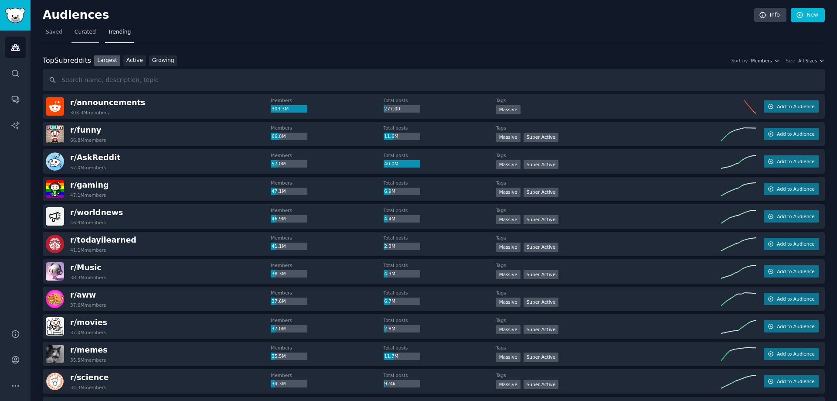
click at [85, 33] on span "Curated" at bounding box center [85, 32] width 21 height 8
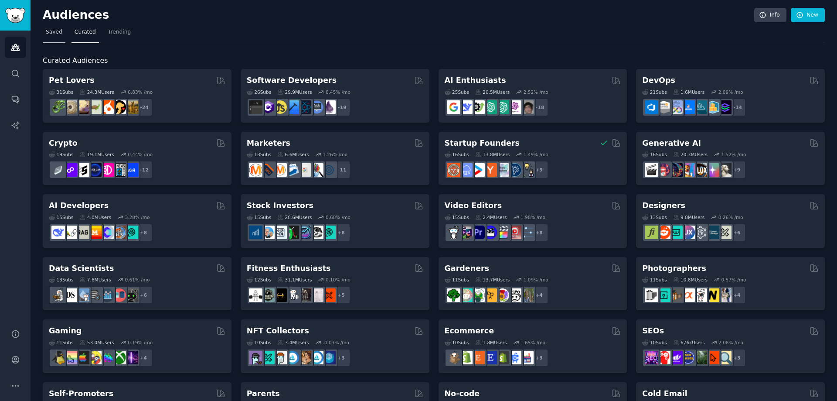
click at [51, 34] on span "Saved" at bounding box center [54, 32] width 17 height 8
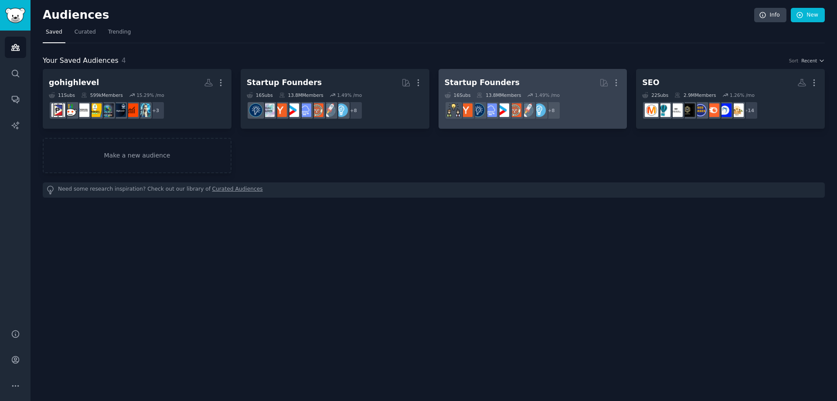
click at [522, 76] on h2 "Startup Founders More" at bounding box center [533, 82] width 177 height 15
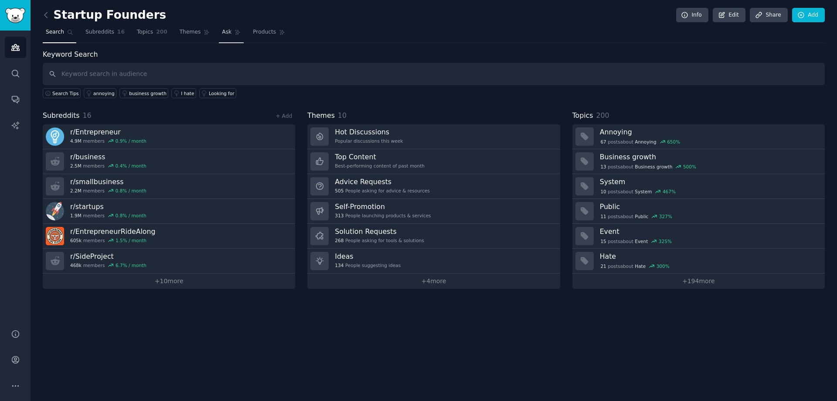
click at [219, 32] on link "Ask" at bounding box center [231, 34] width 25 height 18
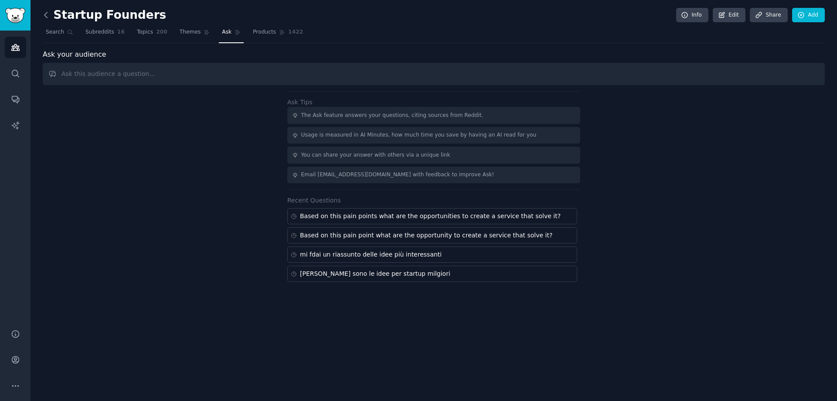
click at [48, 17] on icon at bounding box center [45, 14] width 9 height 9
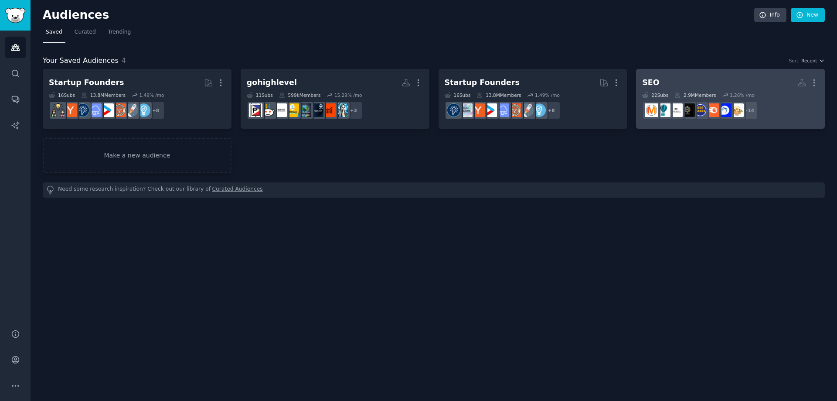
click at [673, 85] on h2 "SEO More" at bounding box center [730, 82] width 177 height 15
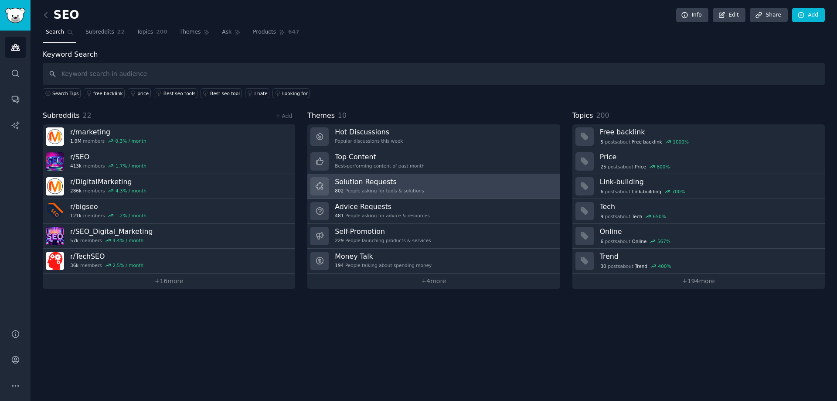
click at [387, 178] on h3 "Solution Requests" at bounding box center [379, 181] width 89 height 9
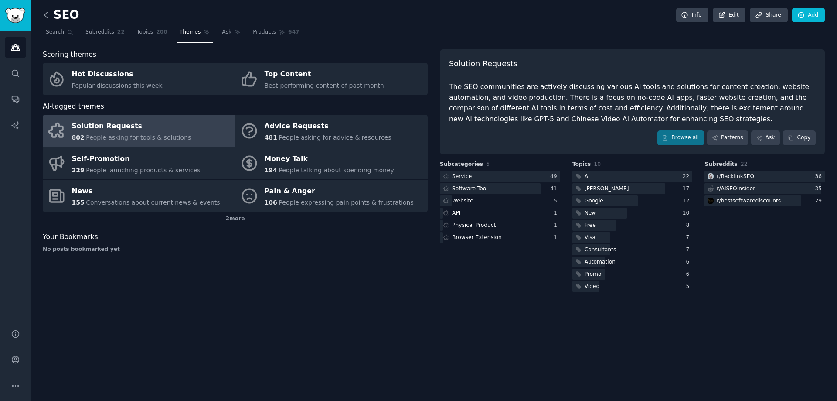
click at [48, 14] on icon at bounding box center [45, 14] width 9 height 9
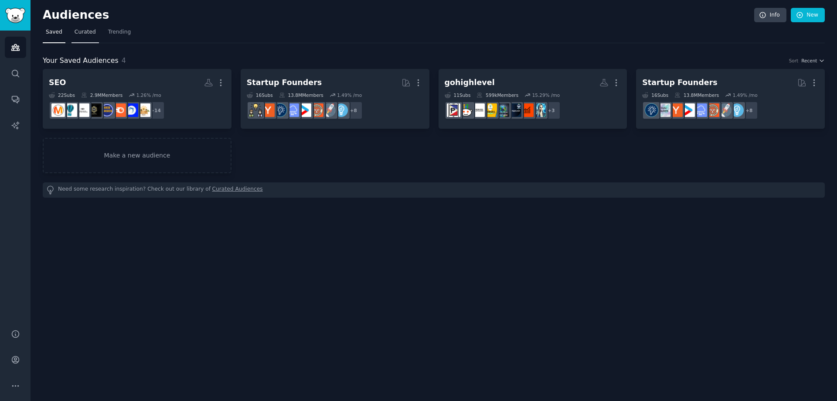
click at [88, 28] on span "Curated" at bounding box center [85, 32] width 21 height 8
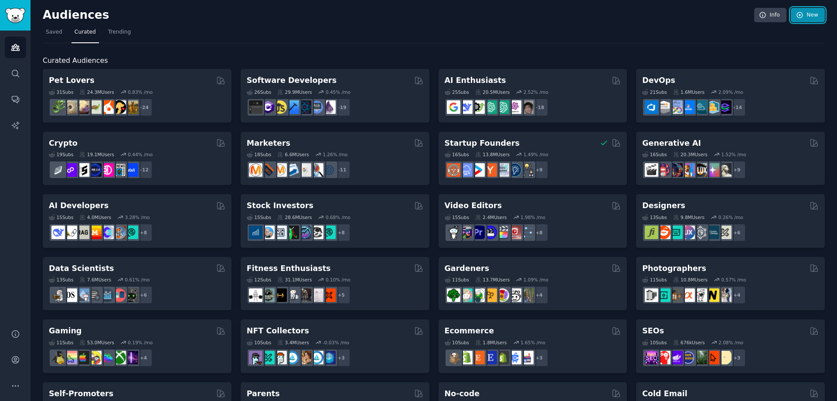
click at [815, 15] on link "New" at bounding box center [808, 15] width 34 height 15
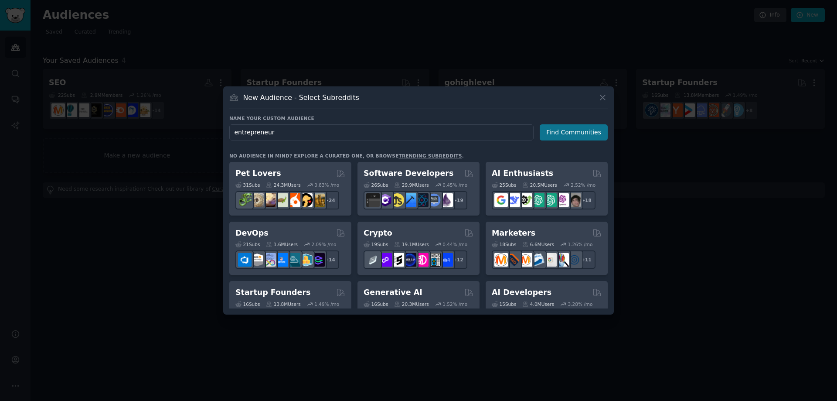
type input "entrepreneur"
click at [575, 133] on button "Find Communities" at bounding box center [574, 132] width 68 height 16
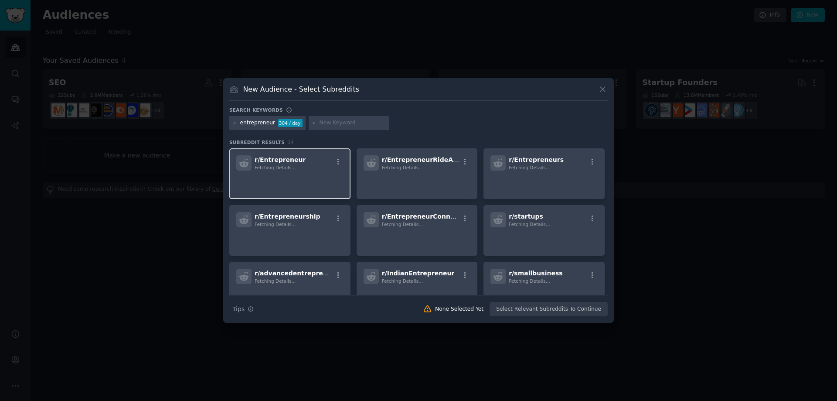
click at [296, 177] on p at bounding box center [289, 182] width 107 height 18
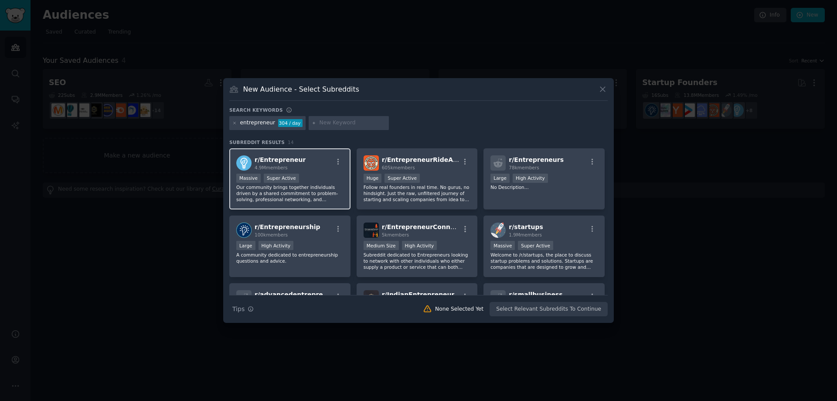
click at [310, 183] on div "Massive Super Active" at bounding box center [289, 178] width 107 height 11
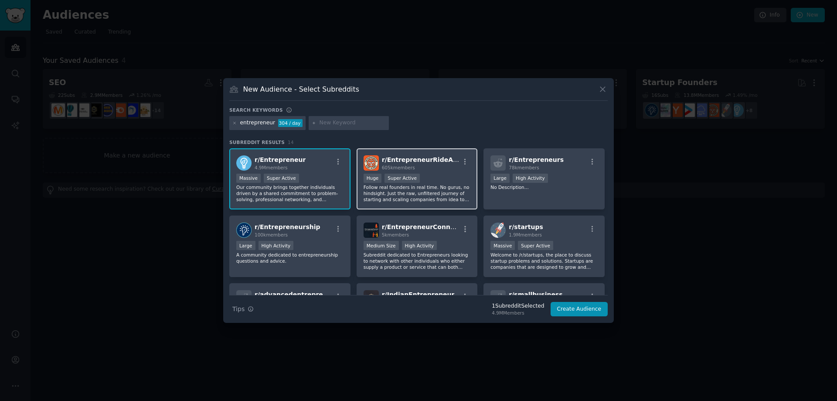
click at [443, 184] on p "Follow real founders in real time. No gurus, no hindsight. Just the raw, unfilt…" at bounding box center [417, 193] width 107 height 18
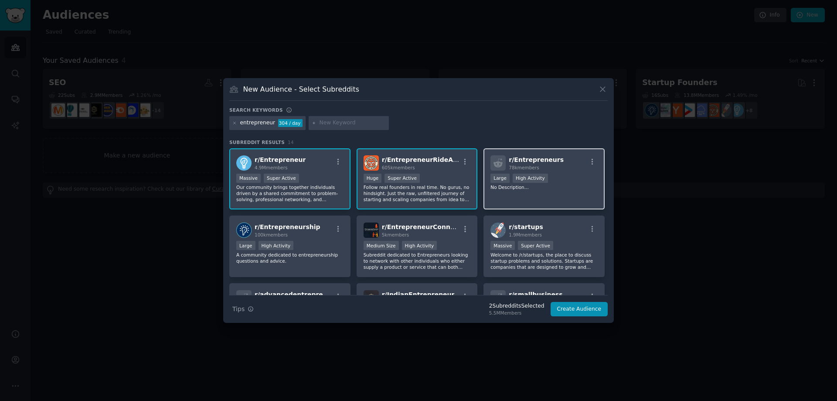
click at [547, 180] on div ">= 80th percentile for submissions / day Large High Activity" at bounding box center [543, 178] width 107 height 11
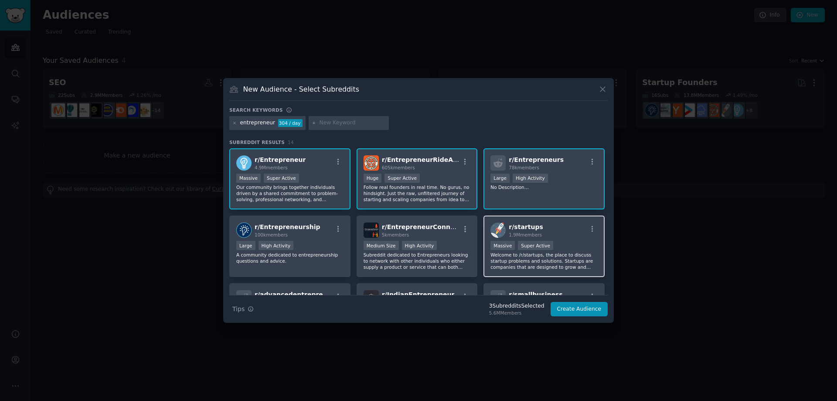
click at [549, 250] on div "Massive Super Active" at bounding box center [543, 246] width 107 height 11
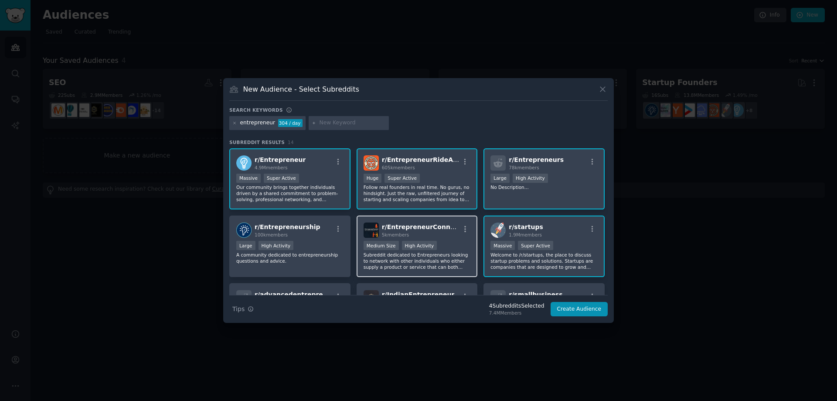
click at [435, 247] on div "Medium Size High Activity" at bounding box center [417, 246] width 107 height 11
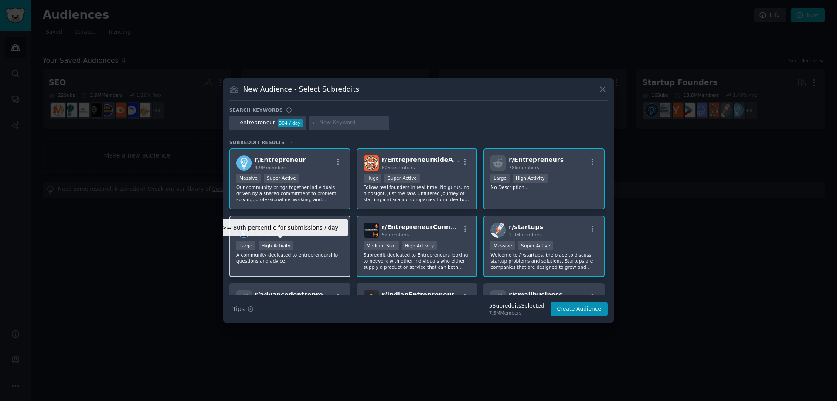
click at [288, 250] on div "High Activity" at bounding box center [275, 245] width 35 height 9
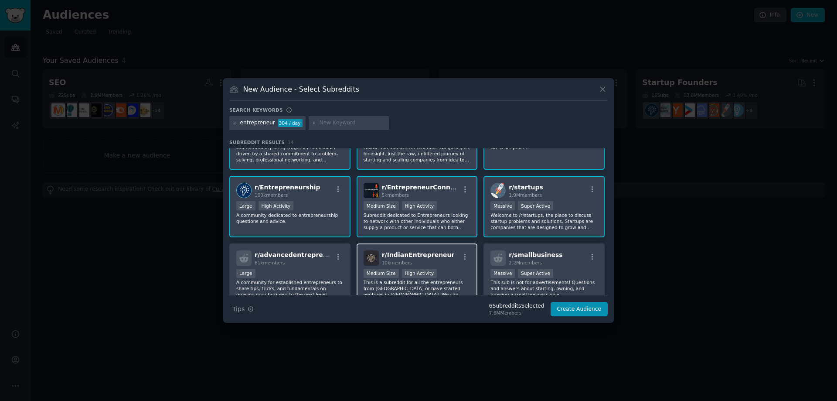
scroll to position [87, 0]
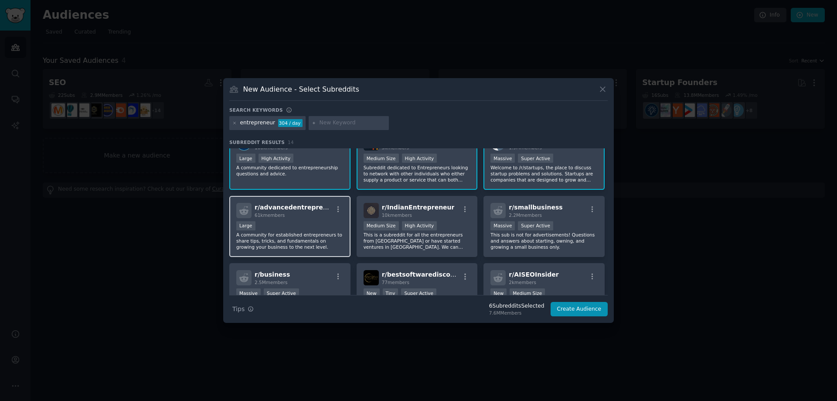
click at [316, 231] on p "A community for established entrepreneurs to share tips, tricks, and fundamenta…" at bounding box center [289, 240] width 107 height 18
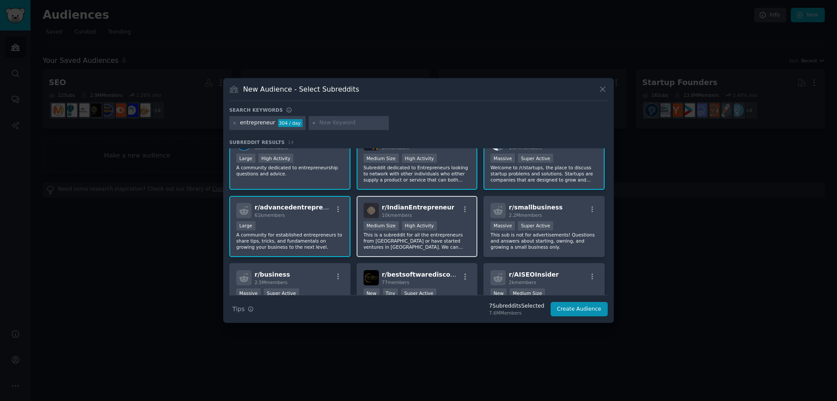
drag, startPoint x: 377, startPoint y: 230, endPoint x: 387, endPoint y: 231, distance: 9.2
click at [379, 231] on div "Medium Size High Activity" at bounding box center [417, 226] width 107 height 11
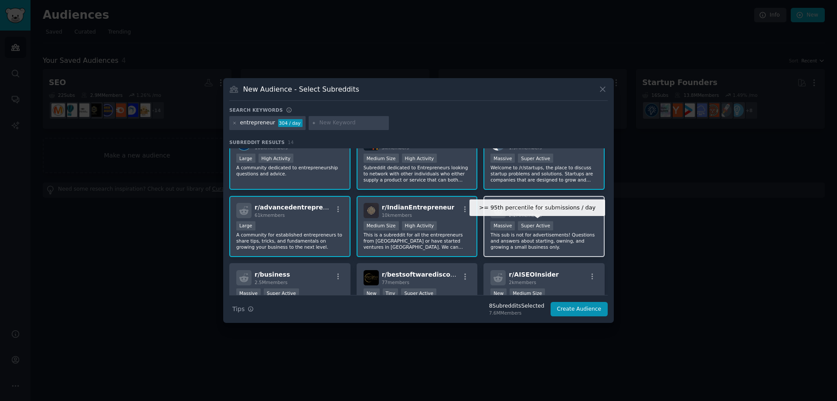
click at [519, 227] on div "Super Active" at bounding box center [535, 225] width 35 height 9
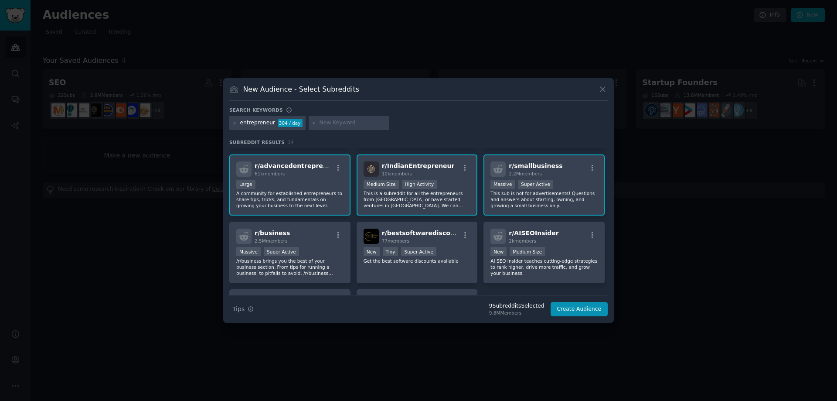
scroll to position [174, 0]
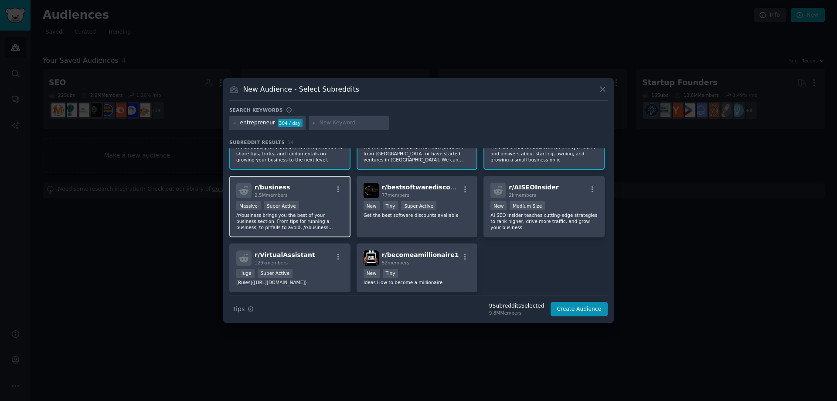
click at [293, 190] on div "r/ business 2.5M members" at bounding box center [289, 190] width 107 height 15
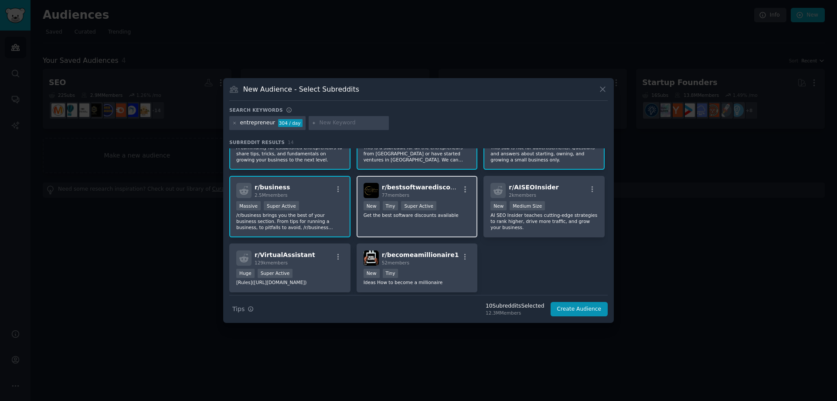
click at [450, 187] on div "r/ bestsoftwarediscounts 77 members" at bounding box center [417, 190] width 107 height 15
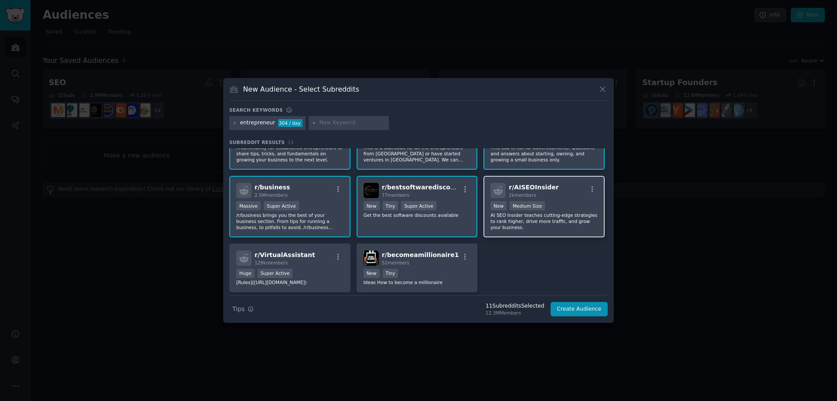
click at [541, 186] on span "r/ AISEOInsider" at bounding box center [534, 187] width 50 height 7
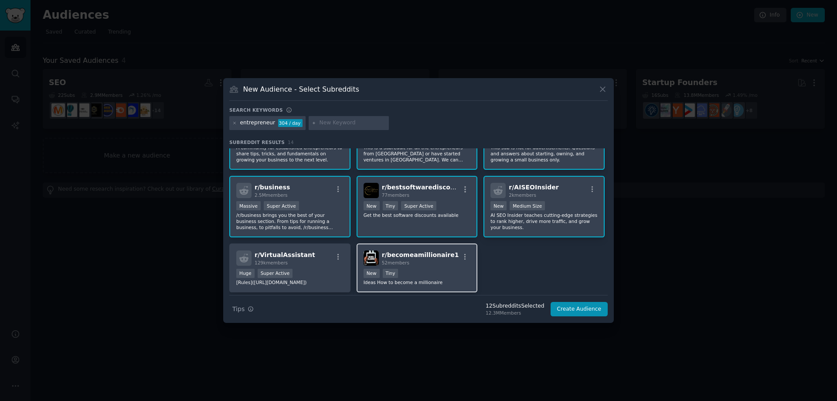
click at [420, 264] on div "52 members" at bounding box center [420, 262] width 77 height 6
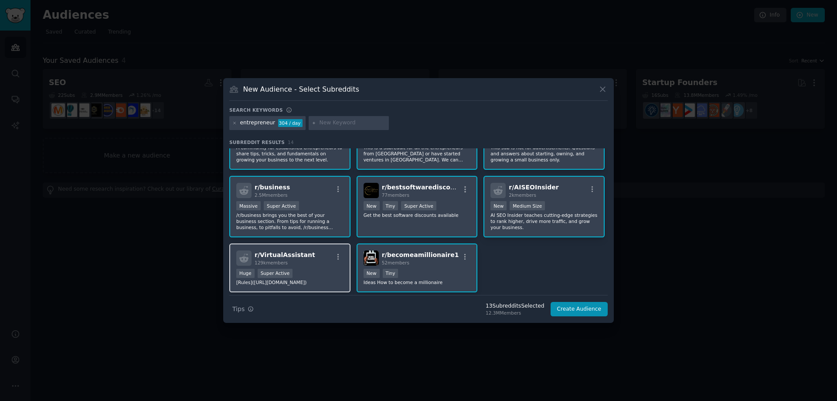
click at [315, 264] on div "r/ VirtualAssistant 129k members" at bounding box center [289, 257] width 107 height 15
drag, startPoint x: 316, startPoint y: 257, endPoint x: 396, endPoint y: 248, distance: 81.2
click at [316, 257] on div "r/ VirtualAssistant 129k members" at bounding box center [289, 257] width 107 height 15
click at [439, 269] on div "New Tiny" at bounding box center [417, 274] width 107 height 11
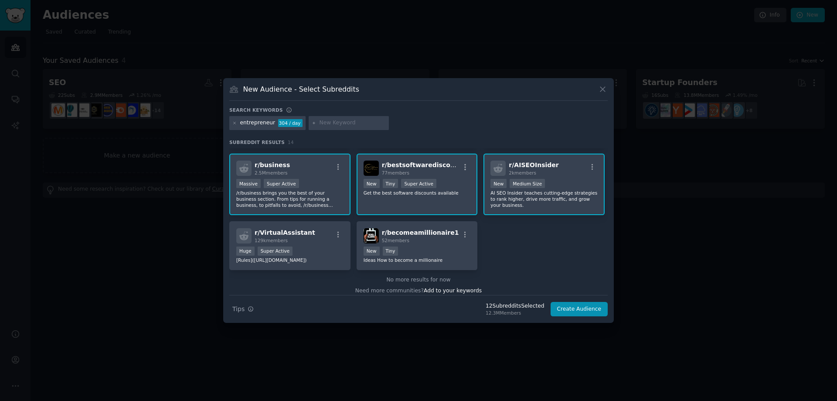
scroll to position [208, 0]
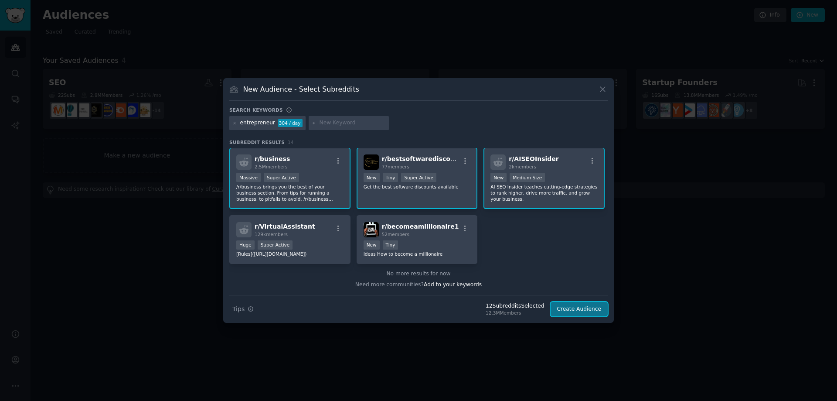
click at [576, 306] on button "Create Audience" at bounding box center [580, 309] width 58 height 15
click at [576, 306] on div "Search Tips Tips 12 Subreddit s Selected 12.3M Members Create Audience" at bounding box center [418, 306] width 378 height 22
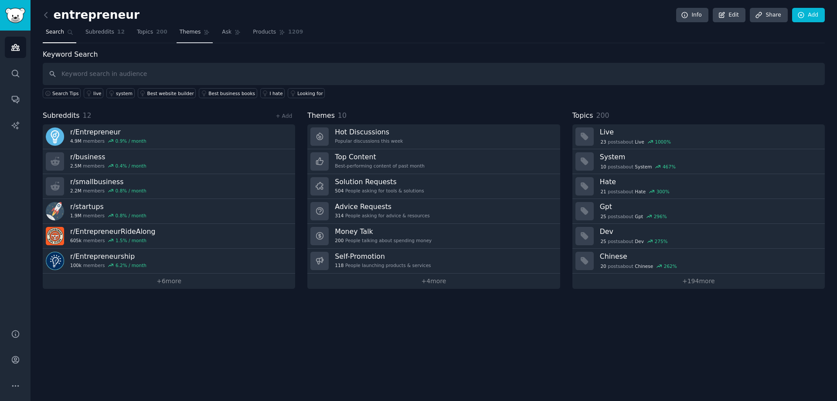
click at [180, 36] on span "Themes" at bounding box center [190, 32] width 21 height 8
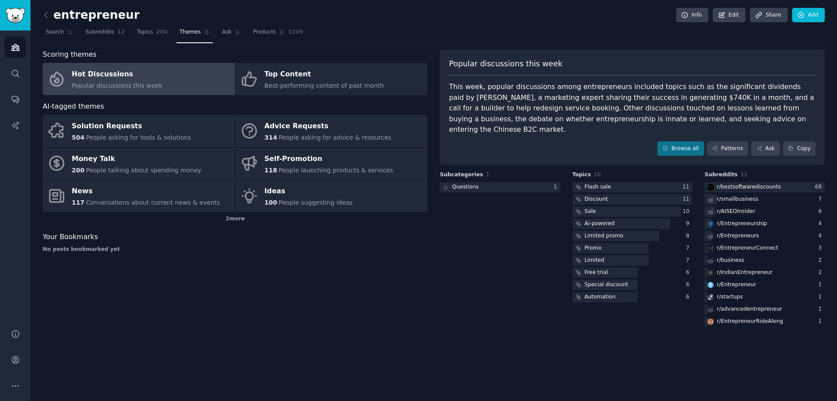
click at [317, 95] on div "Scoring themes Hot Discussions Popular discussions this week Top Content Best-p…" at bounding box center [235, 188] width 385 height 279
click at [235, 34] on icon at bounding box center [238, 32] width 6 height 6
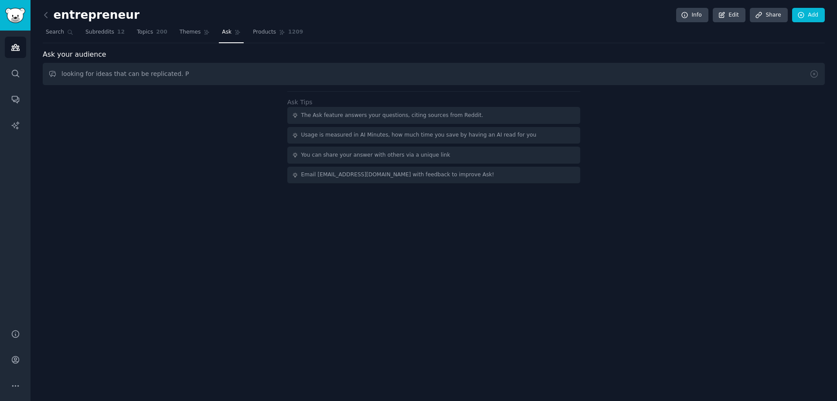
click at [92, 75] on input "looking for ideas that can be replicated. P" at bounding box center [434, 74] width 782 height 22
click at [176, 74] on input "looking for entrepreneur ideas that can be replicated. P" at bounding box center [434, 74] width 782 height 22
click at [211, 77] on input "looking for entrepreneur ideas that can be replicated. P" at bounding box center [434, 74] width 782 height 22
type input "looking for entrepreneur ideas that can be replicated"
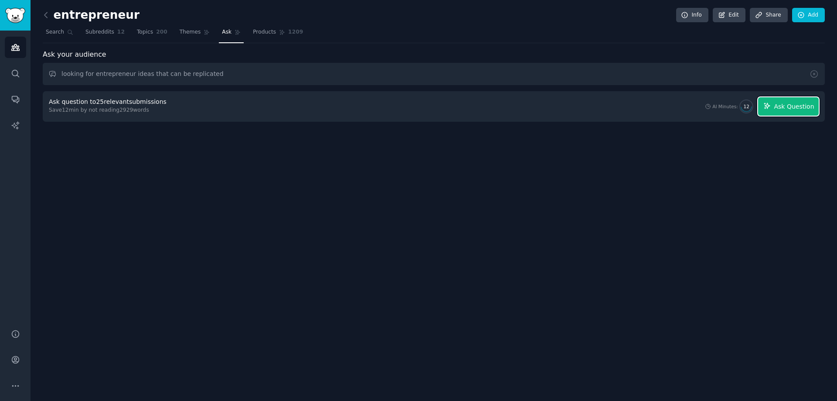
click at [783, 104] on span "Ask Question" at bounding box center [794, 106] width 40 height 9
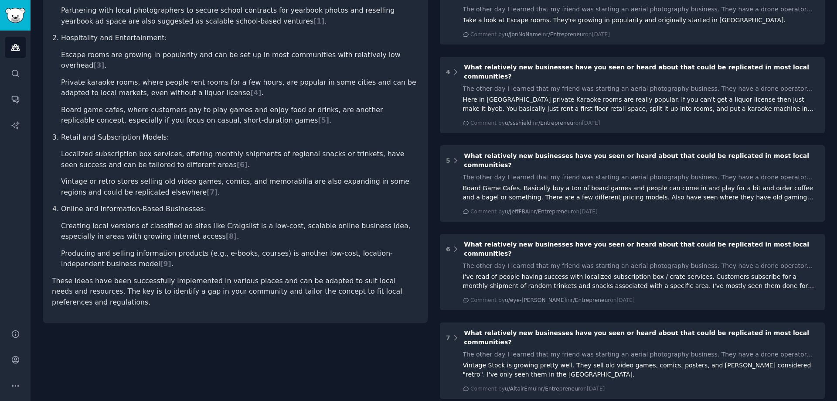
scroll to position [218, 0]
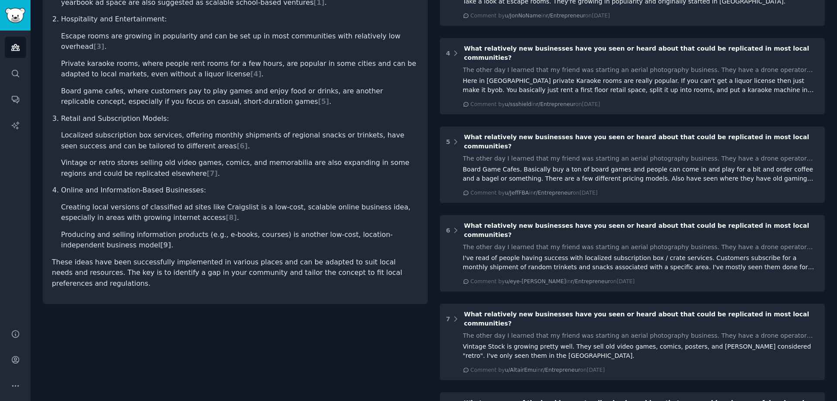
click at [160, 241] on span "[ 9 ]" at bounding box center [165, 245] width 11 height 8
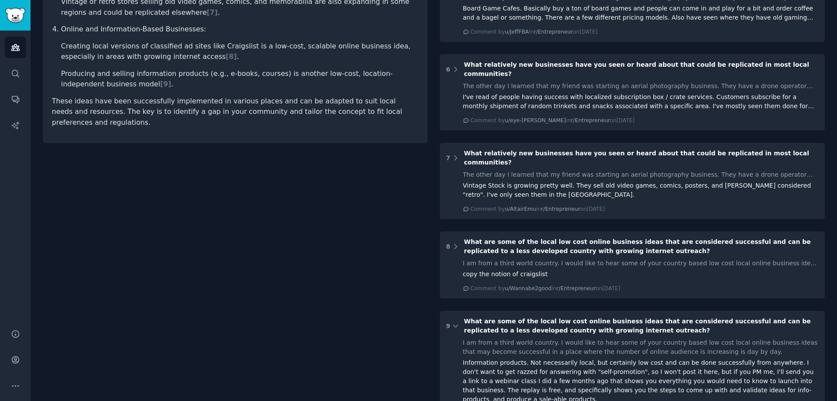
scroll to position [469, 0]
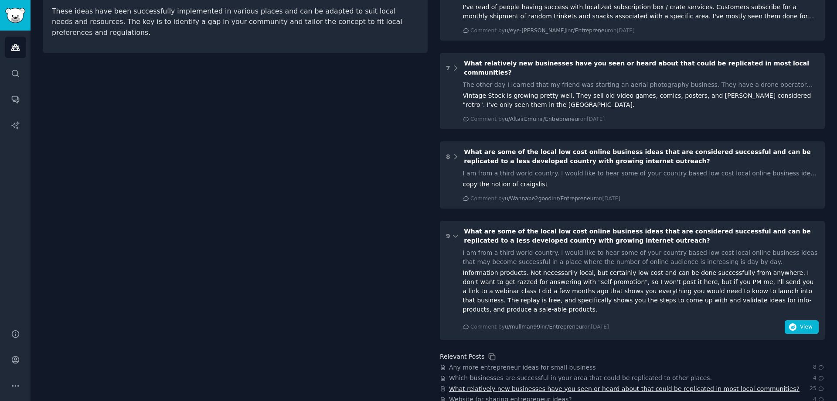
click at [739, 384] on span "What relatively new businesses have you seen or heard about that could be repli…" at bounding box center [624, 388] width 350 height 9
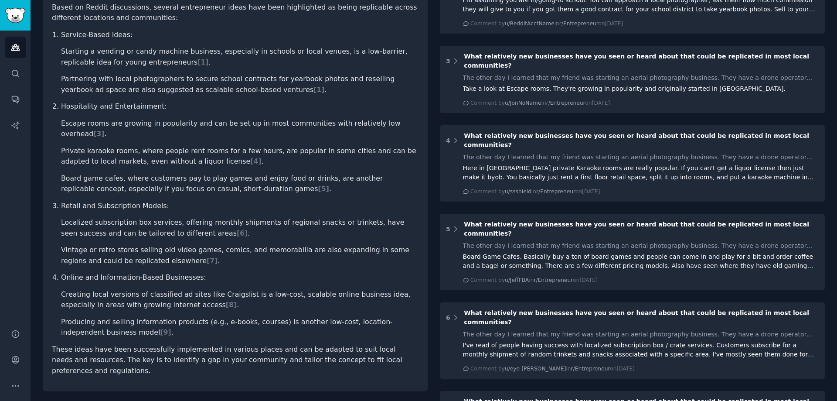
scroll to position [0, 0]
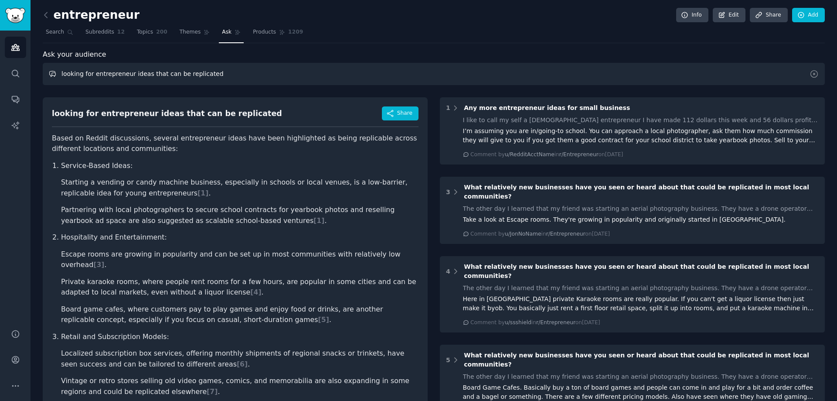
drag, startPoint x: 226, startPoint y: 74, endPoint x: 51, endPoint y: 72, distance: 174.4
click at [51, 72] on input "looking for entrepreneur ideas that can be replicated" at bounding box center [434, 74] width 782 height 22
click at [810, 75] on icon at bounding box center [813, 73] width 9 height 9
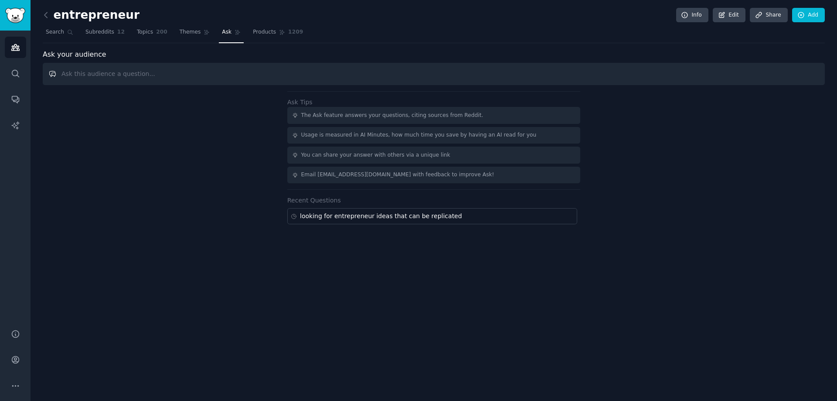
click at [358, 74] on input "text" at bounding box center [434, 74] width 782 height 22
paste input "looking for entrepreneur ideas that can be replicated"
click at [93, 75] on input "looking for entrepreneur ideas that can be replicated" at bounding box center [434, 74] width 782 height 22
type input "looking for online entrepreneur ideas that can be replicated"
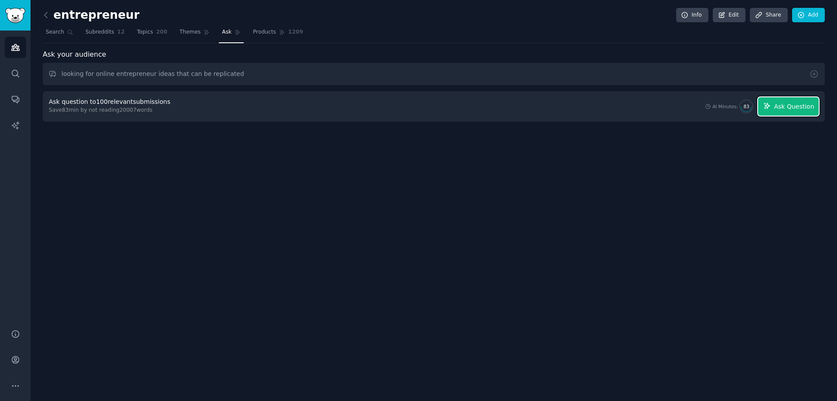
click at [770, 106] on icon "button" at bounding box center [767, 106] width 6 height 6
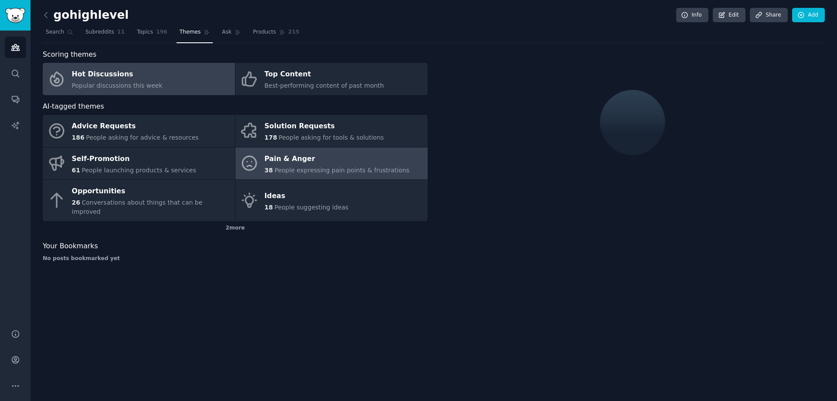
click at [307, 162] on div "Pain & Anger" at bounding box center [337, 159] width 145 height 14
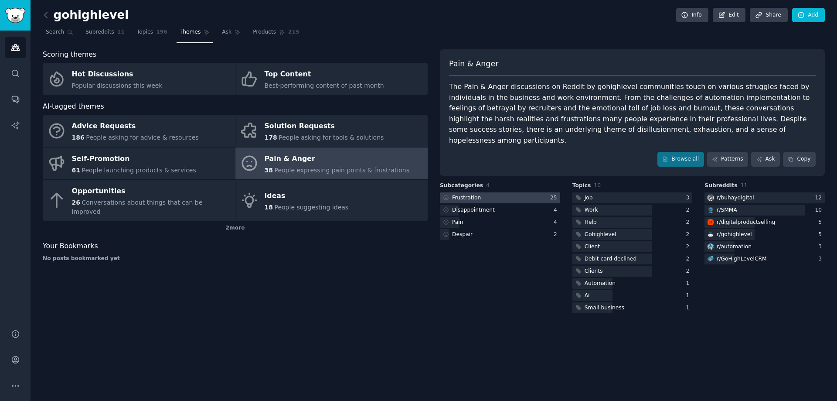
click at [460, 194] on div "Frustration" at bounding box center [466, 198] width 29 height 8
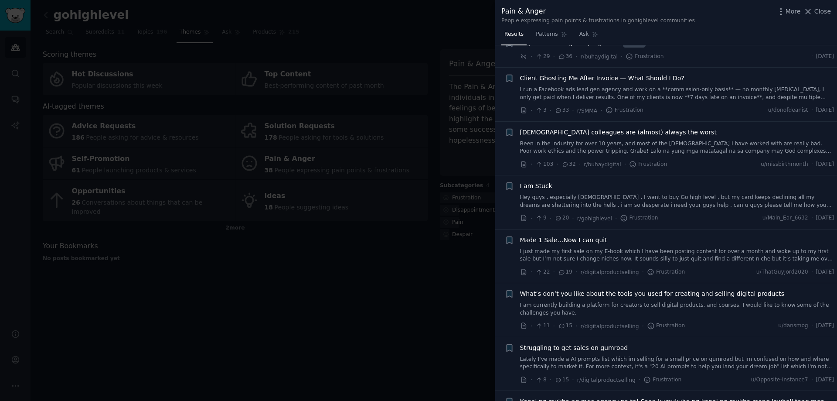
scroll to position [87, 0]
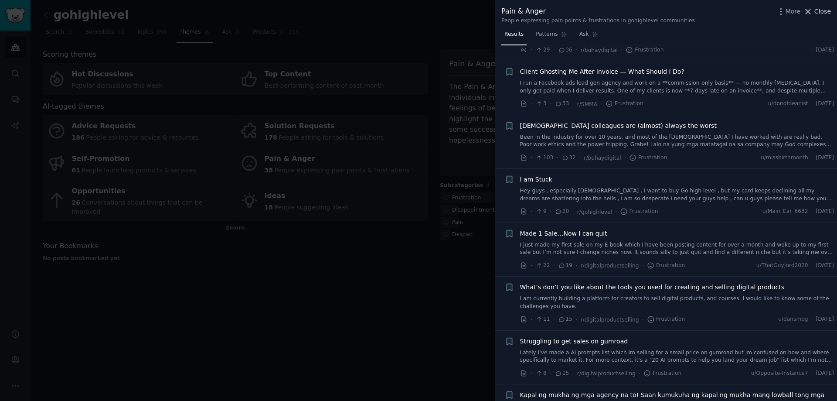
drag, startPoint x: 823, startPoint y: 10, endPoint x: 748, endPoint y: 0, distance: 75.7
click at [823, 11] on span "Close" at bounding box center [822, 11] width 17 height 9
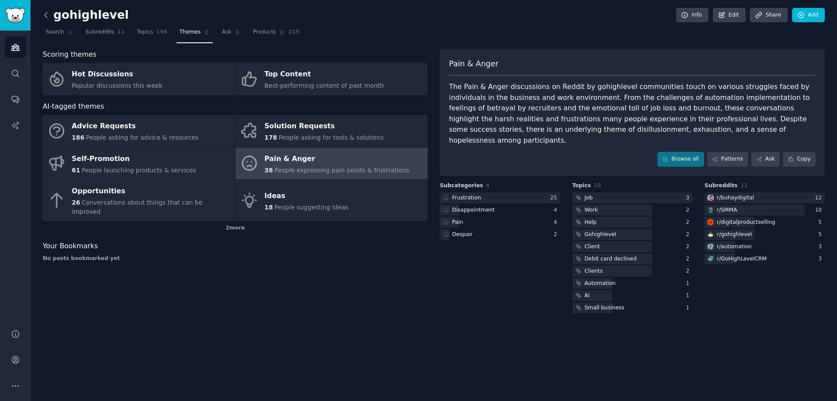
click at [44, 17] on icon at bounding box center [45, 14] width 9 height 9
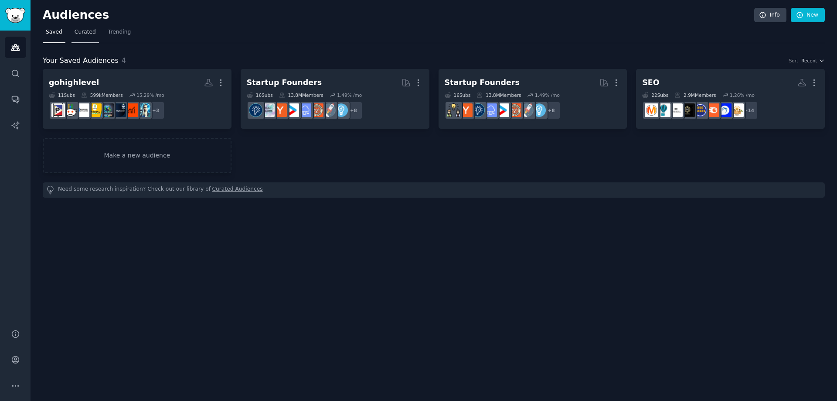
click at [81, 38] on link "Curated" at bounding box center [84, 34] width 27 height 18
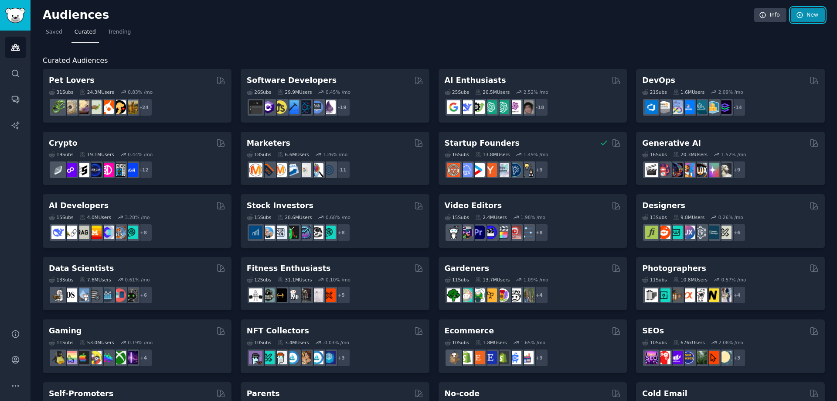
click at [799, 13] on icon at bounding box center [800, 15] width 8 height 8
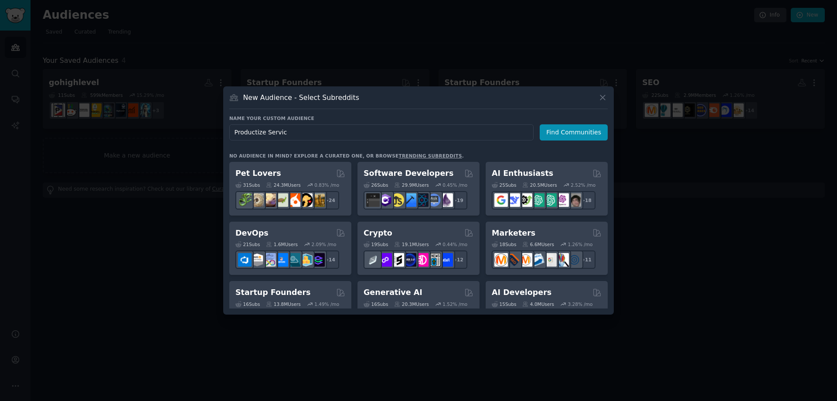
type input "Productize Service"
click button "Find Communities" at bounding box center [574, 132] width 68 height 16
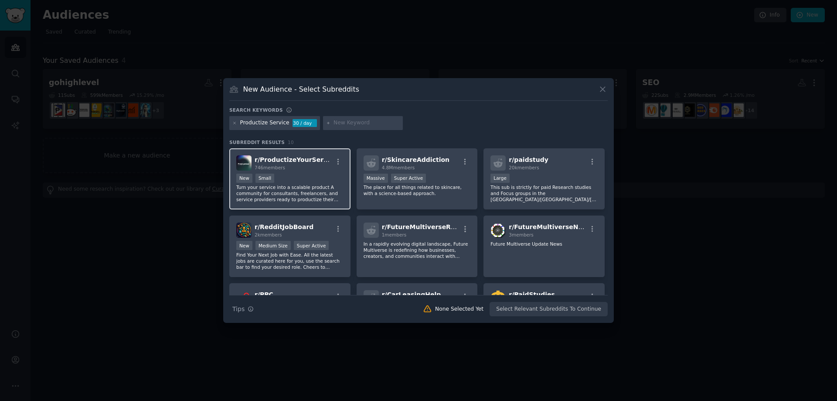
click at [313, 173] on div "r/ ProductizeYourService 746 members New Small Turn your service into a scalabl…" at bounding box center [289, 178] width 121 height 61
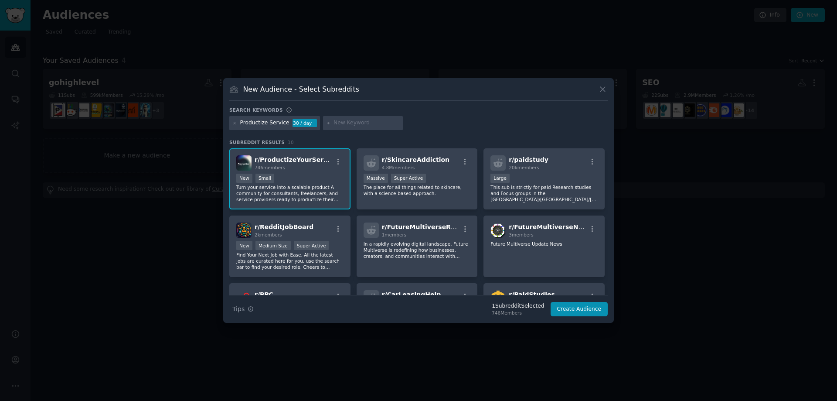
click at [315, 182] on div "New Small" at bounding box center [289, 178] width 107 height 11
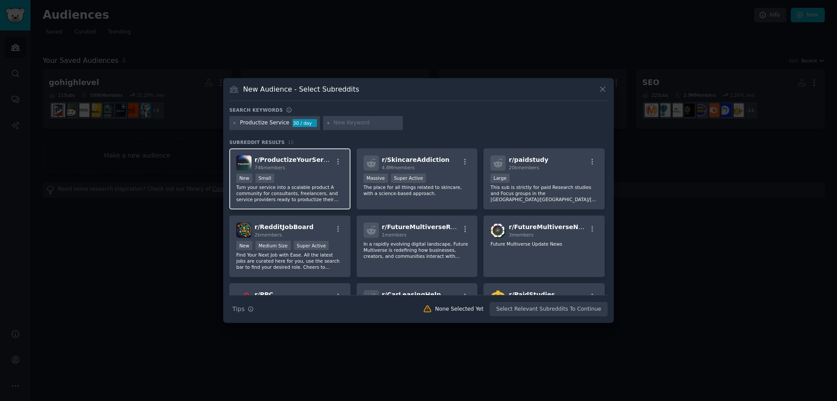
click at [315, 182] on div "New Small" at bounding box center [289, 178] width 107 height 11
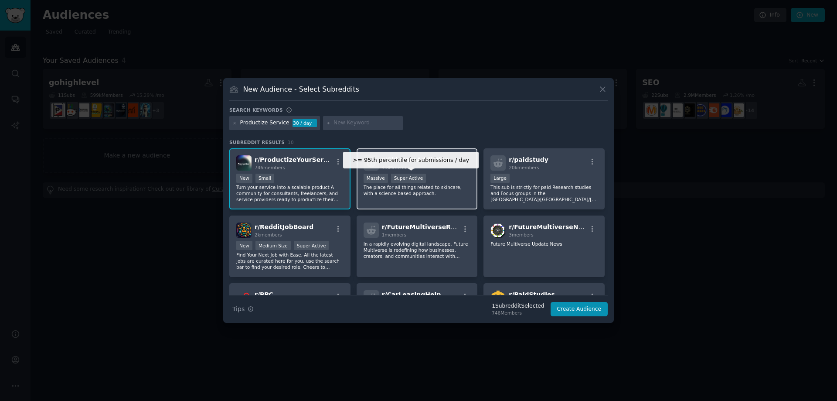
click at [415, 180] on div "Super Active" at bounding box center [408, 177] width 35 height 9
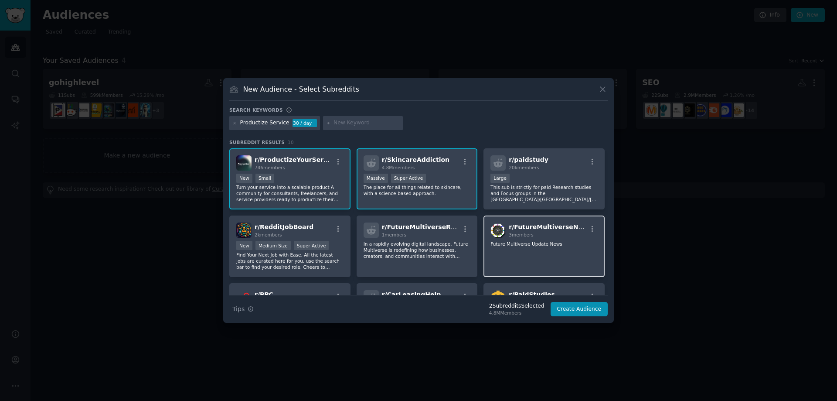
drag, startPoint x: 524, startPoint y: 183, endPoint x: 541, endPoint y: 241, distance: 60.4
click at [526, 184] on div "Large This sub is strictly for paid Research studies and Focus groups in the US…" at bounding box center [543, 187] width 107 height 29
click at [541, 244] on p "Future Multiverse Update News" at bounding box center [543, 244] width 107 height 6
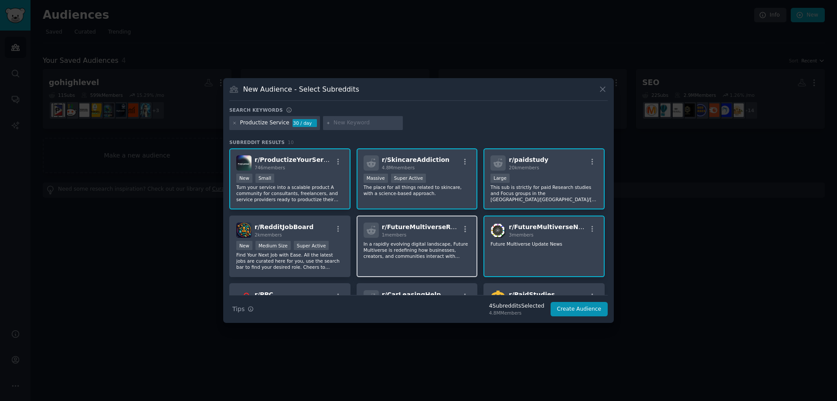
click at [435, 246] on p "In a rapidly evolving digital landscape, Future Multiverse is redefining how bu…" at bounding box center [417, 250] width 107 height 18
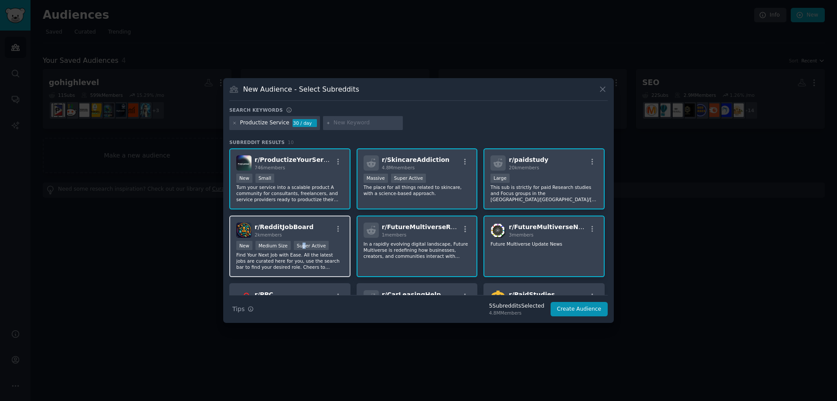
click at [299, 248] on div "Super Active" at bounding box center [311, 245] width 35 height 9
drag, startPoint x: 314, startPoint y: 240, endPoint x: 370, endPoint y: 245, distance: 56.0
click at [318, 243] on div "r/ RedditJobBoard 2k members >= 95th percentile for submissions / day New Mediu…" at bounding box center [289, 245] width 121 height 61
click at [403, 243] on p "In a rapidly evolving digital landscape, Future Multiverse is redefining how bu…" at bounding box center [417, 250] width 107 height 18
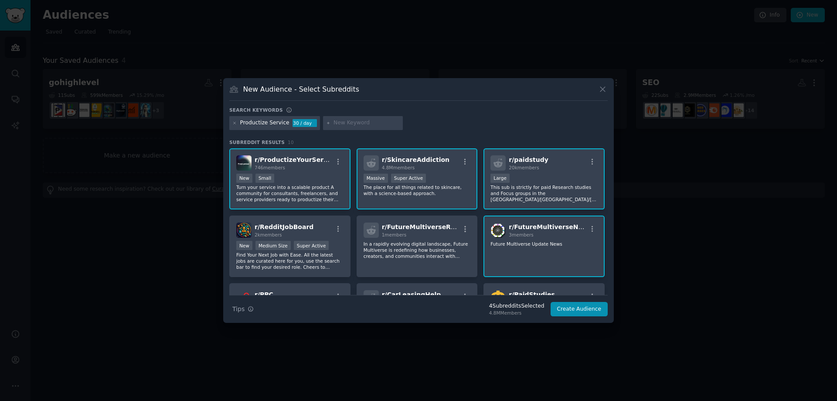
drag, startPoint x: 531, startPoint y: 248, endPoint x: 538, endPoint y: 235, distance: 14.8
click at [532, 247] on div "r/ FutureMultiverseNews 3 members Future Multiverse Update News" at bounding box center [543, 245] width 121 height 61
click at [557, 181] on div "Large" at bounding box center [543, 178] width 107 height 11
click at [412, 186] on p "The place for all things related to skincare, with a science-based approach." at bounding box center [417, 190] width 107 height 12
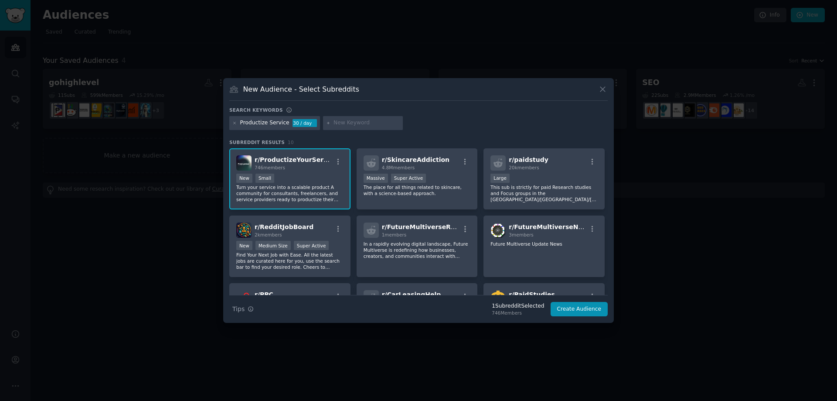
click at [596, 87] on div "New Audience - Select Subreddits" at bounding box center [418, 92] width 378 height 17
click at [600, 87] on icon at bounding box center [602, 89] width 9 height 9
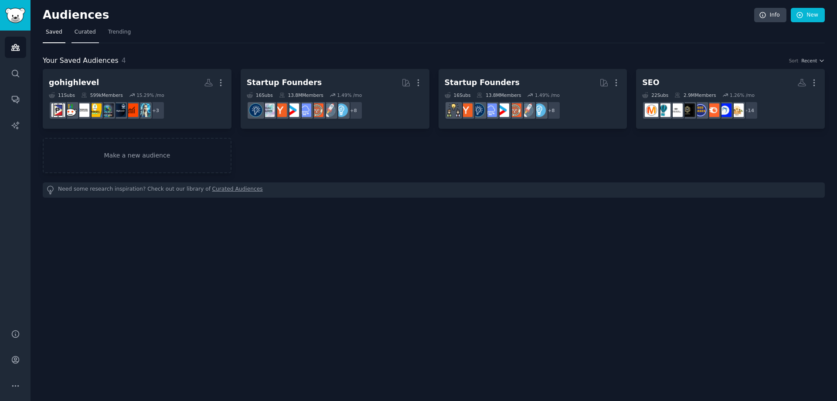
click at [74, 27] on link "Curated" at bounding box center [84, 34] width 27 height 18
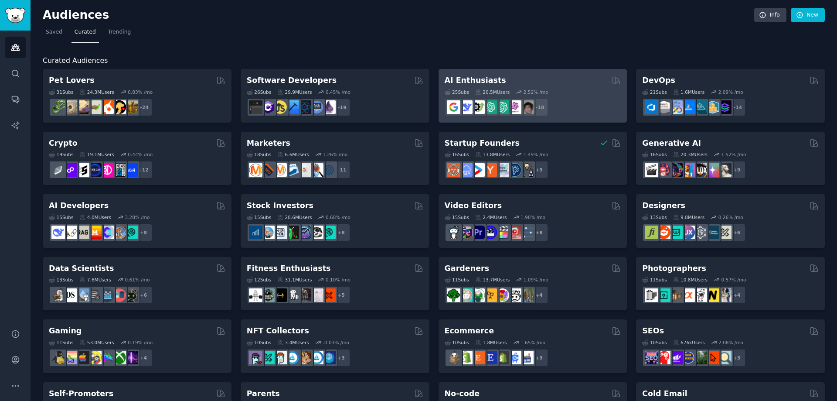
click at [492, 78] on div "AI Enthusiasts" at bounding box center [533, 80] width 177 height 11
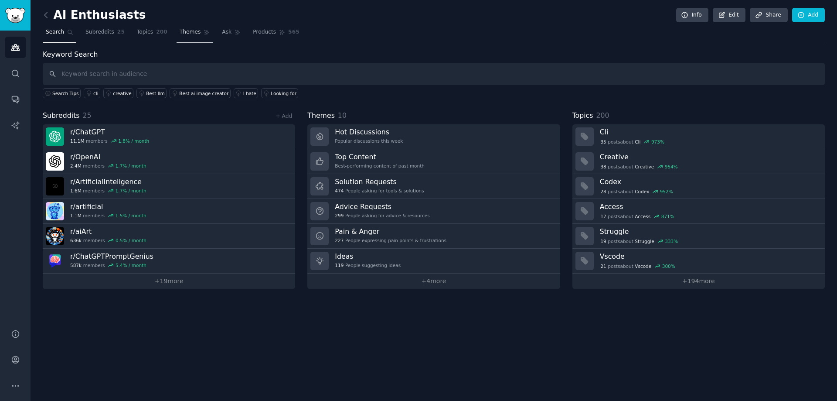
click at [182, 27] on link "Themes" at bounding box center [195, 34] width 37 height 18
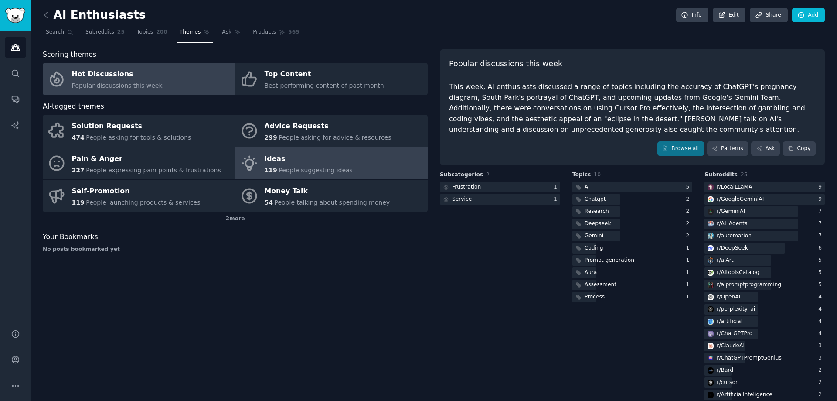
click at [315, 153] on div "Ideas" at bounding box center [309, 159] width 88 height 14
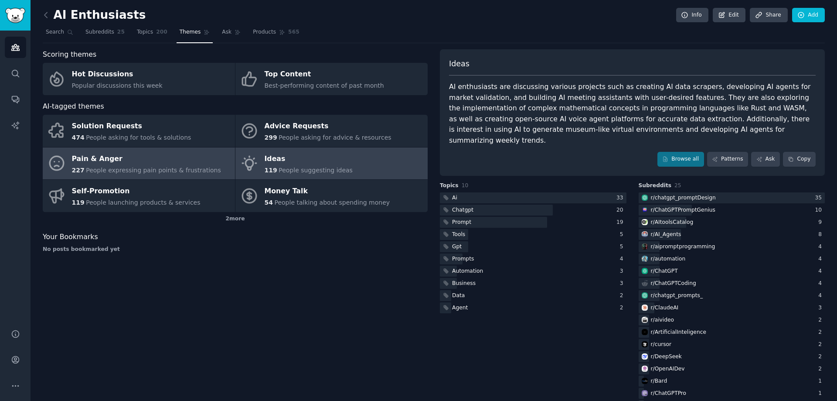
click at [153, 167] on span "People expressing pain points & frustrations" at bounding box center [153, 170] width 135 height 7
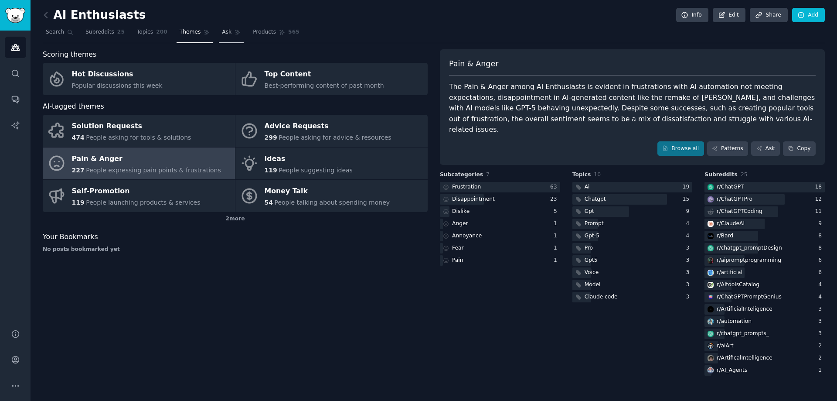
click at [219, 36] on link "Ask" at bounding box center [231, 34] width 25 height 18
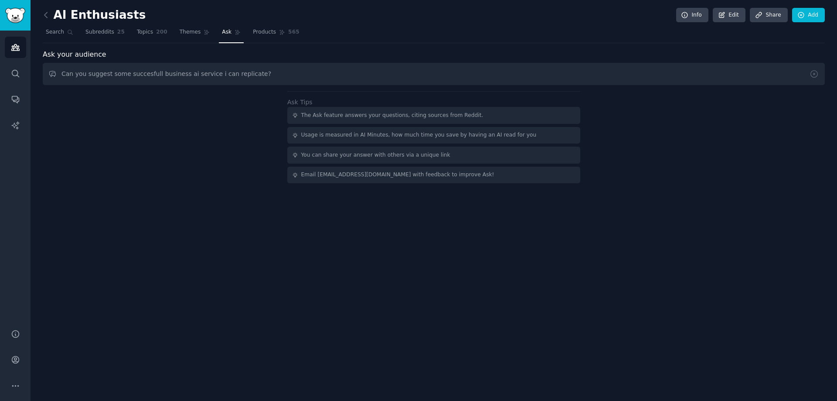
type input "Can you suggest some succesfull business ai service i can replicate?"
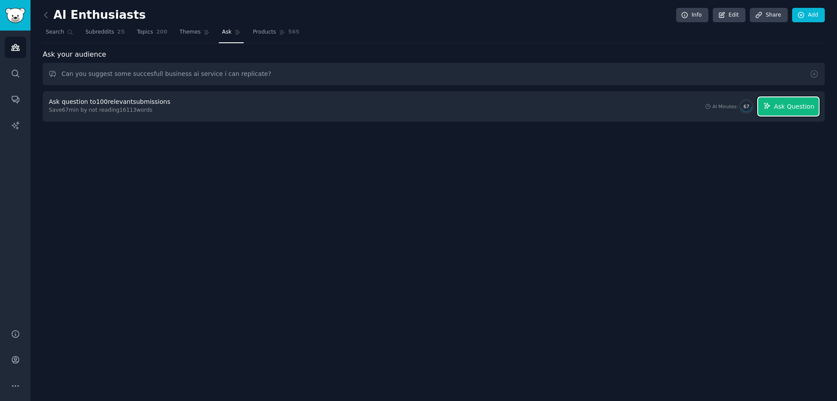
click at [802, 103] on span "Ask Question" at bounding box center [794, 106] width 40 height 9
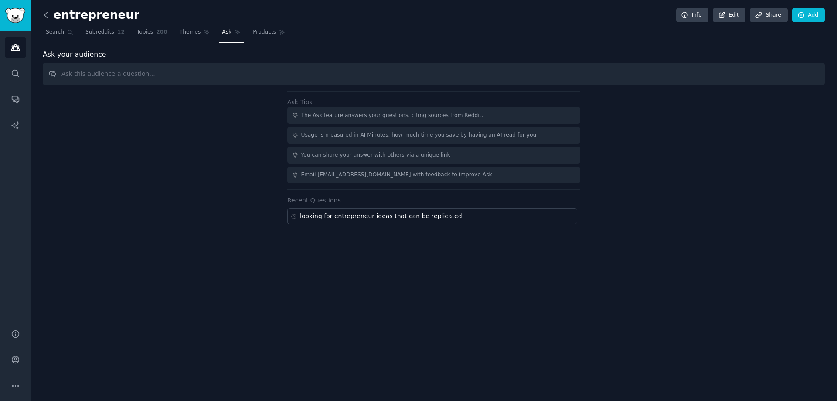
click at [48, 17] on icon at bounding box center [45, 14] width 9 height 9
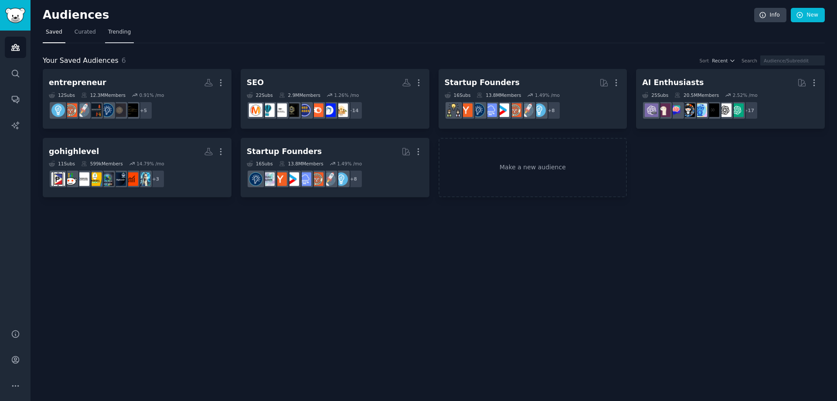
drag, startPoint x: 109, startPoint y: 33, endPoint x: 126, endPoint y: 35, distance: 17.1
click at [110, 34] on span "Trending" at bounding box center [119, 32] width 23 height 8
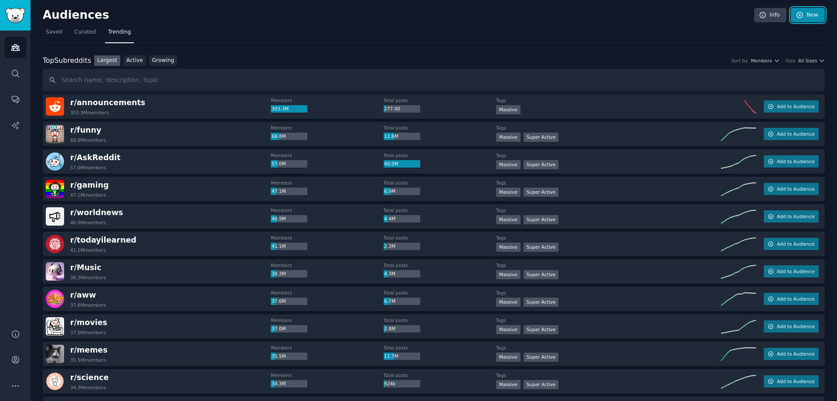
click at [816, 17] on link "New" at bounding box center [808, 15] width 34 height 15
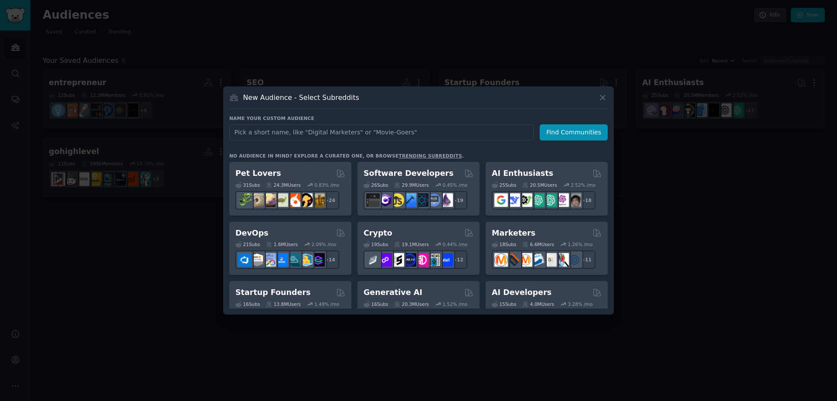
click at [241, 135] on input "text" at bounding box center [381, 132] width 304 height 16
type input "travel agent"
click button "Find Communities" at bounding box center [574, 132] width 68 height 16
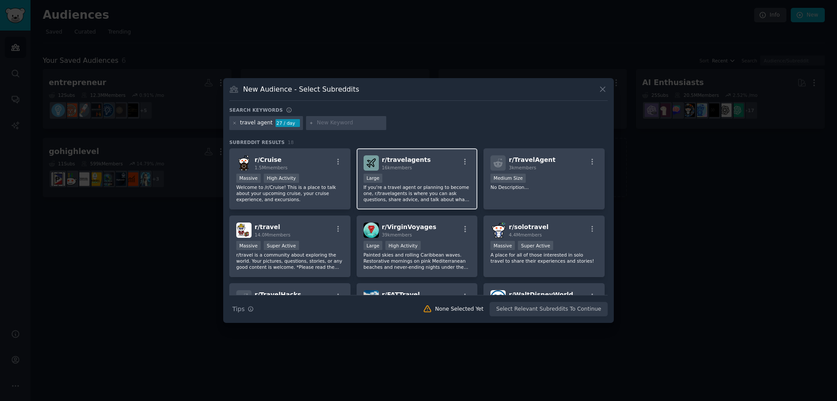
click at [408, 171] on div "r/ travelagents 16k members Large If you're a travel agent or planning to becom…" at bounding box center [417, 178] width 121 height 61
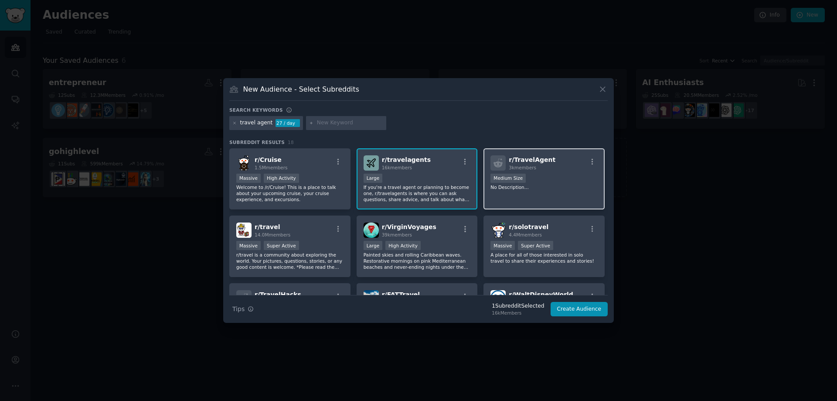
click at [525, 187] on p "No Description..." at bounding box center [543, 187] width 107 height 6
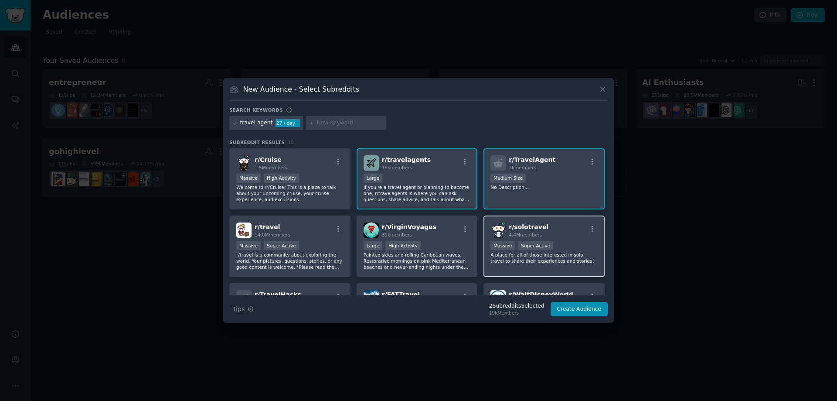
scroll to position [44, 0]
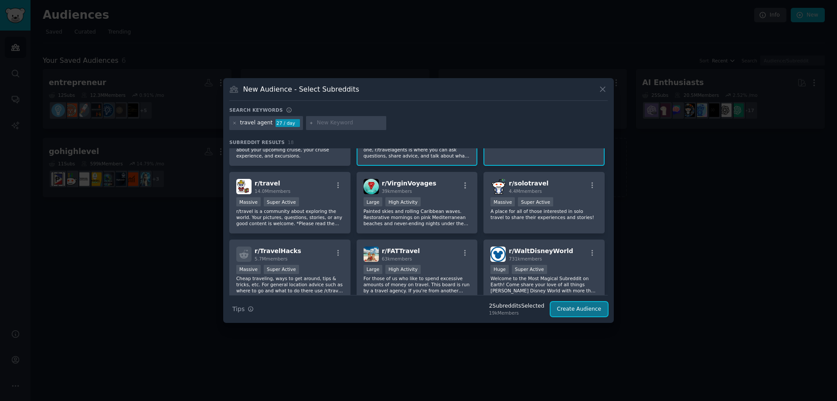
click at [572, 308] on button "Create Audience" at bounding box center [580, 309] width 58 height 15
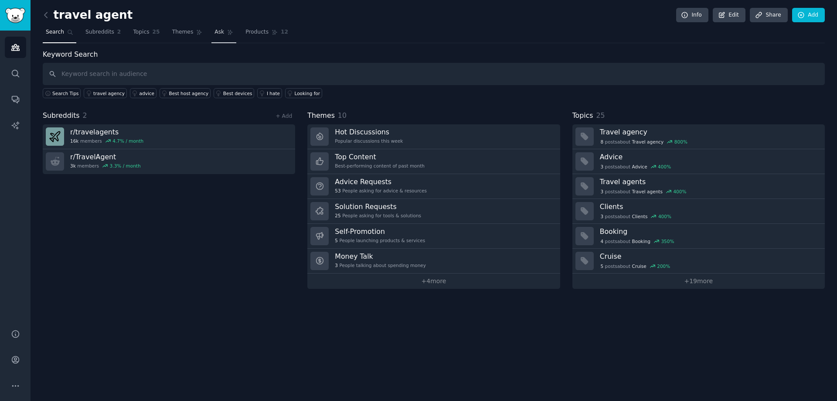
click at [214, 33] on span "Ask" at bounding box center [219, 32] width 10 height 8
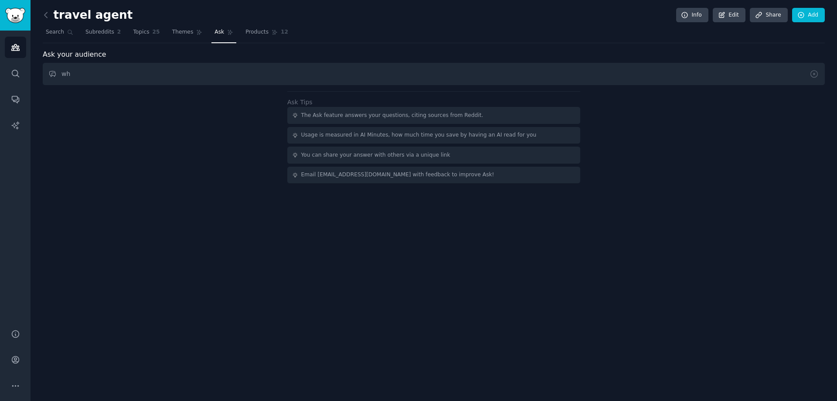
type input "w"
type input "a"
type input "are agency using AI?"
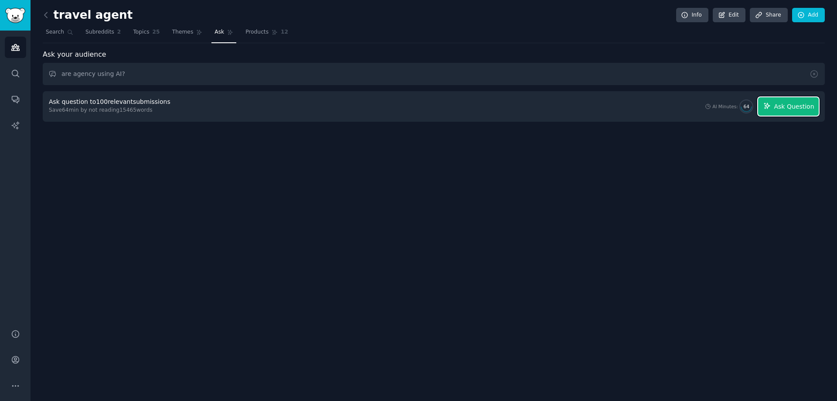
click at [789, 108] on span "Ask Question" at bounding box center [794, 106] width 40 height 9
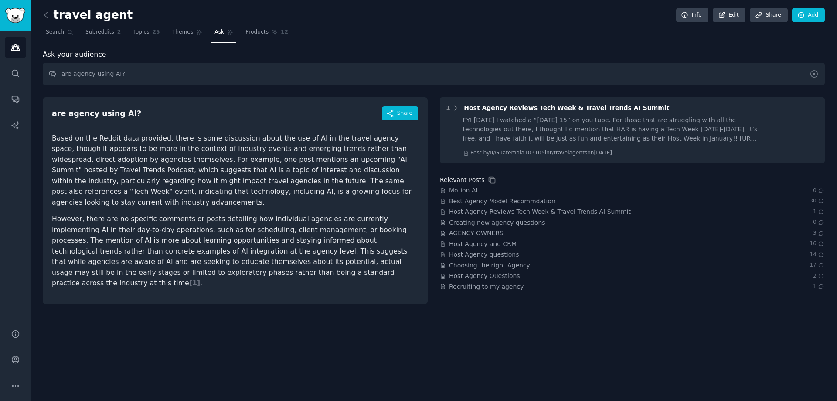
click at [811, 73] on icon at bounding box center [813, 73] width 9 height 9
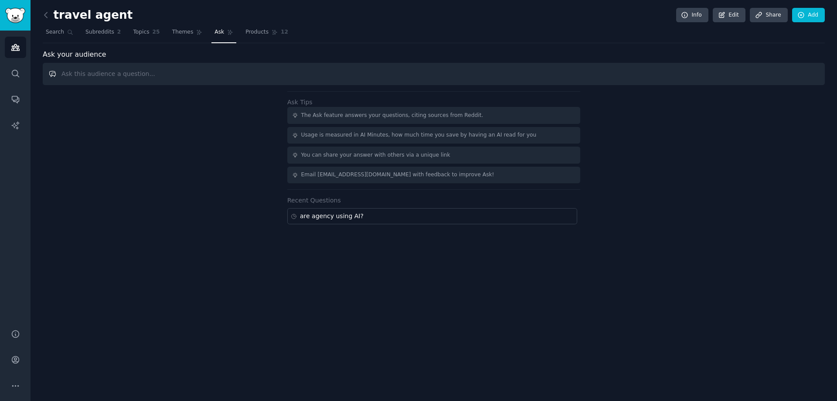
click at [301, 79] on input "text" at bounding box center [434, 74] width 782 height 22
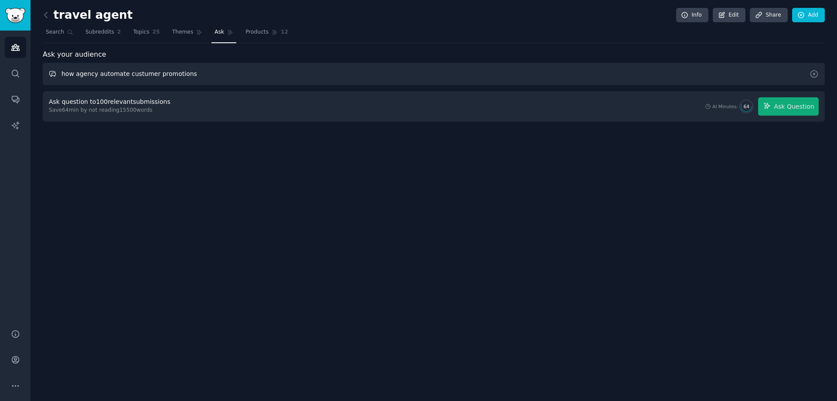
click at [122, 74] on input "how agency automate custumer promotions" at bounding box center [434, 74] width 782 height 22
click at [189, 73] on input "how agency automate promotions to custumer promotions" at bounding box center [434, 74] width 782 height 22
drag, startPoint x: 193, startPoint y: 75, endPoint x: 349, endPoint y: 78, distance: 156.5
click at [349, 78] on input "how agency automate promotions to custumers promotions" at bounding box center [434, 74] width 782 height 22
click at [788, 103] on span "Ask Question" at bounding box center [794, 106] width 40 height 9
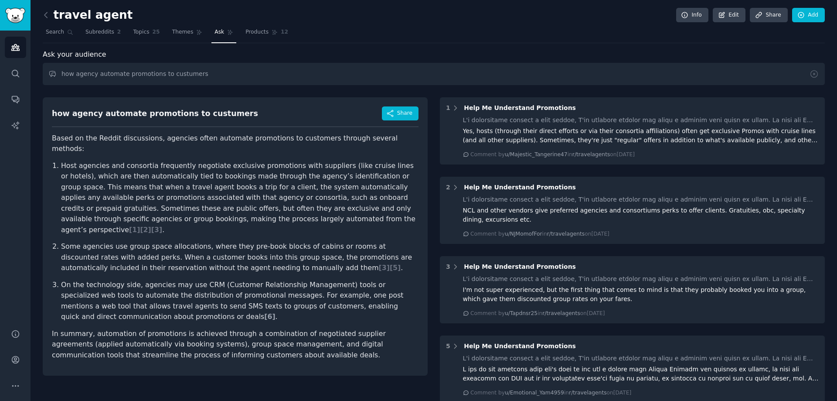
click at [264, 312] on span "[ 6 ]" at bounding box center [269, 316] width 11 height 8
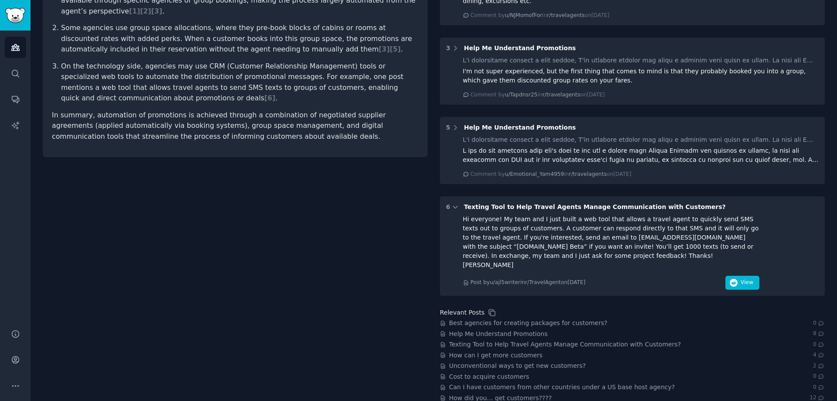
scroll to position [220, 0]
click at [739, 277] on button "View" at bounding box center [742, 281] width 34 height 14
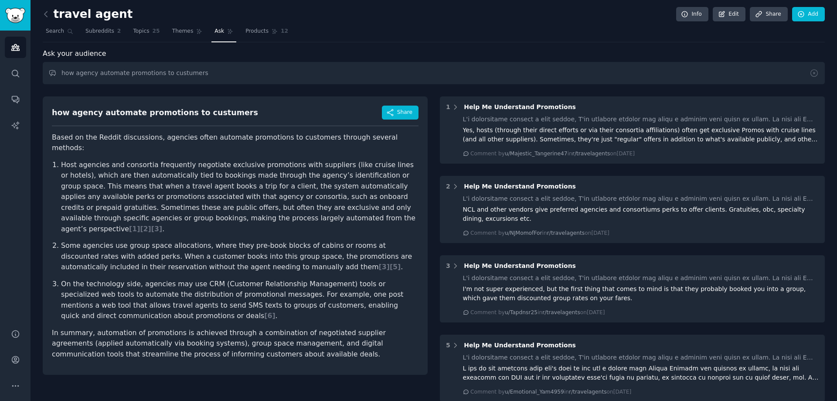
scroll to position [0, 0]
drag, startPoint x: 190, startPoint y: 263, endPoint x: 204, endPoint y: 262, distance: 14.0
click at [204, 279] on p "On the technology side, agencies may use CRM (Customer Relationship Management)…" at bounding box center [239, 300] width 357 height 43
copy p "CRM"
drag, startPoint x: 206, startPoint y: 73, endPoint x: 44, endPoint y: 71, distance: 161.3
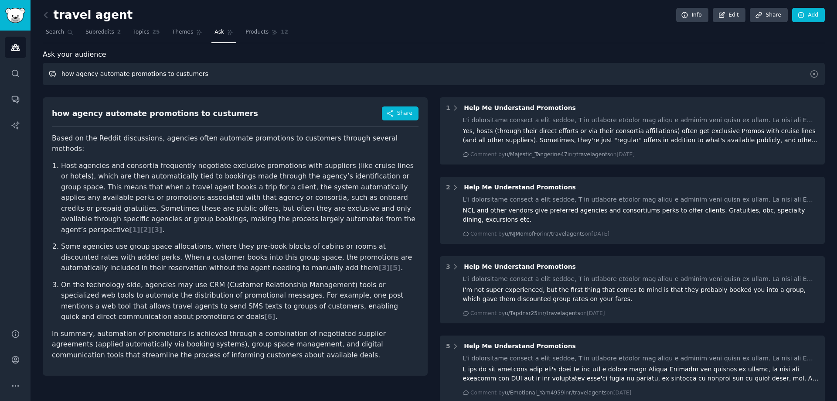
click at [44, 71] on input "how agency automate promotions to custumers" at bounding box center [434, 74] width 782 height 22
paste input "CRM"
type input "are CRM available for travel agent?"
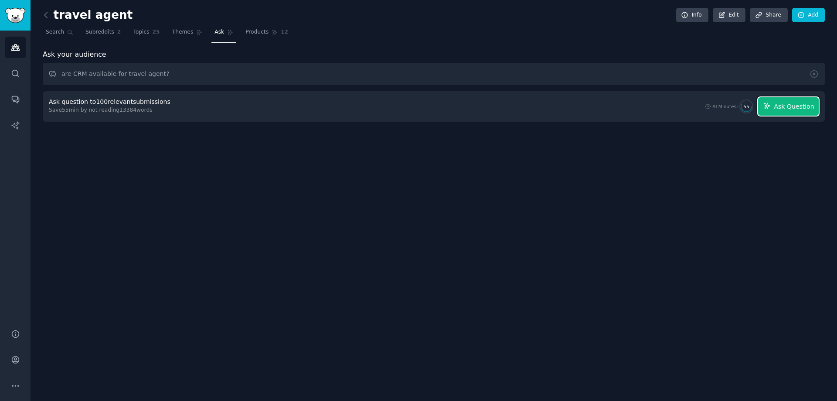
click at [801, 104] on span "Ask Question" at bounding box center [794, 106] width 40 height 9
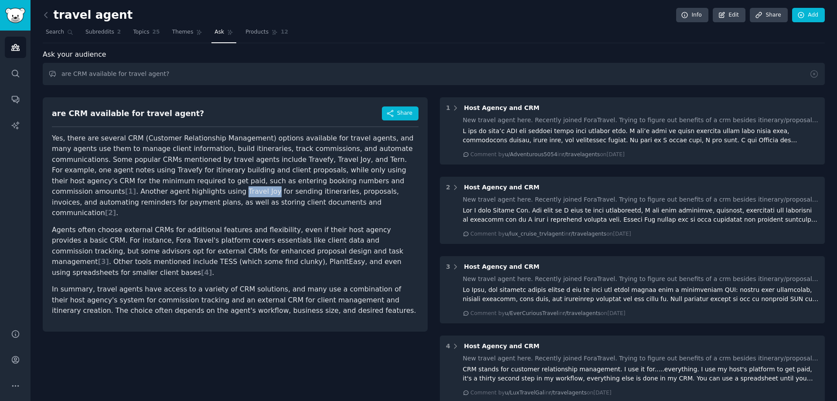
drag, startPoint x: 373, startPoint y: 182, endPoint x: 401, endPoint y: 180, distance: 27.5
click at [401, 180] on p "Yes, there are several CRM (Customer Relationship Management) options available…" at bounding box center [235, 175] width 367 height 85
drag, startPoint x: 173, startPoint y: 74, endPoint x: 56, endPoint y: 75, distance: 117.3
click at [56, 75] on input "are CRM available for travel agent?" at bounding box center [434, 74] width 782 height 22
click at [812, 72] on icon at bounding box center [813, 73] width 9 height 9
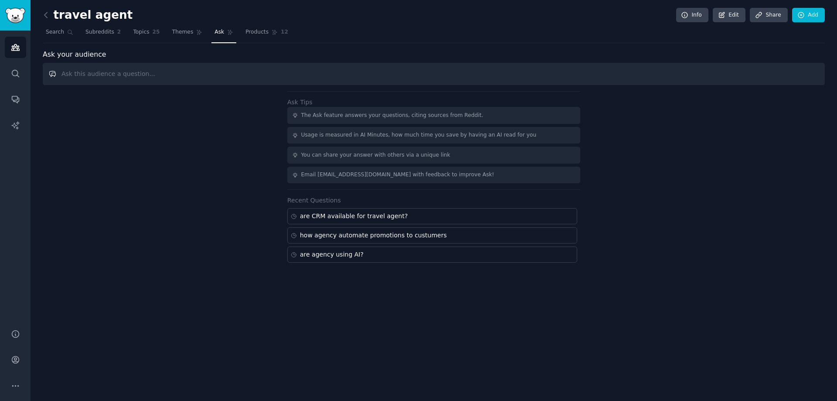
click at [332, 68] on input "text" at bounding box center [434, 74] width 782 height 22
paste input "are CRM available for travel agent?"
drag, startPoint x: 165, startPoint y: 71, endPoint x: 60, endPoint y: 74, distance: 104.6
click at [60, 74] on input "are CRM available for travel agent?" at bounding box center [434, 74] width 782 height 22
type input "i'm trying to understand if there is a tool for automate sms to send proposal t…"
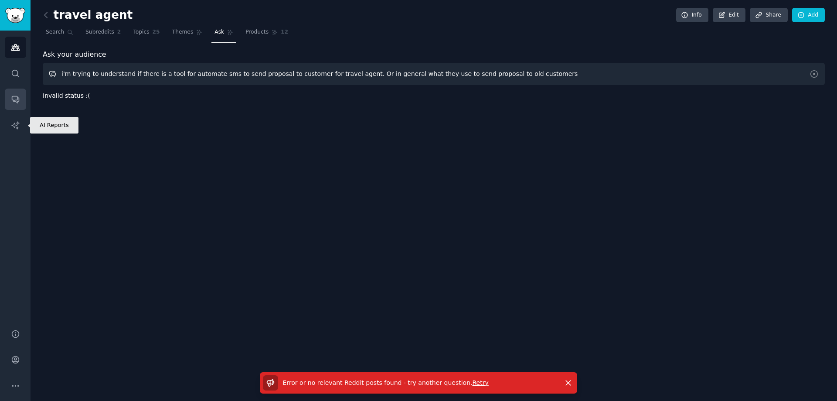
drag, startPoint x: 531, startPoint y: 77, endPoint x: 21, endPoint y: 105, distance: 510.3
click at [22, 105] on div "AI Reports Audiences Search Conversations AI Reports Help Account More travel a…" at bounding box center [418, 200] width 837 height 401
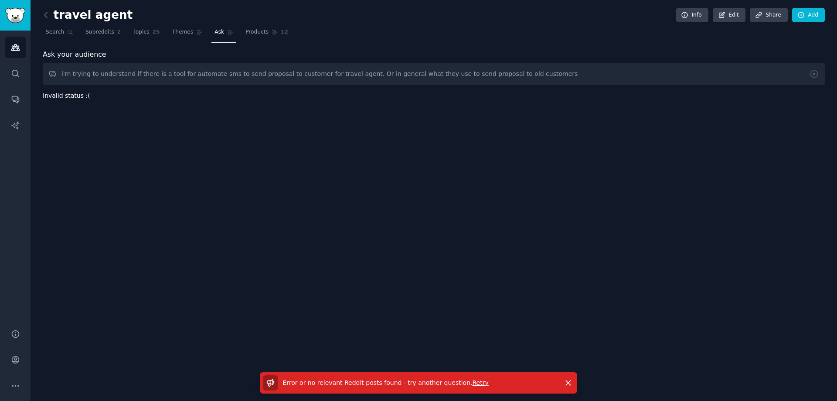
click at [472, 381] on span "Retry" at bounding box center [480, 382] width 16 height 7
drag, startPoint x: 554, startPoint y: 71, endPoint x: 0, endPoint y: 83, distance: 554.1
click at [0, 83] on div "Conversations Audiences Search Conversations AI Reports Help Account More trave…" at bounding box center [418, 200] width 837 height 401
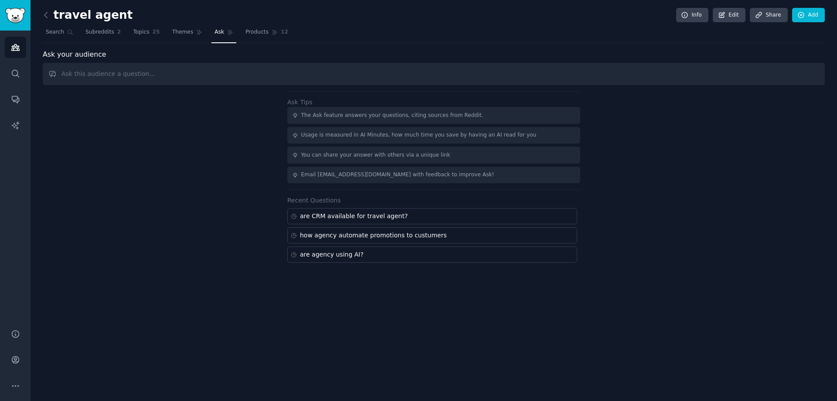
click at [282, 70] on input "text" at bounding box center [434, 74] width 782 height 22
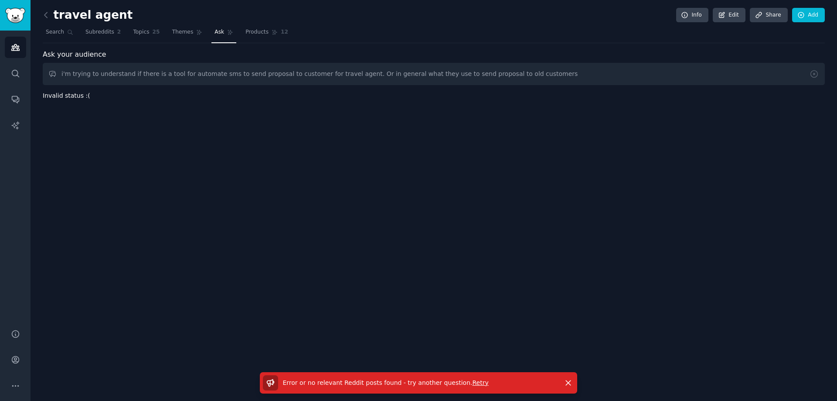
drag, startPoint x: 347, startPoint y: 73, endPoint x: 661, endPoint y: 73, distance: 313.8
click at [661, 73] on input "i'm trying to understand if there is a tool for automate sms to send proposal t…" at bounding box center [434, 74] width 782 height 22
click at [158, 73] on input "i'm trying to understand if there is a tool for automate sms to send proposal t…" at bounding box center [434, 74] width 782 height 22
click at [133, 74] on input "i'm trying to understand if there is a tool for automate sms to send proposal t…" at bounding box center [434, 74] width 782 height 22
drag, startPoint x: 132, startPoint y: 72, endPoint x: 6, endPoint y: 82, distance: 126.8
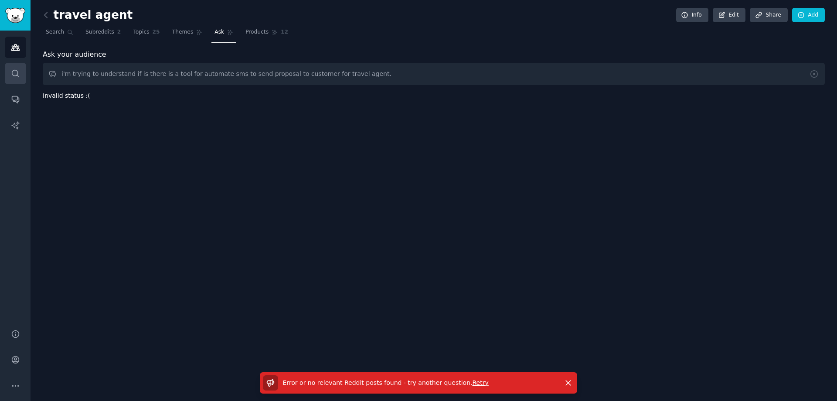
click at [5, 82] on div "Audiences Search Conversations AI Reports Help Account More travel agent Info E…" at bounding box center [418, 200] width 837 height 401
click at [87, 75] on input "is there is a tool for automate sms to send proposal to customer for travel age…" at bounding box center [434, 74] width 782 height 22
drag, startPoint x: 109, startPoint y: 72, endPoint x: 137, endPoint y: 69, distance: 28.0
click at [137, 69] on input "is there a tool for automate sms to send proposal to customer for travel agent." at bounding box center [434, 74] width 782 height 22
click at [94, 72] on input "is there a tool for automate sms to send proposal to customer for travel agent." at bounding box center [434, 74] width 782 height 22
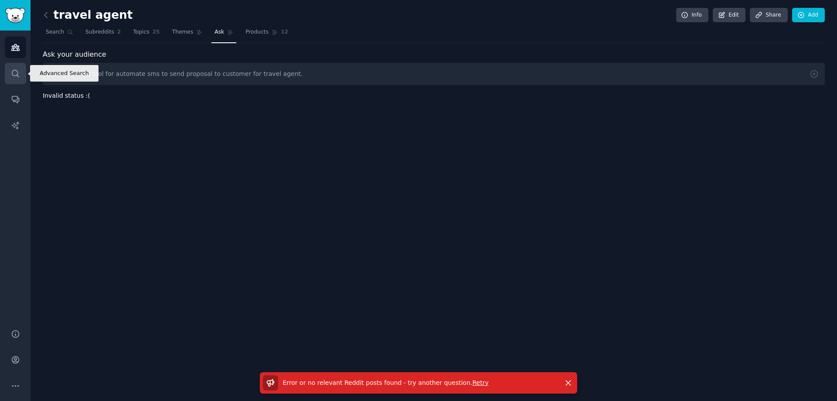
drag, startPoint x: 88, startPoint y: 73, endPoint x: 20, endPoint y: 77, distance: 68.5
click at [20, 77] on div "Advanced Search Audiences Search Conversations AI Reports Help Account More tra…" at bounding box center [418, 200] width 837 height 401
type input "tool for automate sms to send proposal to customer for travel agent."
click at [472, 379] on span "Retry" at bounding box center [480, 382] width 16 height 7
click at [814, 74] on icon at bounding box center [814, 74] width 7 height 7
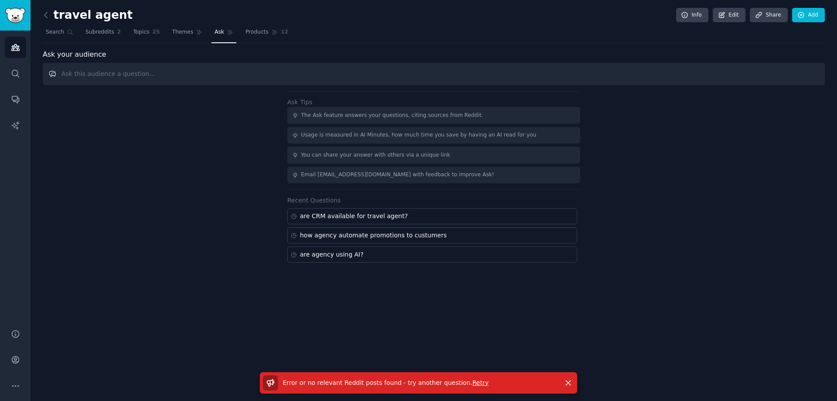
click at [180, 75] on input "text" at bounding box center [434, 74] width 782 height 22
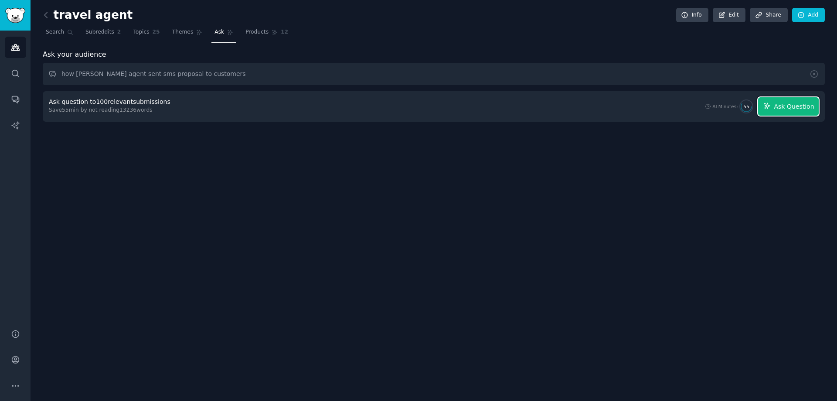
click at [782, 110] on span "Ask Question" at bounding box center [794, 106] width 40 height 9
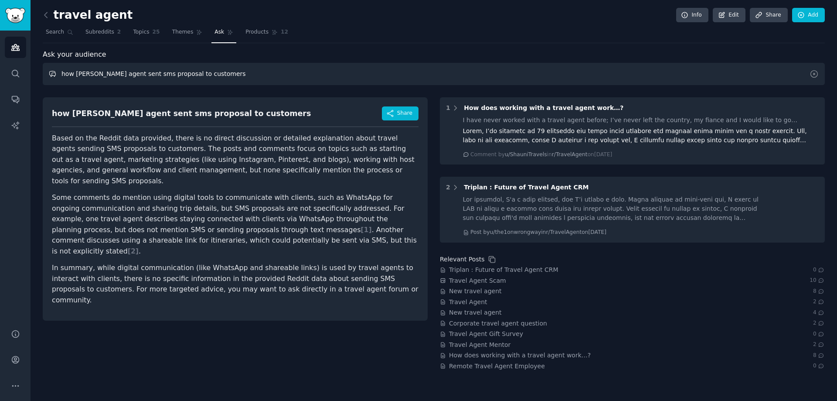
drag, startPoint x: 207, startPoint y: 77, endPoint x: 35, endPoint y: 82, distance: 172.2
click at [35, 82] on div "travel agent Info Edit Share Add Search Subreddits 2 Topics 25 Themes Ask Produ…" at bounding box center [434, 200] width 806 height 401
click at [79, 82] on input "how [PERSON_NAME] agent sent sms proposal to customers" at bounding box center [434, 74] width 782 height 22
click at [91, 74] on input "how [PERSON_NAME] agent sent sms proposal to customers" at bounding box center [434, 74] width 782 height 22
drag, startPoint x: 109, startPoint y: 75, endPoint x: 233, endPoint y: 75, distance: 123.8
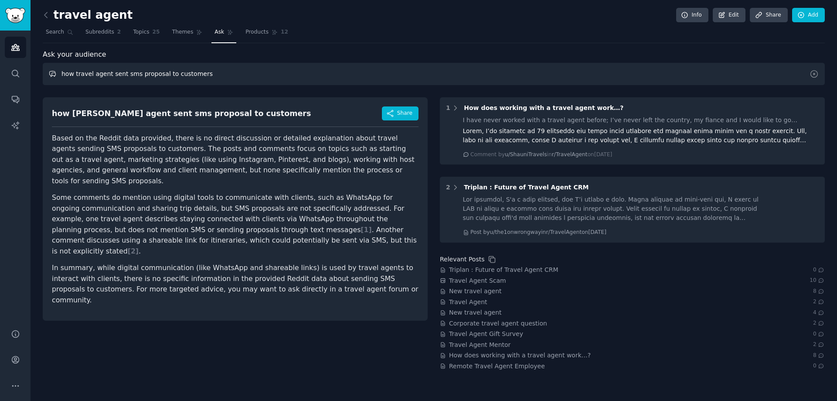
click at [233, 75] on input "how travel agent sent sms proposal to customers" at bounding box center [434, 74] width 782 height 22
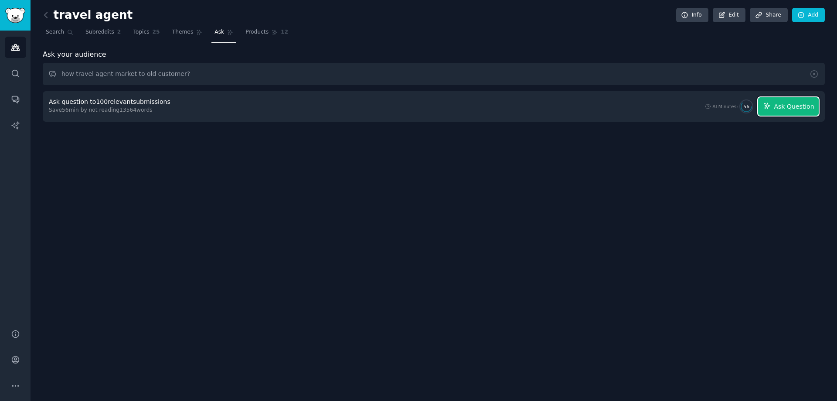
click at [803, 112] on button "Ask Question" at bounding box center [788, 106] width 61 height 18
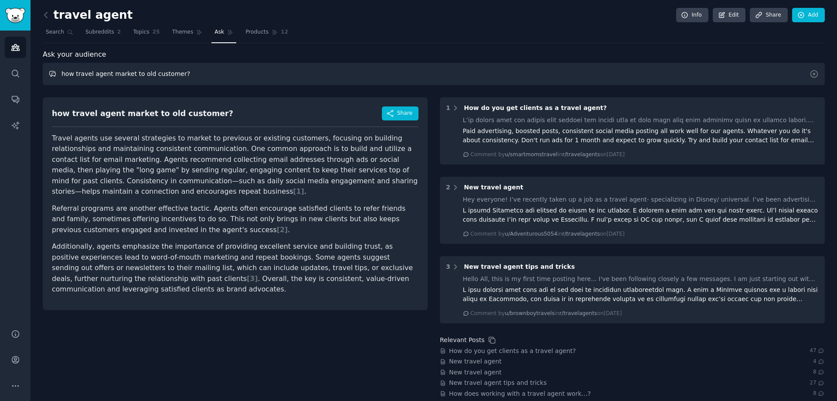
drag, startPoint x: 231, startPoint y: 78, endPoint x: 28, endPoint y: 68, distance: 203.3
click at [28, 68] on div "Advanced Search Audiences Search Conversations AI Reports Help Account More tra…" at bounding box center [418, 200] width 837 height 401
type input "h"
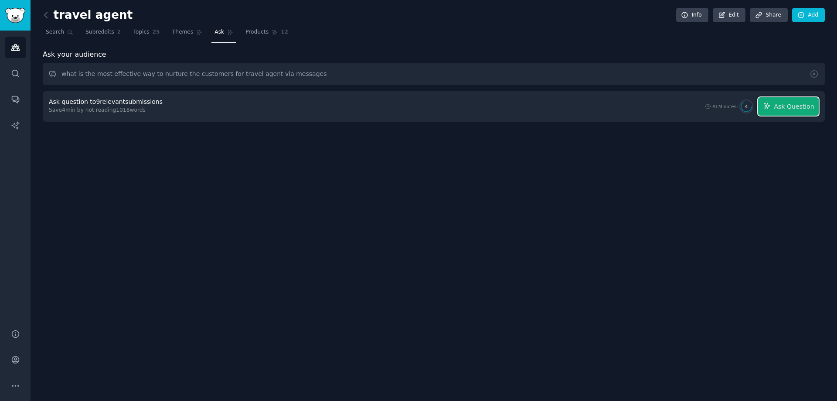
drag, startPoint x: 805, startPoint y: 109, endPoint x: 778, endPoint y: 111, distance: 27.2
click at [805, 109] on span "Ask Question" at bounding box center [794, 106] width 40 height 9
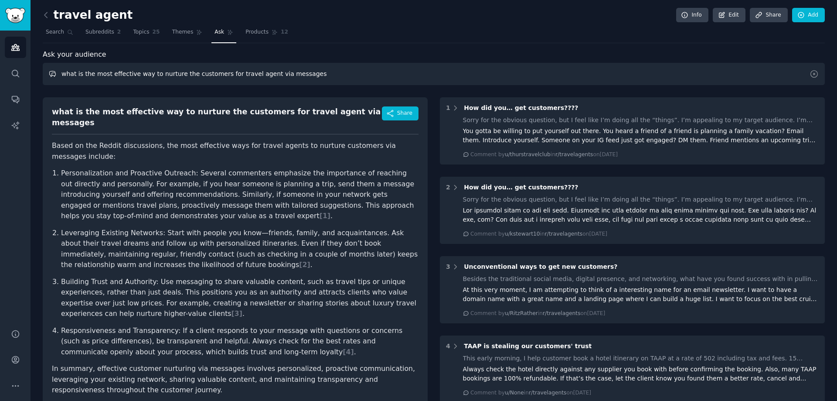
drag, startPoint x: 298, startPoint y: 79, endPoint x: 63, endPoint y: 81, distance: 234.9
click at [63, 81] on input "what is the most effective way to nurture the customers for travel agent via me…" at bounding box center [434, 74] width 782 height 22
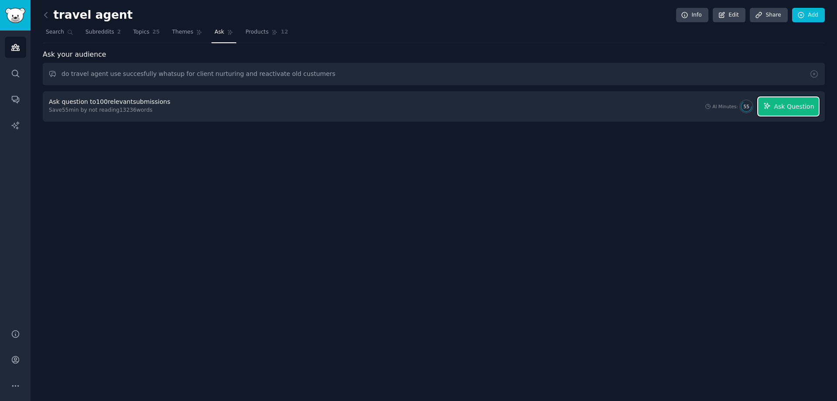
click at [795, 113] on button "Ask Question" at bounding box center [788, 106] width 61 height 18
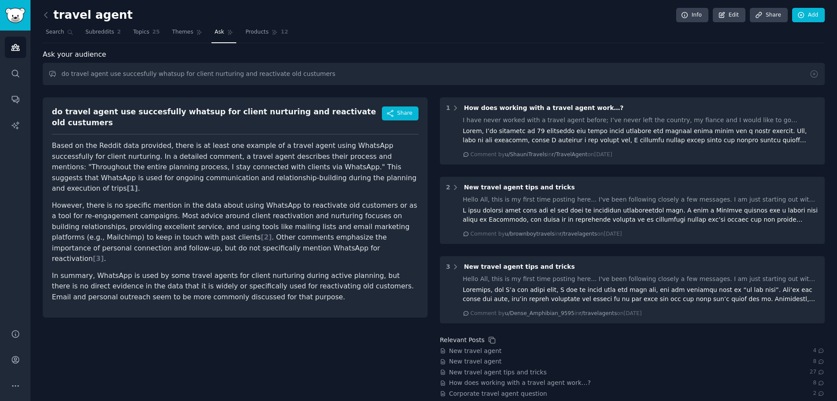
click at [138, 184] on span "[ 1 ]" at bounding box center [132, 188] width 11 height 8
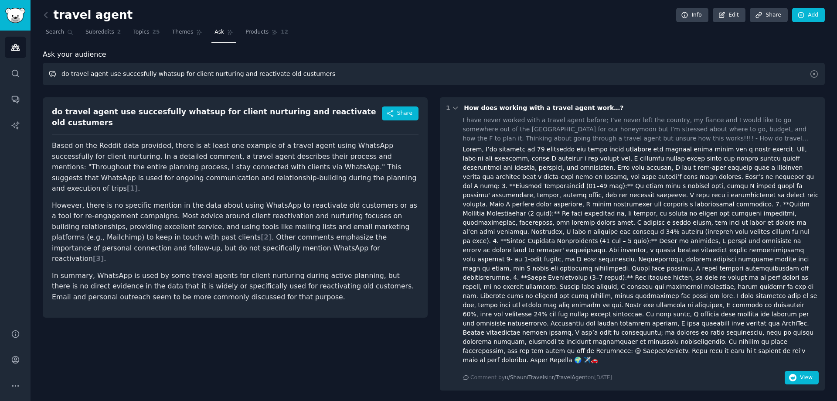
drag, startPoint x: 324, startPoint y: 72, endPoint x: 48, endPoint y: 69, distance: 275.9
click at [48, 69] on input "do travel agent use succesfully whatsup for client nurturing and reactivate old…" at bounding box center [434, 74] width 782 height 22
type input "what crm allow to nurture customer with msg or whatsupp?"
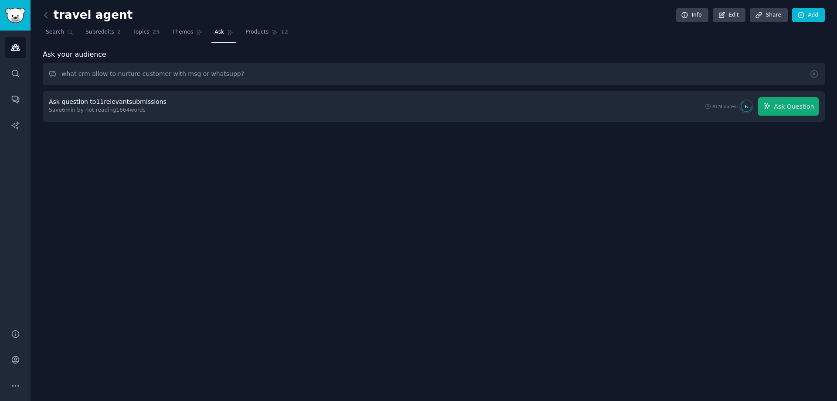
click at [819, 109] on div "Ask question to 11 relevant submissions Save 6 min by not reading 1664 words AI…" at bounding box center [434, 106] width 782 height 31
click at [813, 109] on span "Ask Question" at bounding box center [794, 106] width 40 height 9
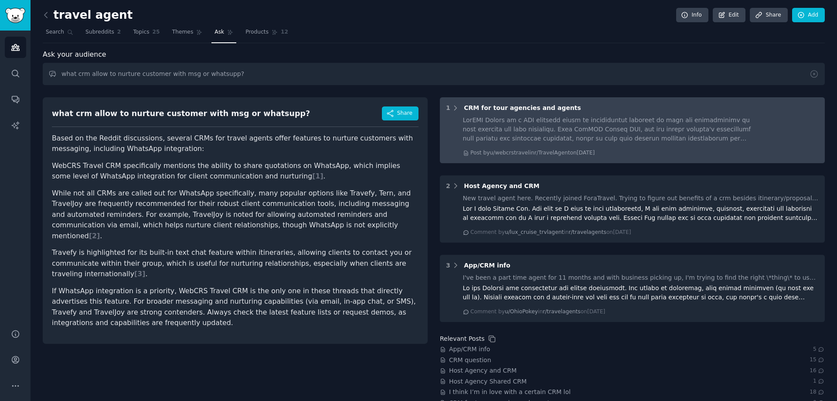
click at [574, 134] on div at bounding box center [611, 129] width 296 height 27
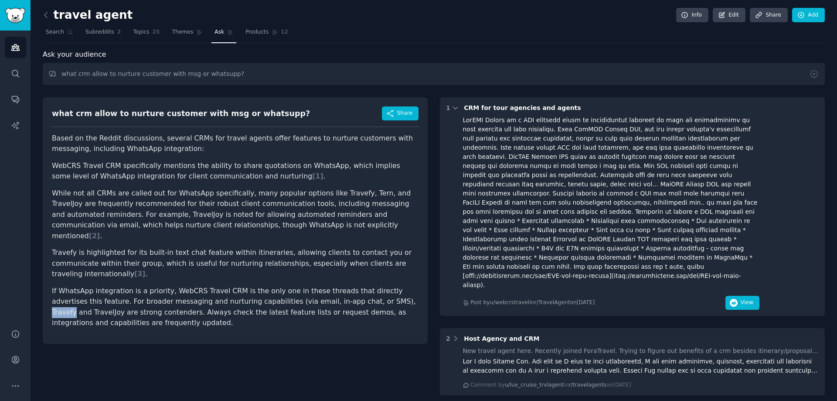
drag, startPoint x: 326, startPoint y: 279, endPoint x: 347, endPoint y: 279, distance: 20.9
click at [347, 286] on p "If WhatsApp integration is a priority, WebCRS Travel CRM is the only one in the…" at bounding box center [235, 307] width 367 height 43
drag, startPoint x: 361, startPoint y: 282, endPoint x: 390, endPoint y: 281, distance: 28.3
click at [390, 286] on p "If WhatsApp integration is a priority, WebCRS Travel CRM is the only one in the…" at bounding box center [235, 307] width 367 height 43
copy p "TravelJoy"
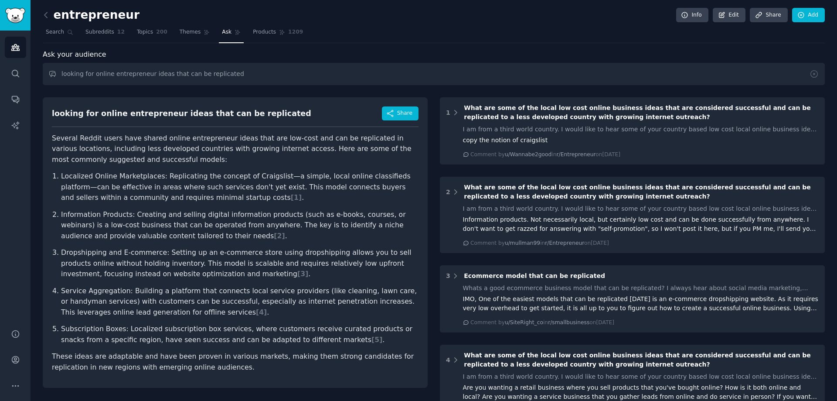
click at [157, 75] on input "looking for online entrepreneur ideas that can be replicated" at bounding box center [434, 74] width 782 height 22
drag, startPoint x: 231, startPoint y: 75, endPoint x: 58, endPoint y: 76, distance: 173.9
click at [58, 76] on input "looking for online entrepreneur ideas that can be replicated" at bounding box center [434, 74] width 782 height 22
type input "LOREM I DOLORSITA Con ad elitseddoe tem incididun utla etd MAG ali enimad m ven…"
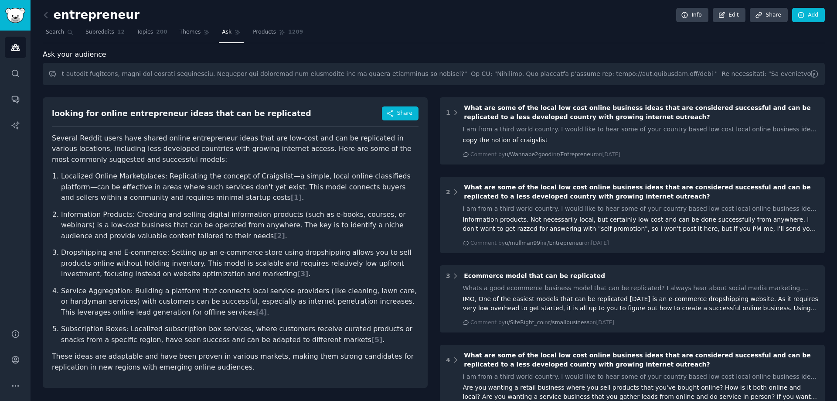
scroll to position [0, 0]
click at [811, 73] on icon at bounding box center [813, 73] width 9 height 9
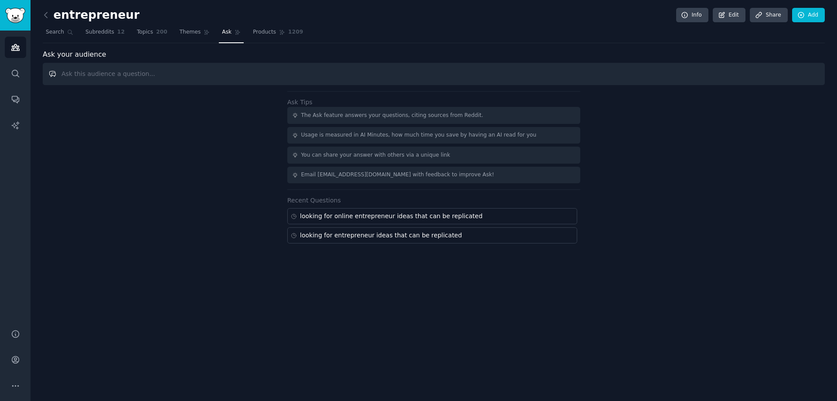
click at [237, 78] on input "text" at bounding box center [434, 74] width 782 height 22
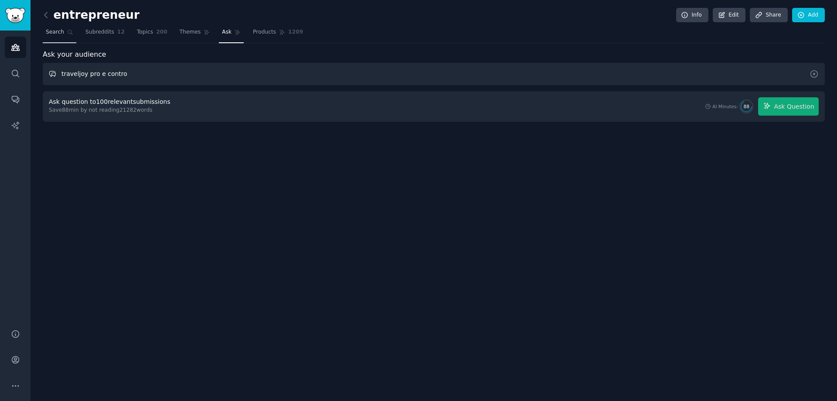
type input "traveljoy pro e contro"
drag, startPoint x: 57, startPoint y: 37, endPoint x: 486, endPoint y: 20, distance: 428.8
click at [486, 20] on div "entrepreneur Info Edit Share Add" at bounding box center [434, 17] width 782 height 18
click at [183, 33] on span "Themes" at bounding box center [190, 32] width 21 height 8
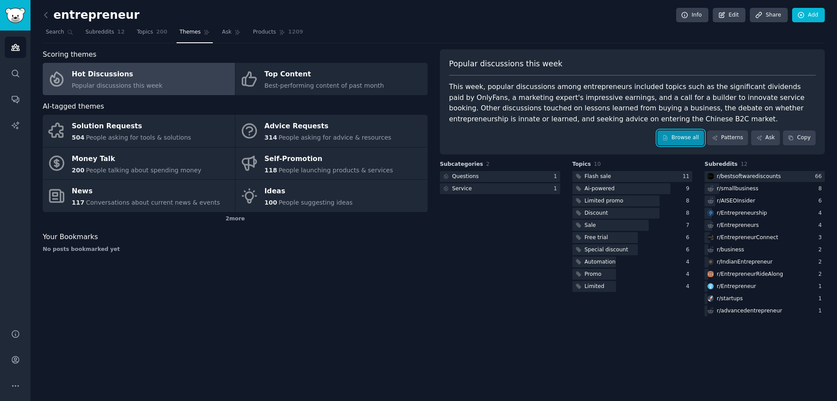
click at [697, 138] on link "Browse all" at bounding box center [680, 137] width 47 height 15
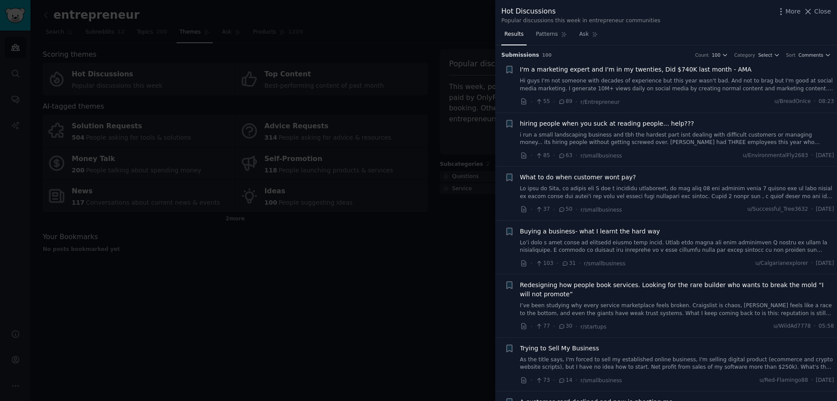
click at [189, 307] on div at bounding box center [418, 200] width 837 height 401
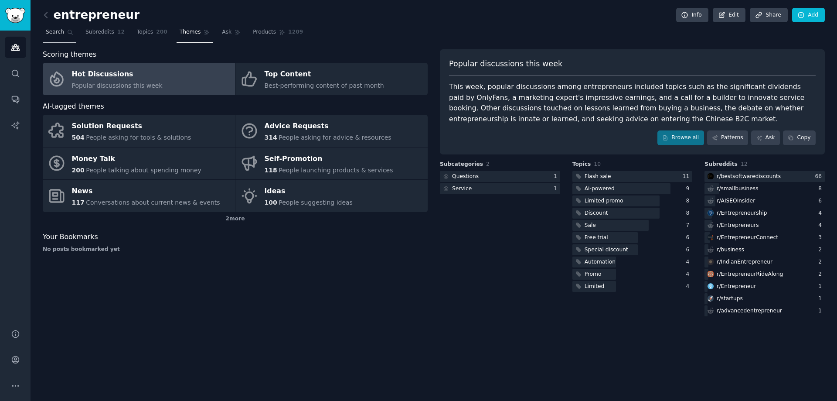
click at [56, 36] on span "Search" at bounding box center [55, 32] width 18 height 8
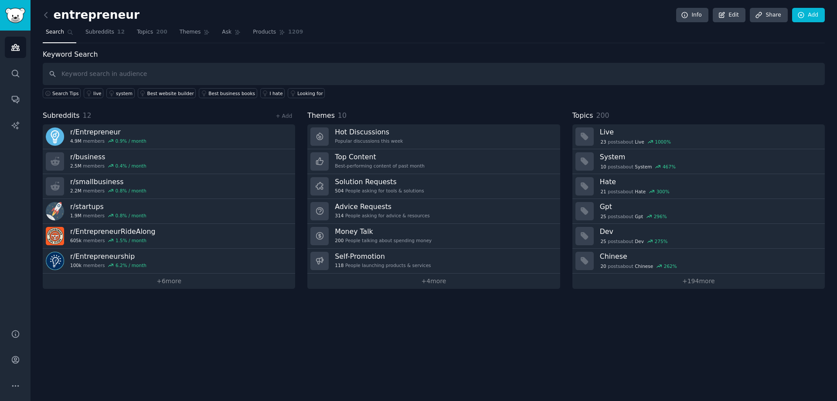
type input "LOREM I DOLORSITA Con ad elitseddoe tem incididun utla etd MAG ali enimad m ven…"
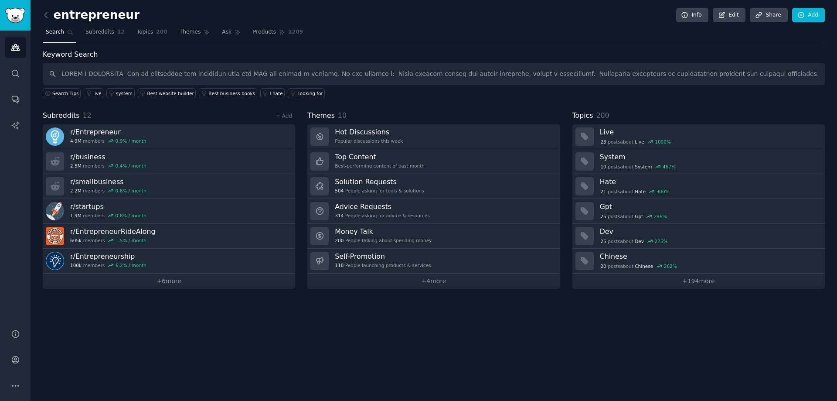
scroll to position [0, 7471]
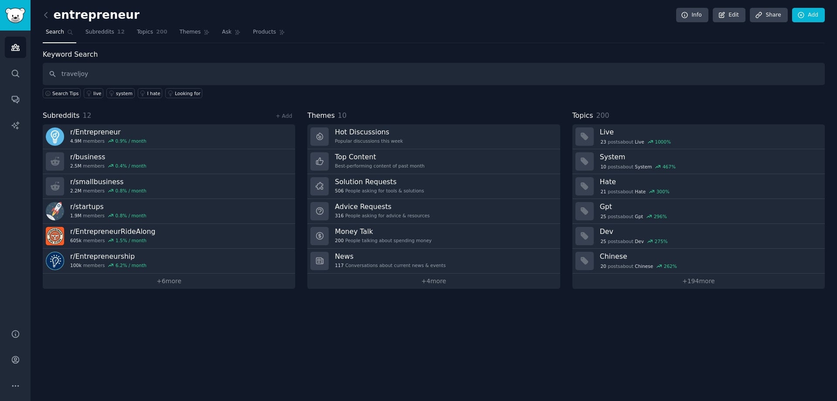
type input "traveljoy"
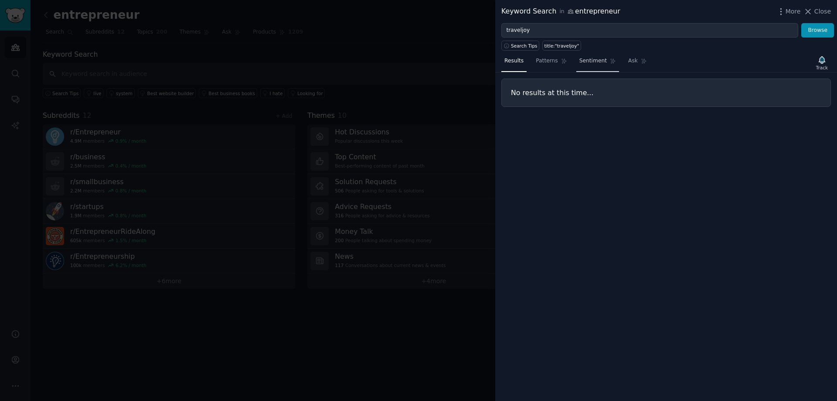
click at [587, 66] on link "Sentiment" at bounding box center [597, 63] width 43 height 18
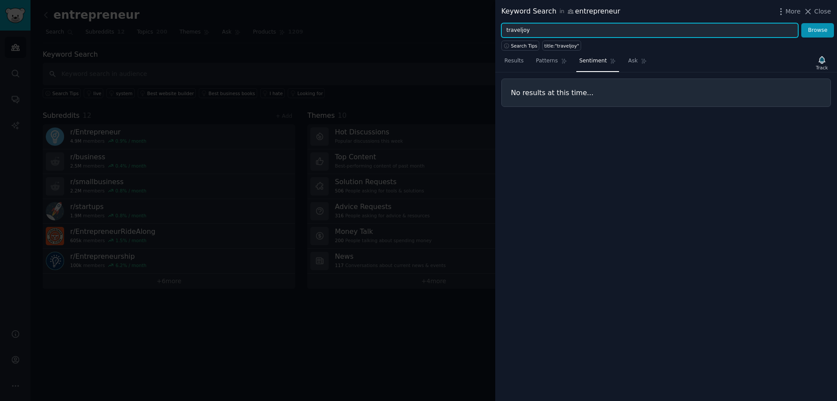
drag, startPoint x: 534, startPoint y: 31, endPoint x: 482, endPoint y: 29, distance: 52.3
click at [482, 29] on div "Keyword Search in entrepreneur More Close traveljoy Browse Search Tips title:"t…" at bounding box center [418, 200] width 837 height 401
paste input "TravelJoy"
type input "TravelJoy"
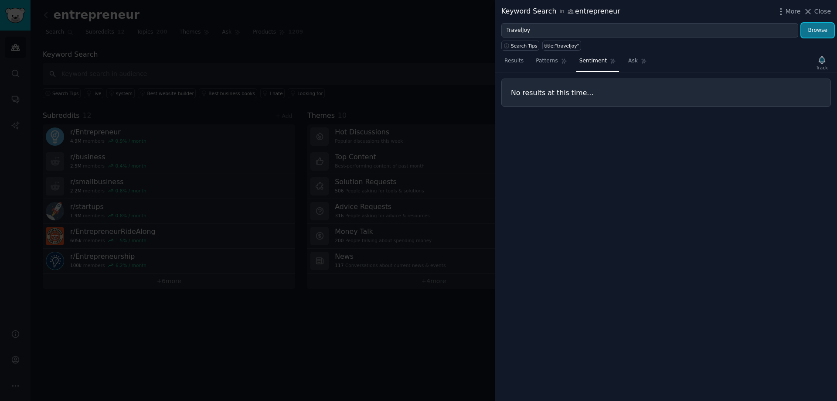
click at [814, 33] on button "Browse" at bounding box center [817, 30] width 33 height 15
click at [207, 44] on div at bounding box center [418, 200] width 837 height 401
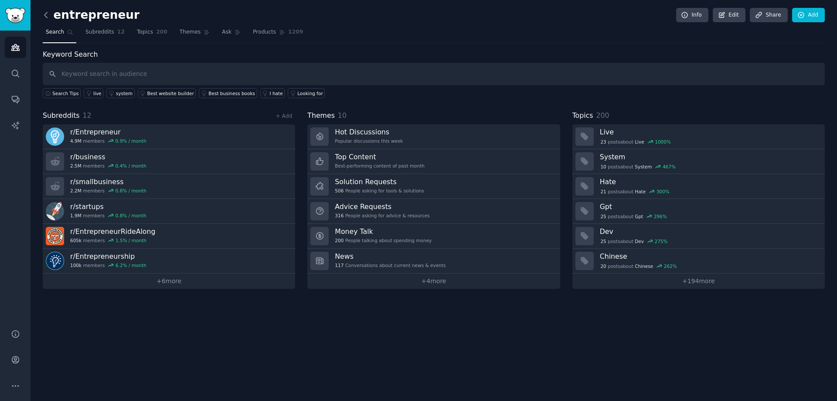
click at [49, 13] on icon at bounding box center [45, 14] width 9 height 9
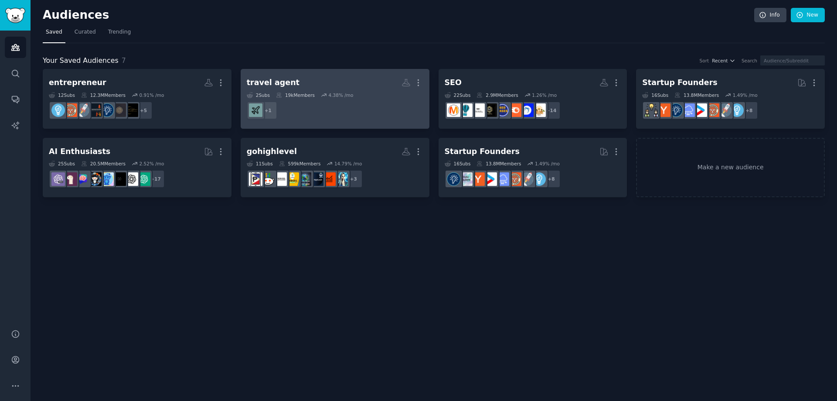
click at [314, 88] on h2 "travel agent More" at bounding box center [335, 82] width 177 height 15
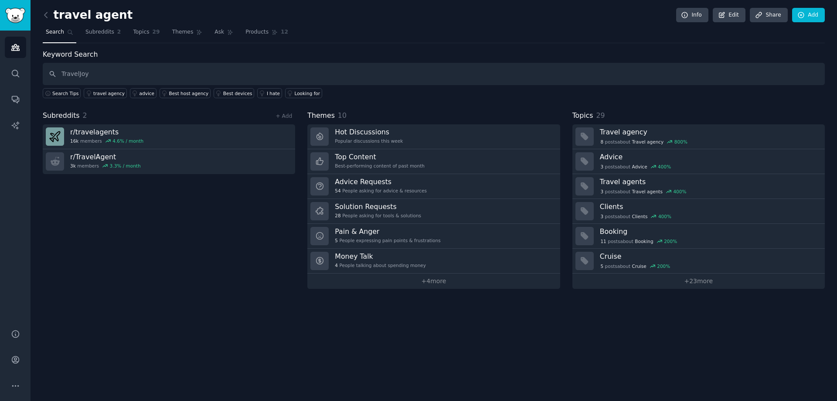
type input "TravelJoy"
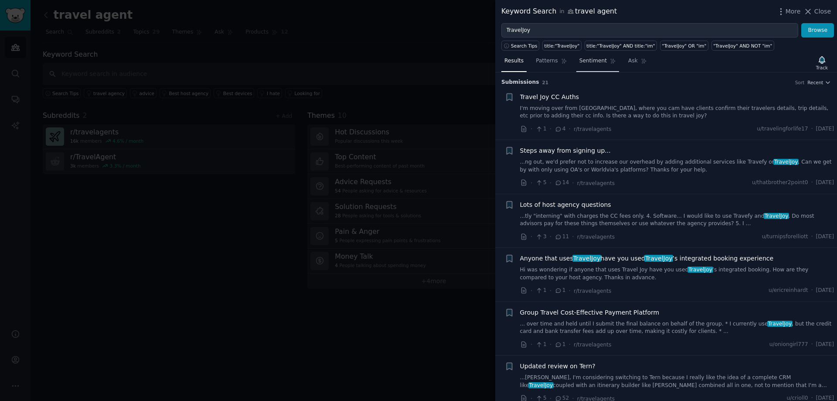
click at [586, 63] on span "Sentiment" at bounding box center [592, 61] width 27 height 8
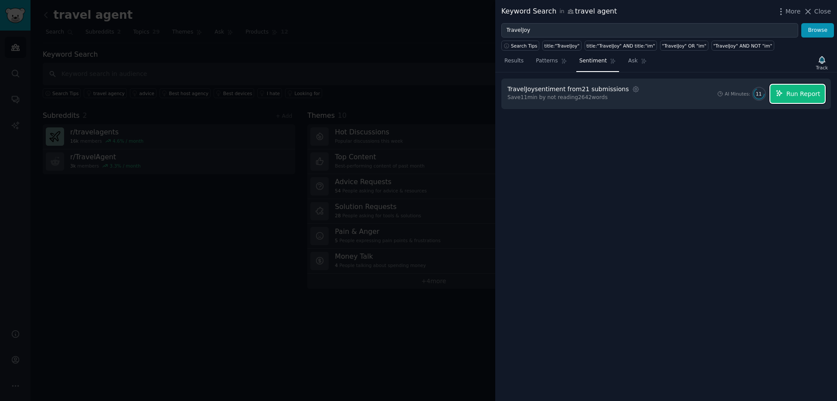
click at [791, 92] on span "Run Report" at bounding box center [803, 93] width 34 height 9
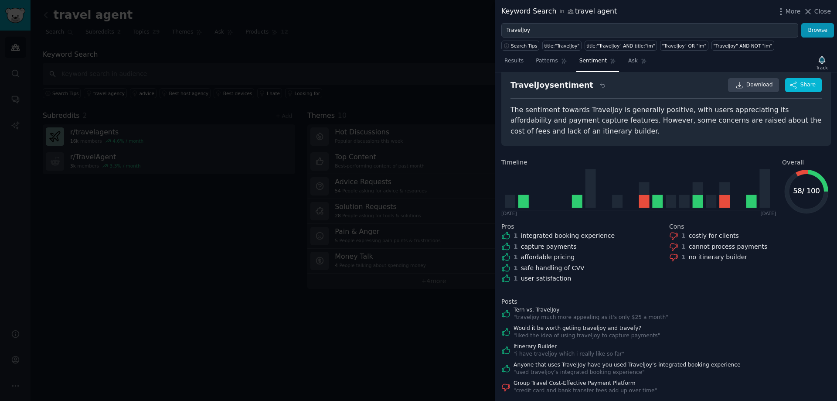
scroll to position [31, 0]
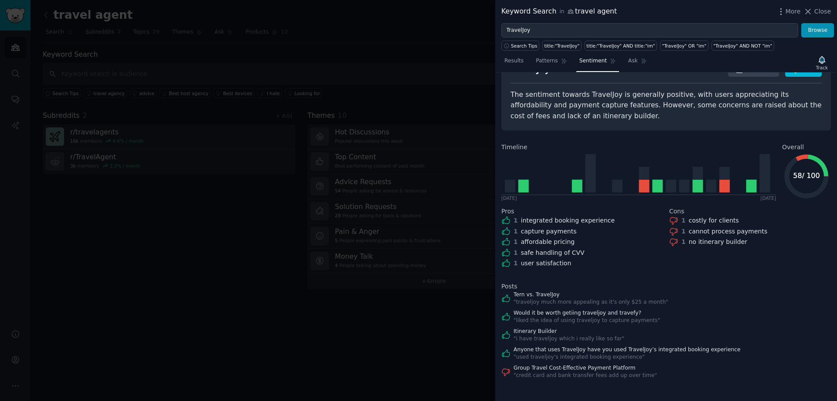
click at [235, 306] on div at bounding box center [418, 200] width 837 height 401
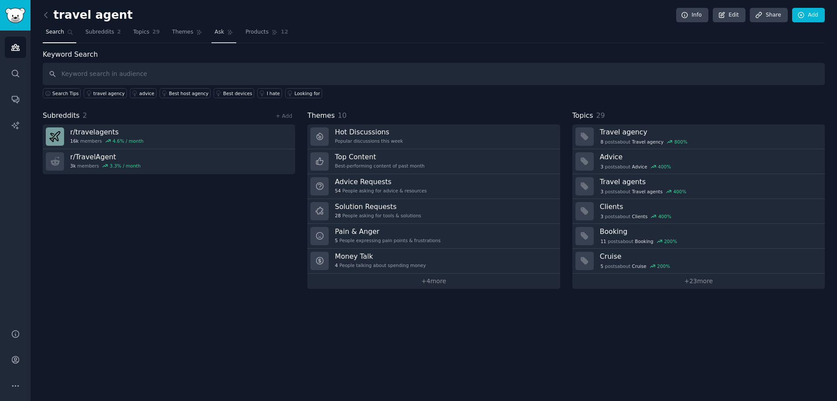
click at [211, 27] on link "Ask" at bounding box center [223, 34] width 25 height 18
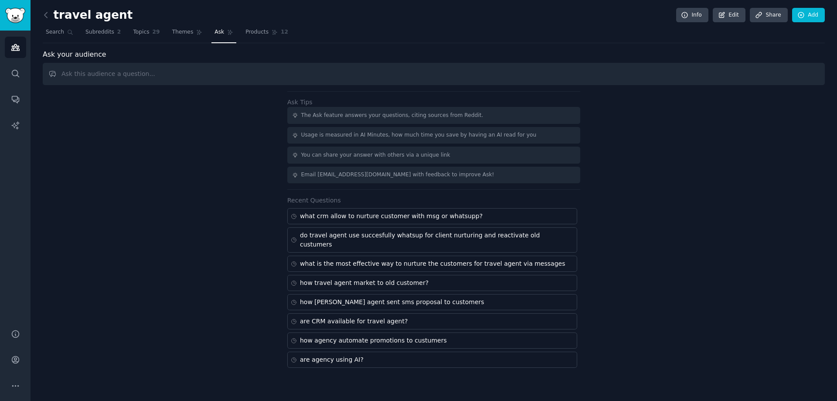
click at [190, 71] on input "text" at bounding box center [434, 74] width 782 height 22
type input "c"
type input "How is integrated AI in the field?"
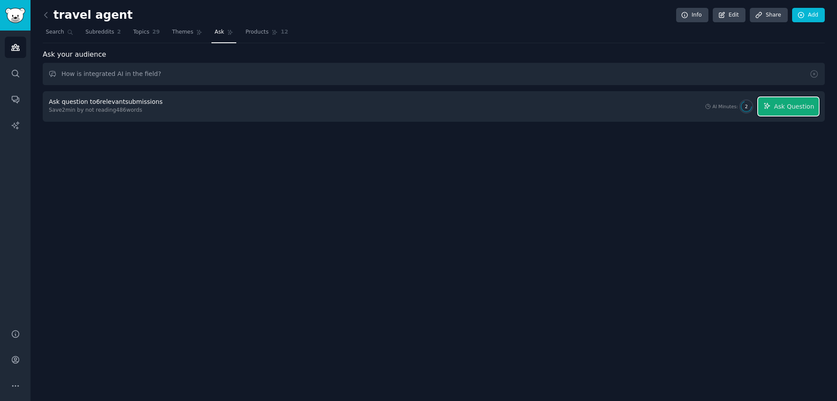
click at [804, 110] on span "Ask Question" at bounding box center [794, 106] width 40 height 9
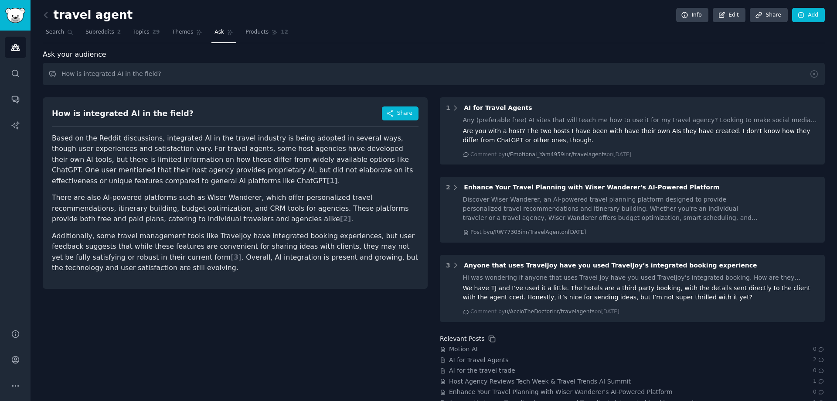
click at [326, 182] on span "[ 1 ]" at bounding box center [331, 181] width 11 height 8
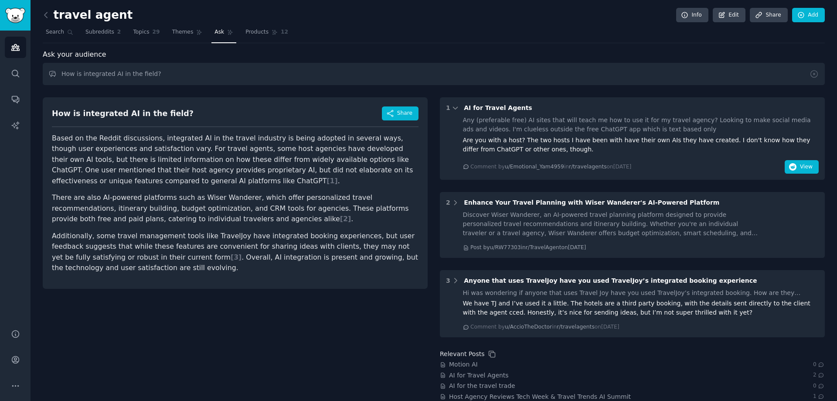
scroll to position [19, 0]
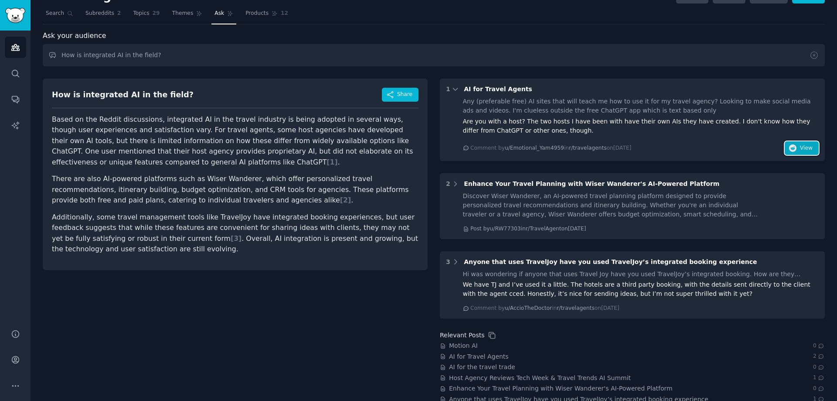
click at [792, 152] on button "View" at bounding box center [802, 148] width 34 height 14
click at [231, 239] on span "[ 3 ]" at bounding box center [236, 238] width 11 height 8
